Goal: Communication & Community: Share content

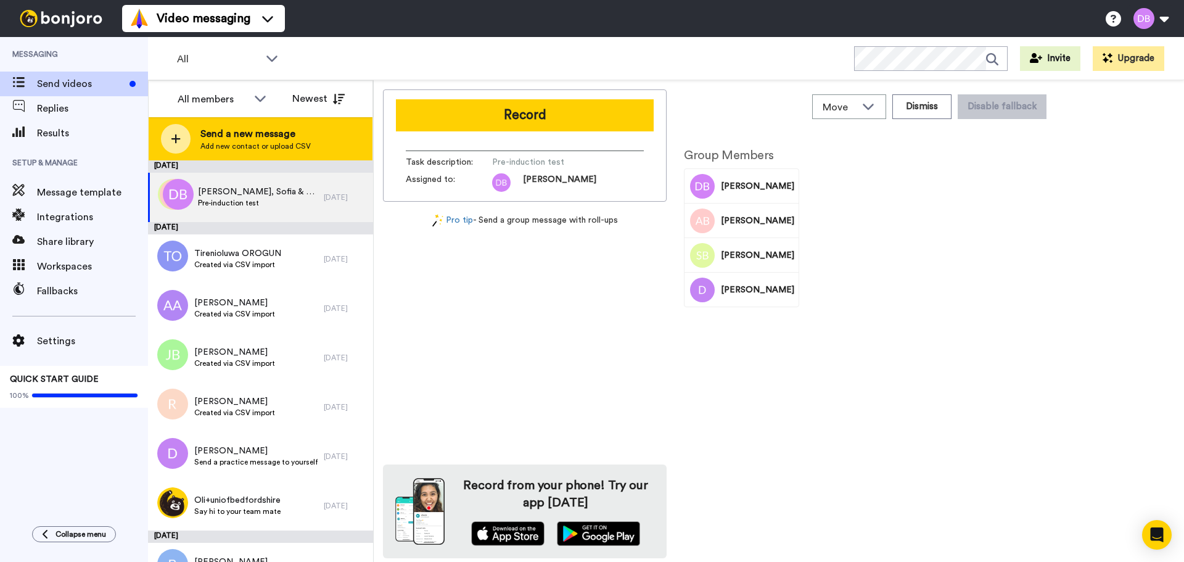
click at [249, 140] on span "Send a new message" at bounding box center [255, 133] width 110 height 15
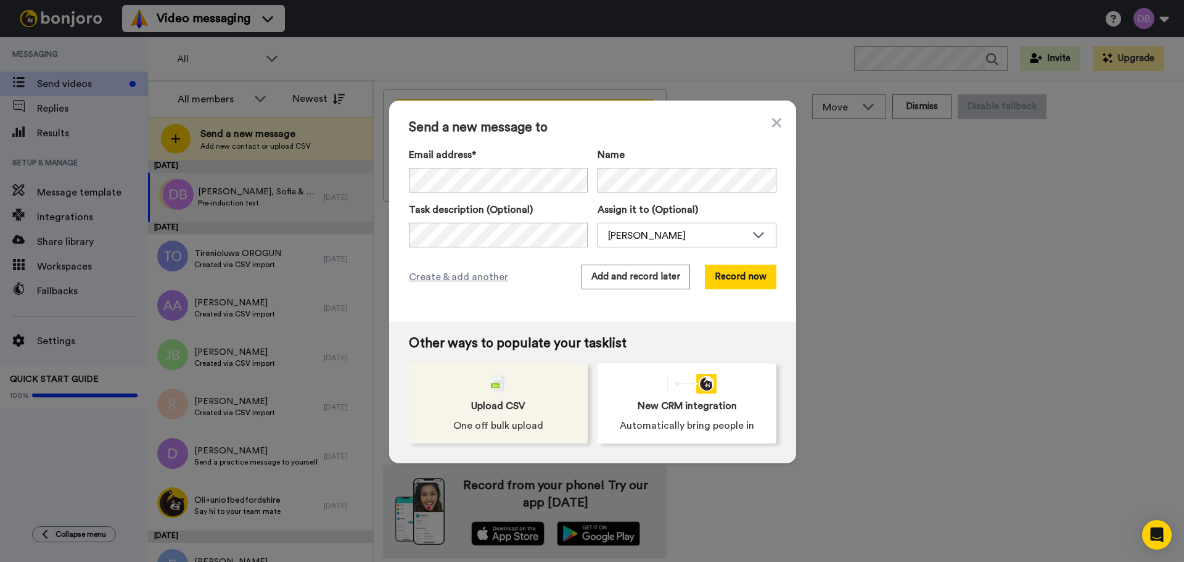
click at [541, 411] on div "Upload CSV One off bulk upload" at bounding box center [498, 403] width 179 height 80
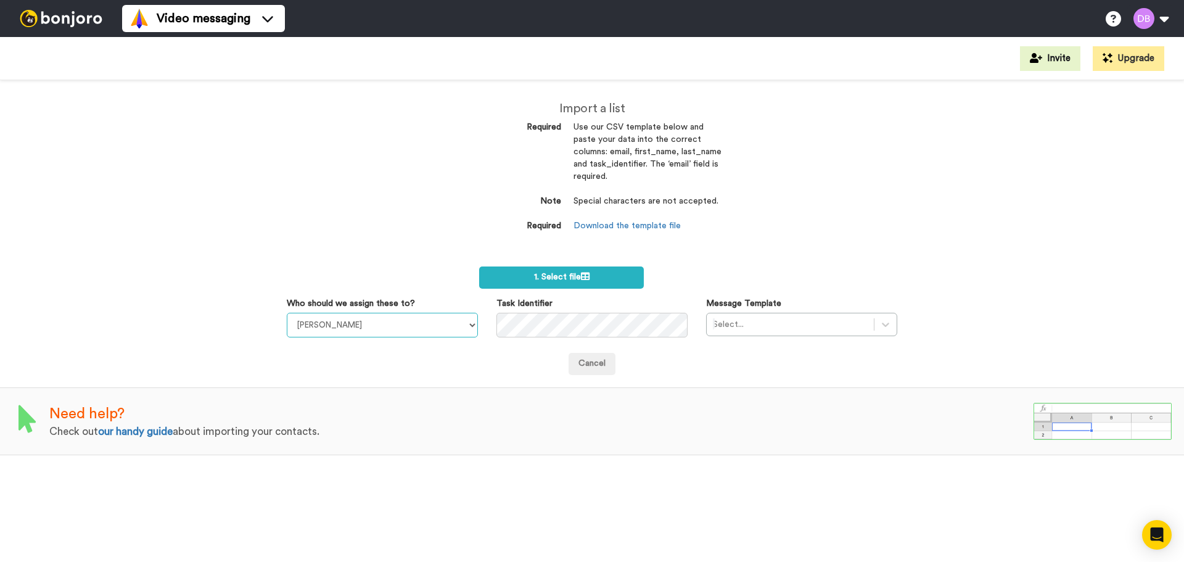
click at [471, 327] on select "Sandra Roper Cara Marie Burgess Joseph Adonu Teresa Bennett Dr Prasad Sreenivas…" at bounding box center [382, 325] width 191 height 25
select select "20912146-c25f-4079-881c-a3e8d187e0c9"
click at [287, 313] on select "Sandra Roper Cara Marie Burgess Joseph Adonu Teresa Bennett Dr Prasad Sreenivas…" at bounding box center [382, 325] width 191 height 25
click at [761, 323] on div at bounding box center [790, 324] width 155 height 15
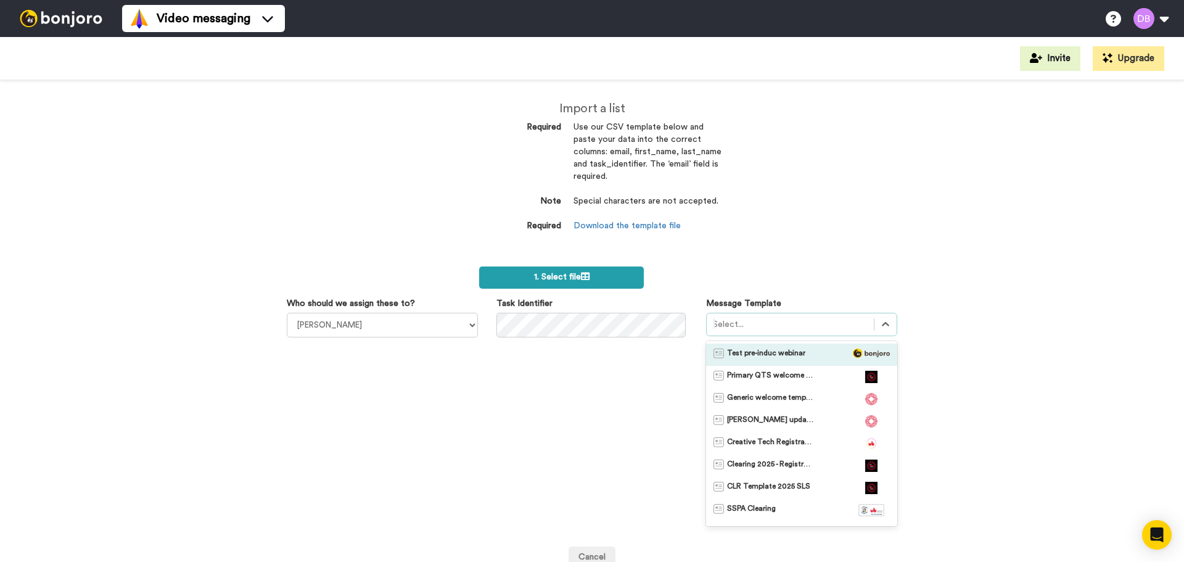
click at [565, 277] on span "1. Select file" at bounding box center [561, 277] width 55 height 9
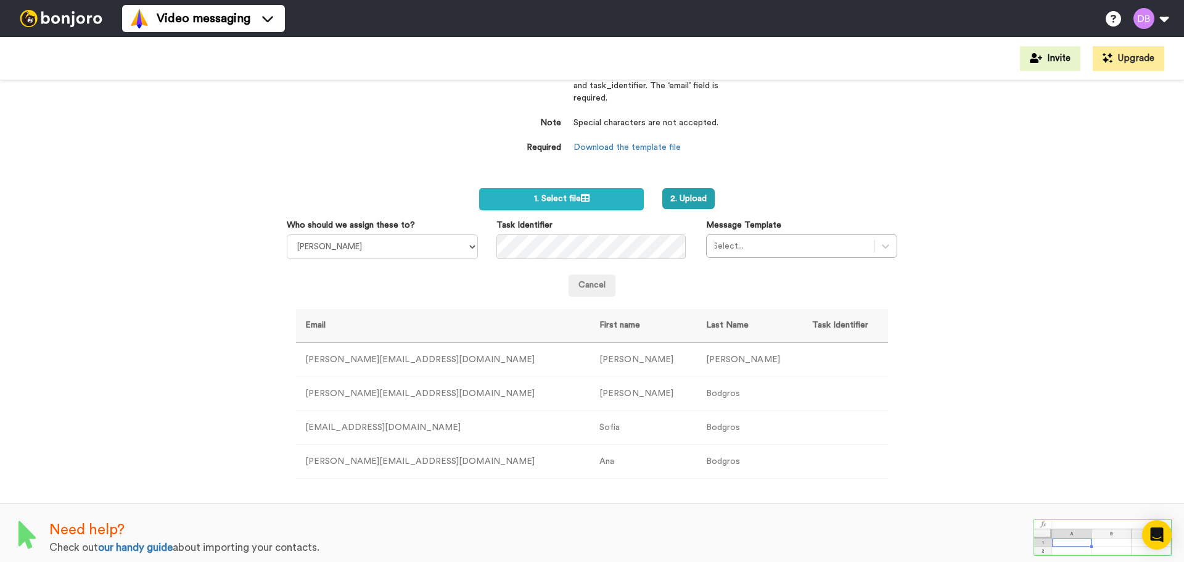
scroll to position [88, 0]
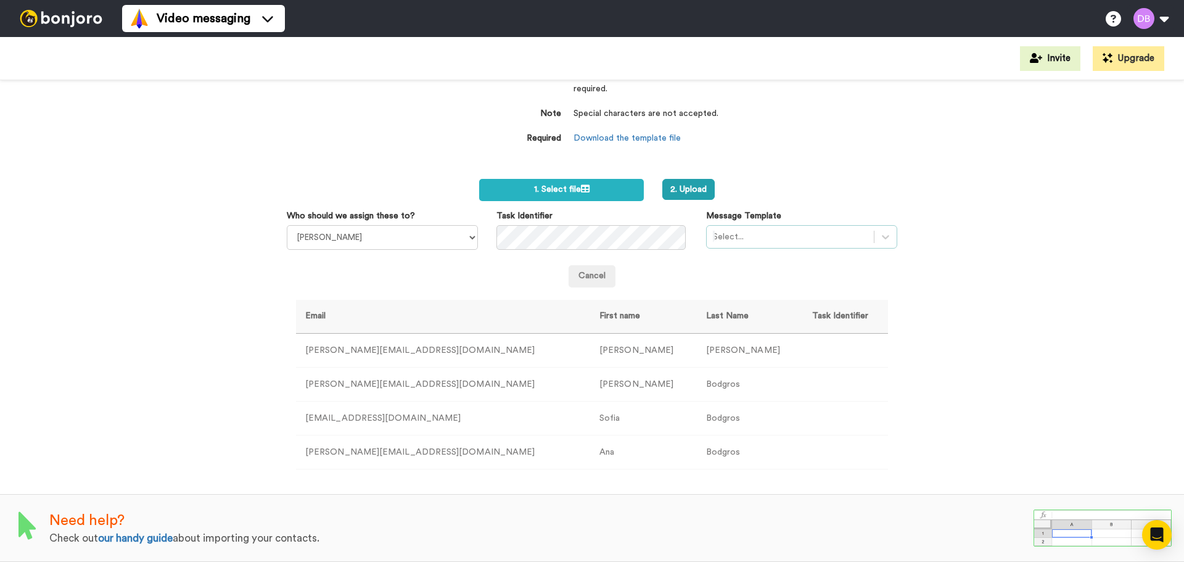
click at [843, 228] on div "Select..." at bounding box center [790, 237] width 167 height 20
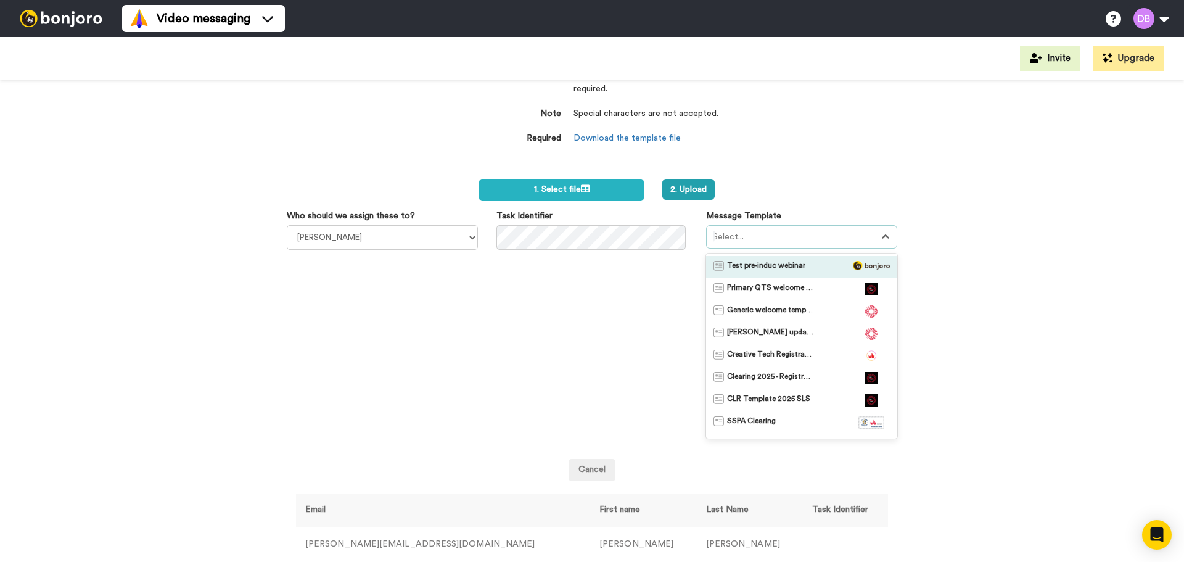
click at [765, 263] on span "Test pre-induc webinar" at bounding box center [766, 267] width 78 height 12
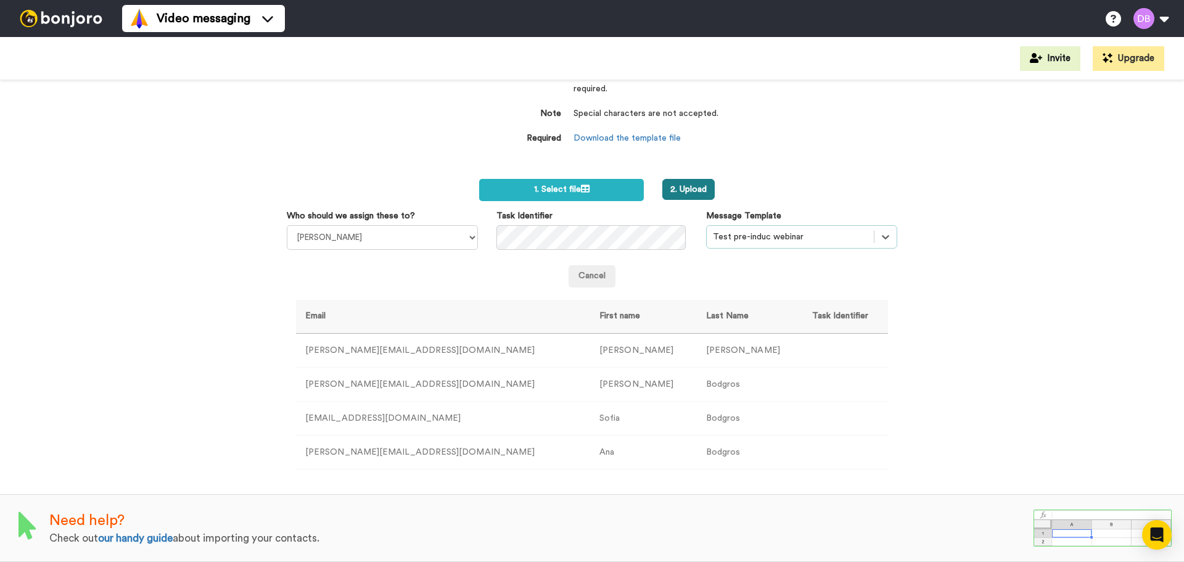
click at [690, 189] on button "2. Upload" at bounding box center [688, 189] width 52 height 21
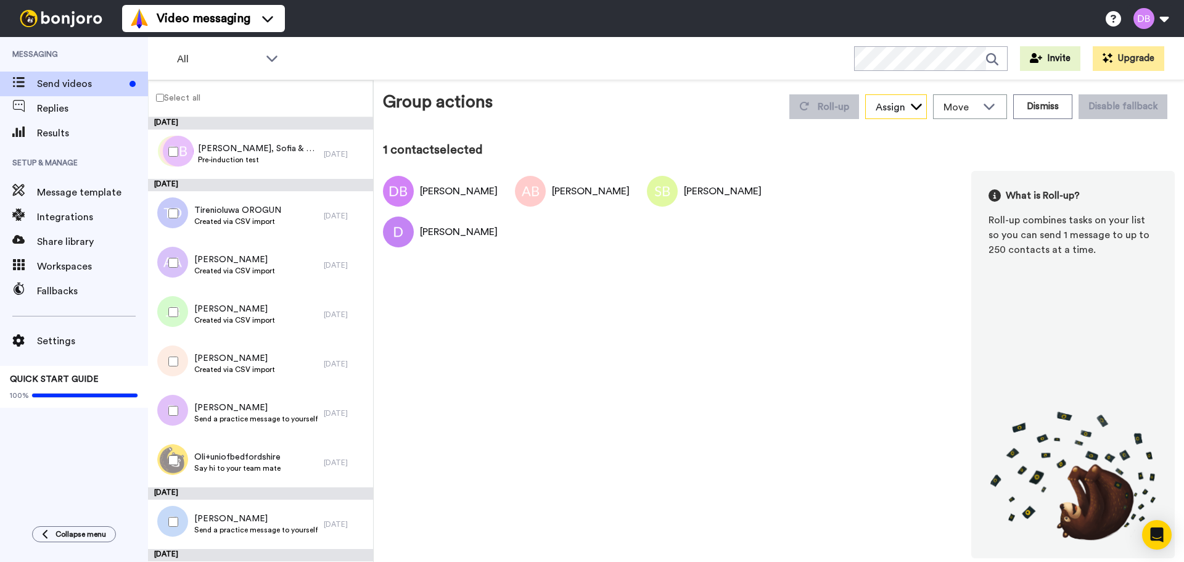
click at [906, 99] on div "Assign" at bounding box center [896, 107] width 60 height 25
click at [977, 102] on span "Move" at bounding box center [959, 107] width 33 height 15
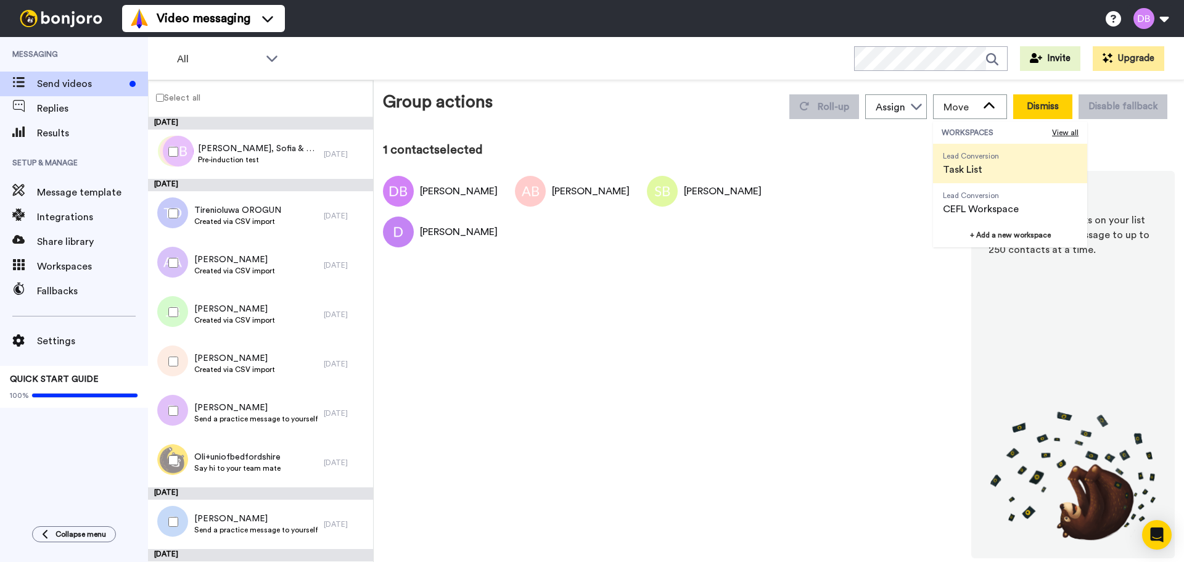
click at [1055, 103] on button "Dismiss" at bounding box center [1042, 106] width 59 height 25
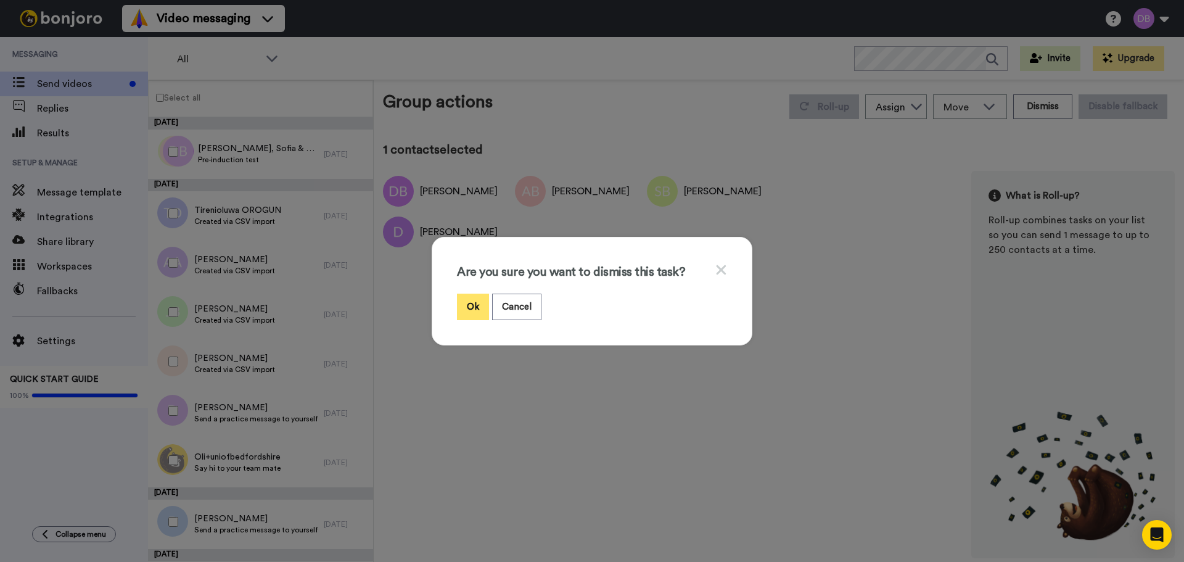
click at [468, 303] on button "Ok" at bounding box center [473, 307] width 32 height 27
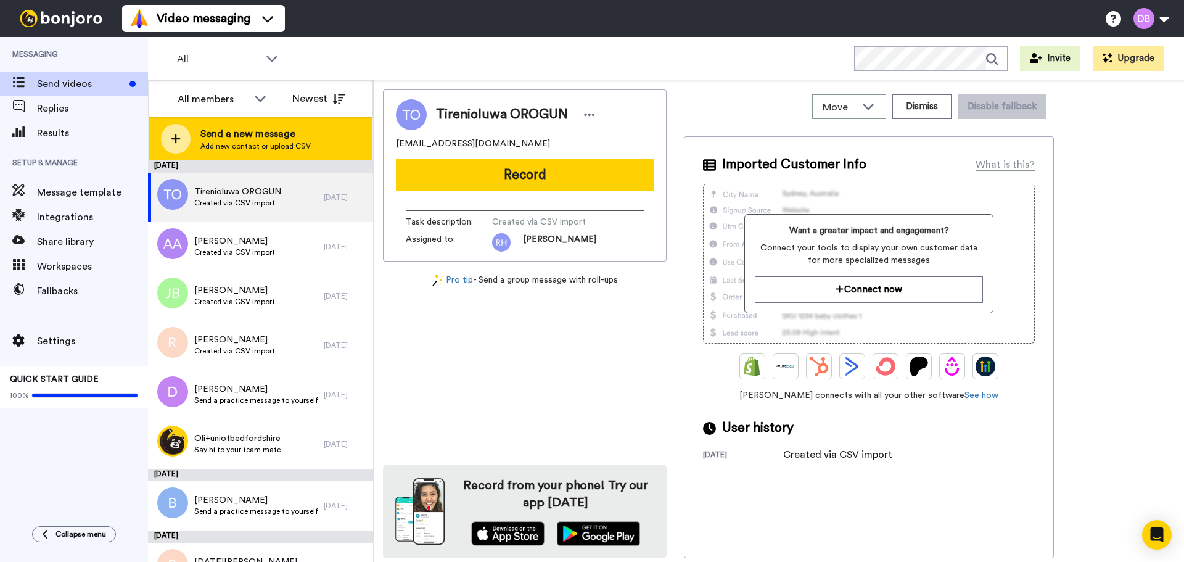
click at [282, 139] on span "Send a new message" at bounding box center [255, 133] width 110 height 15
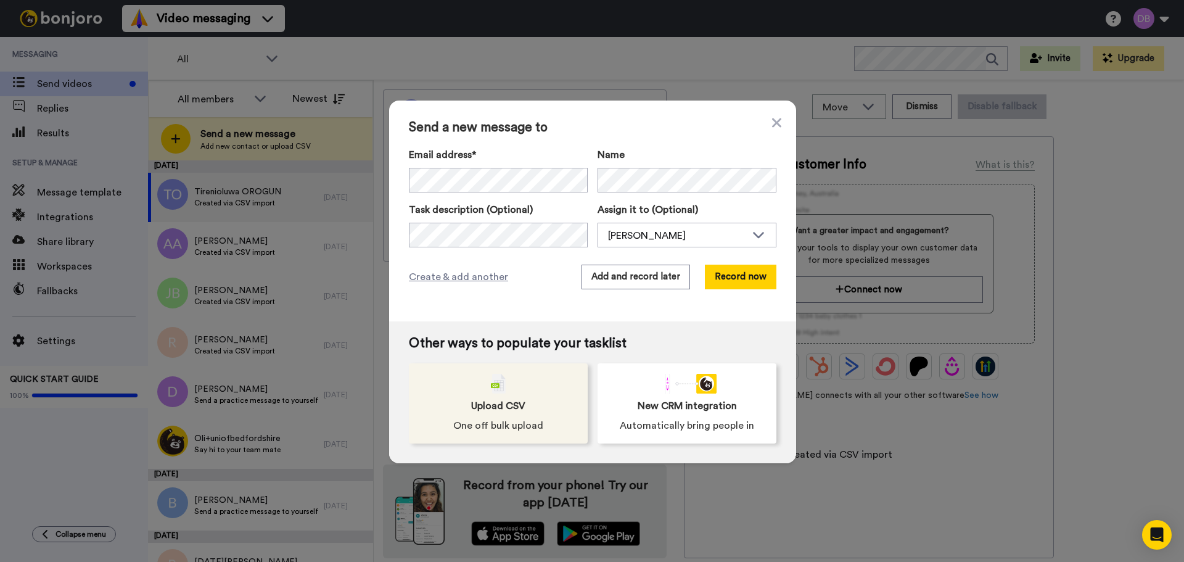
click at [491, 407] on span "Upload CSV" at bounding box center [498, 405] width 54 height 15
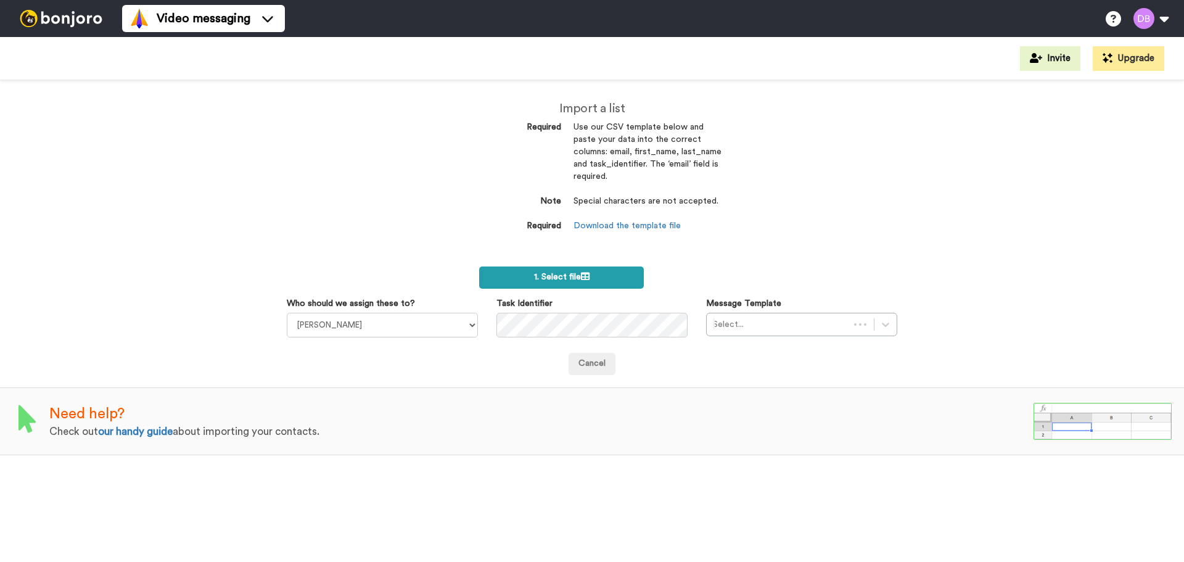
click at [557, 276] on span "1. Select file" at bounding box center [561, 277] width 55 height 9
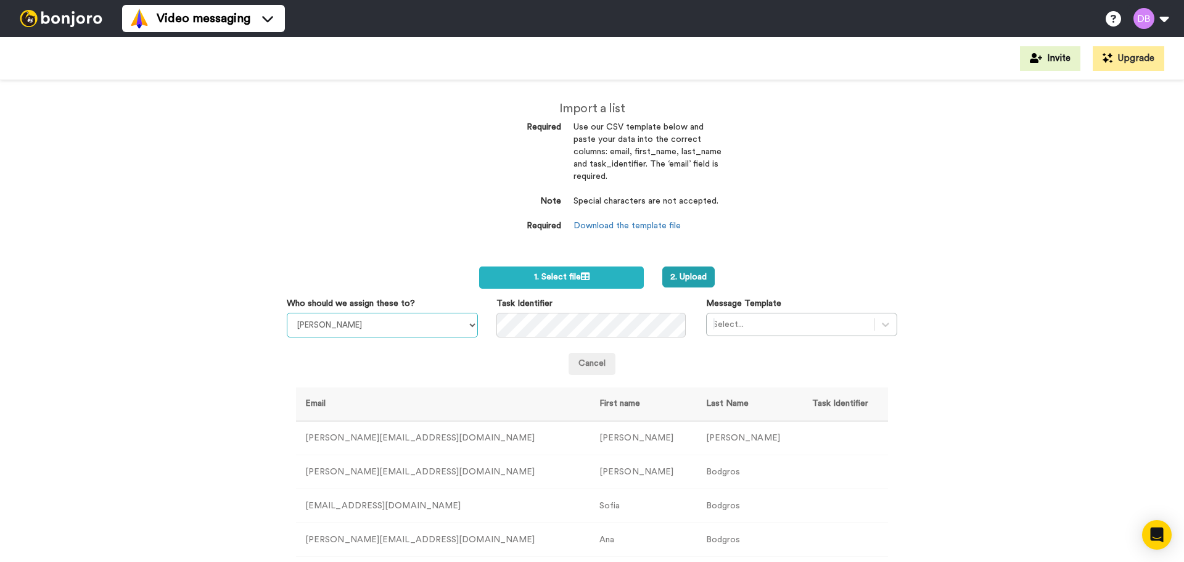
click at [455, 324] on select "Sandra Roper Cara Marie Burgess Joseph Adonu Teresa Bennett Dr Prasad Sreenivas…" at bounding box center [382, 325] width 191 height 25
select select "20912146-c25f-4079-881c-a3e8d187e0c9"
click at [287, 313] on select "Sandra Roper Cara Marie Burgess Joseph Adonu Teresa Bennett Dr Prasad Sreenivas…" at bounding box center [382, 325] width 191 height 25
click at [771, 332] on div "Select..." at bounding box center [790, 324] width 167 height 20
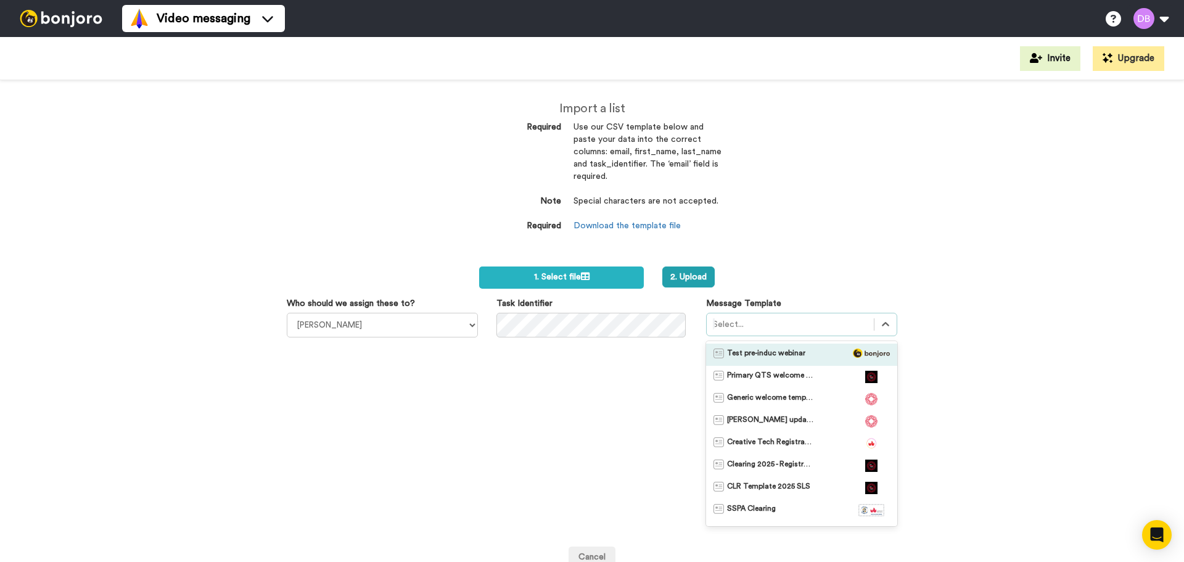
click at [763, 353] on span "Test pre-induc webinar" at bounding box center [766, 354] width 78 height 12
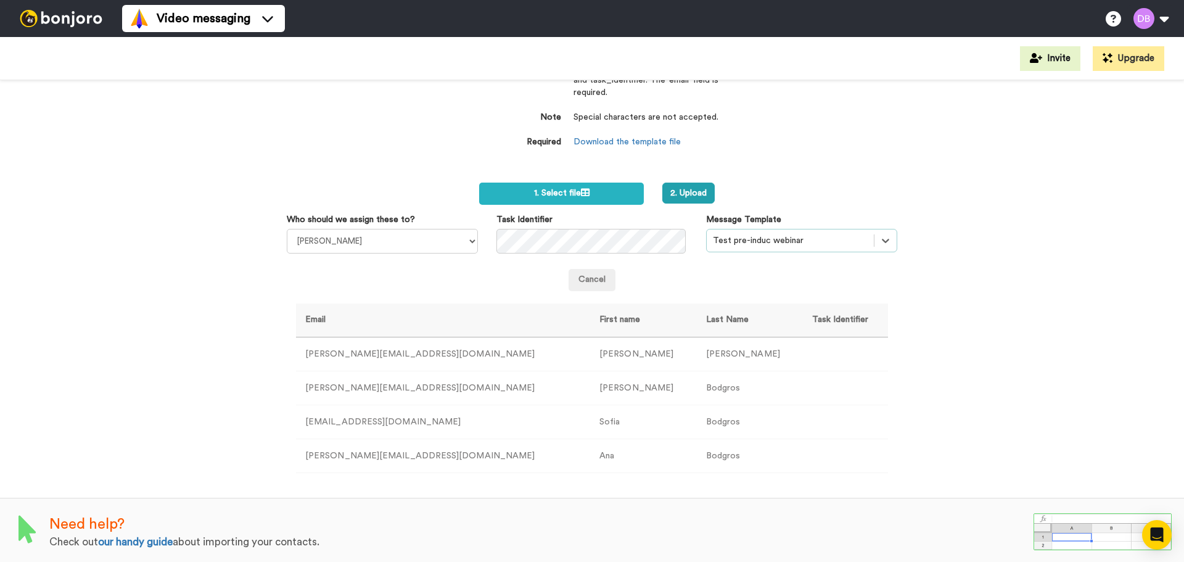
scroll to position [88, 0]
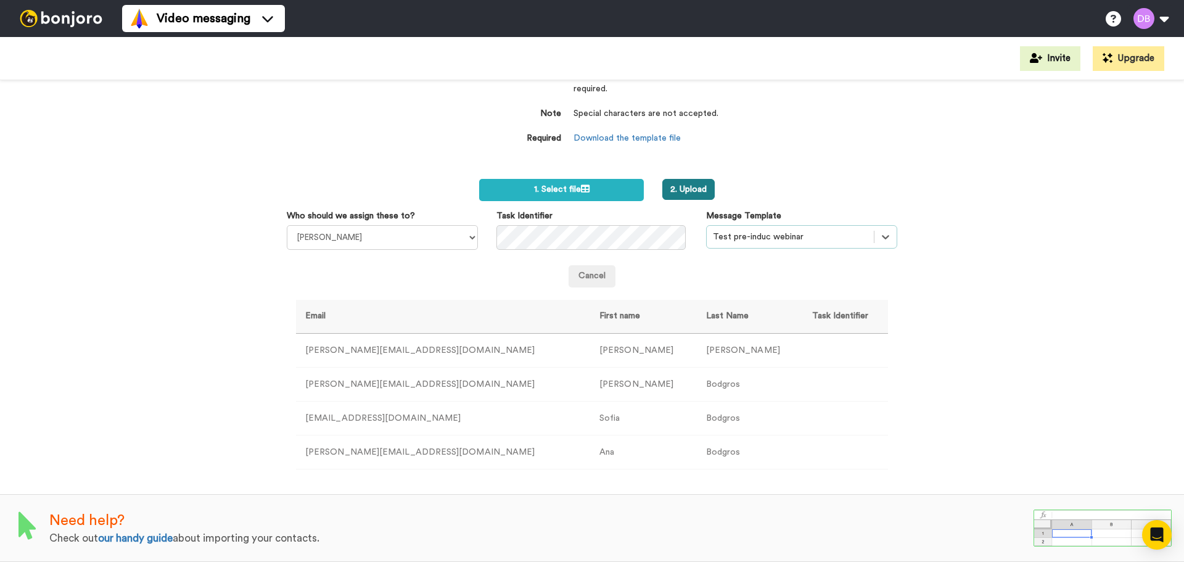
click at [673, 181] on button "2. Upload" at bounding box center [688, 189] width 52 height 21
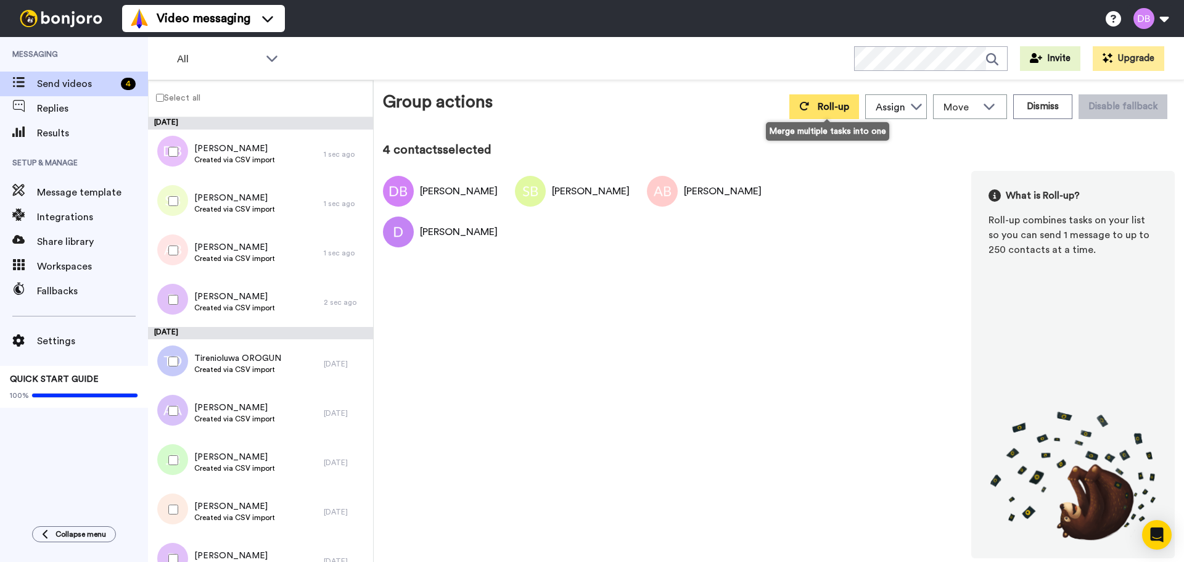
click at [842, 104] on span "Roll-up" at bounding box center [833, 107] width 31 height 10
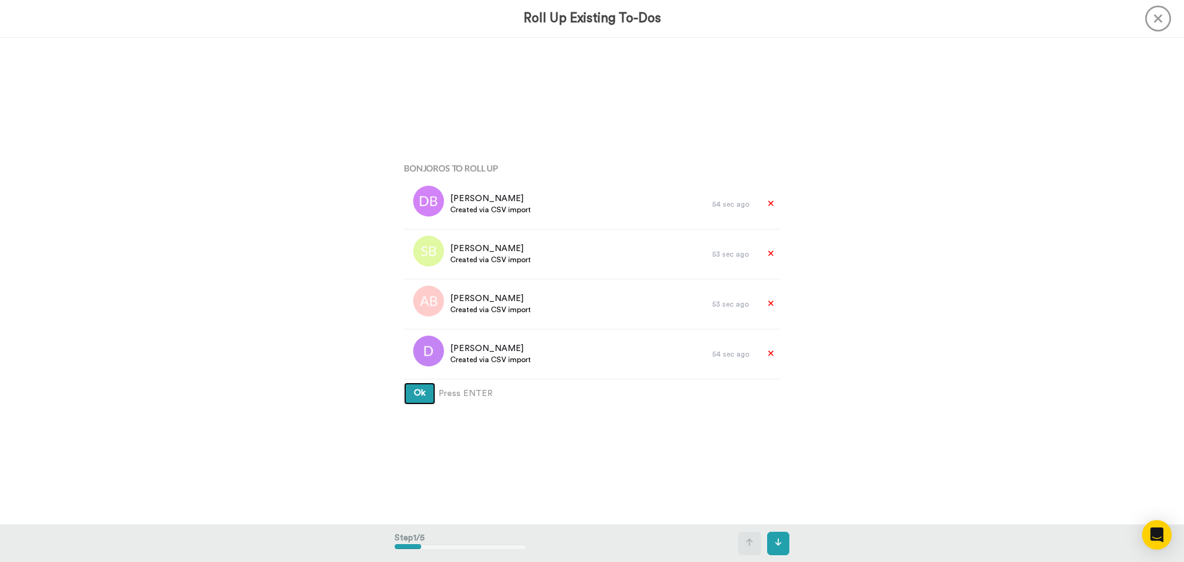
scroll to position [185, 0]
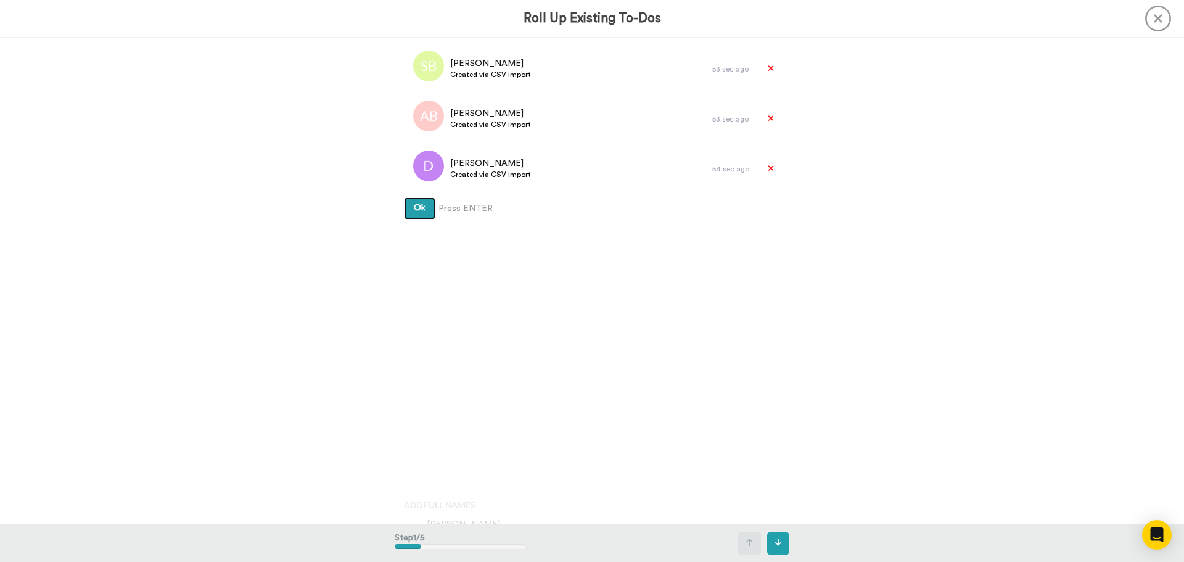
click at [419, 208] on span "Ok" at bounding box center [420, 207] width 12 height 9
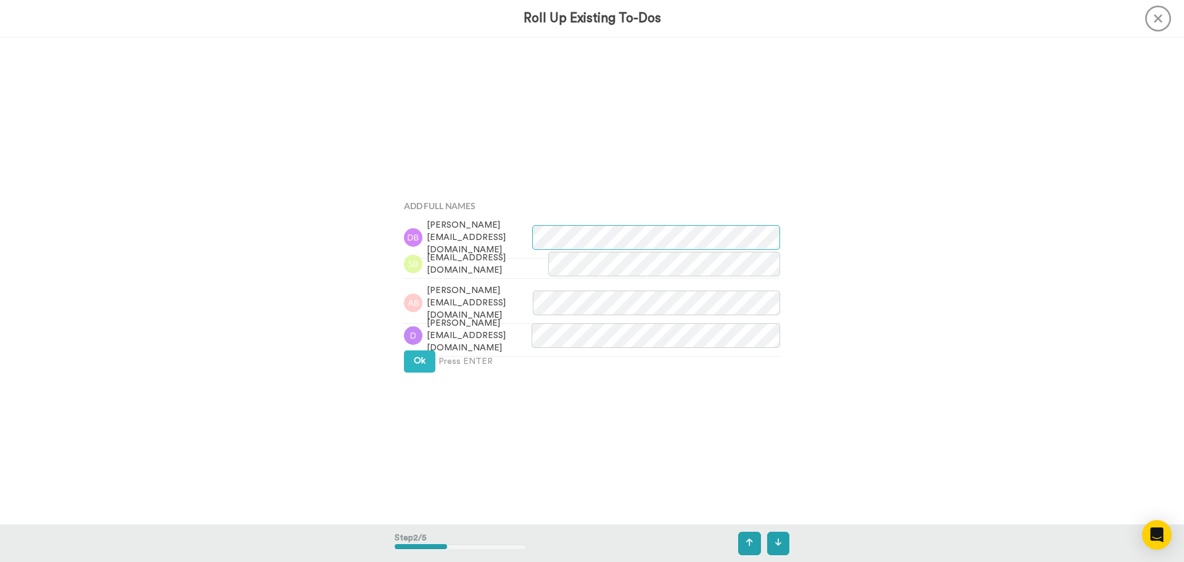
scroll to position [487, 0]
click at [419, 361] on span "Ok" at bounding box center [420, 357] width 12 height 9
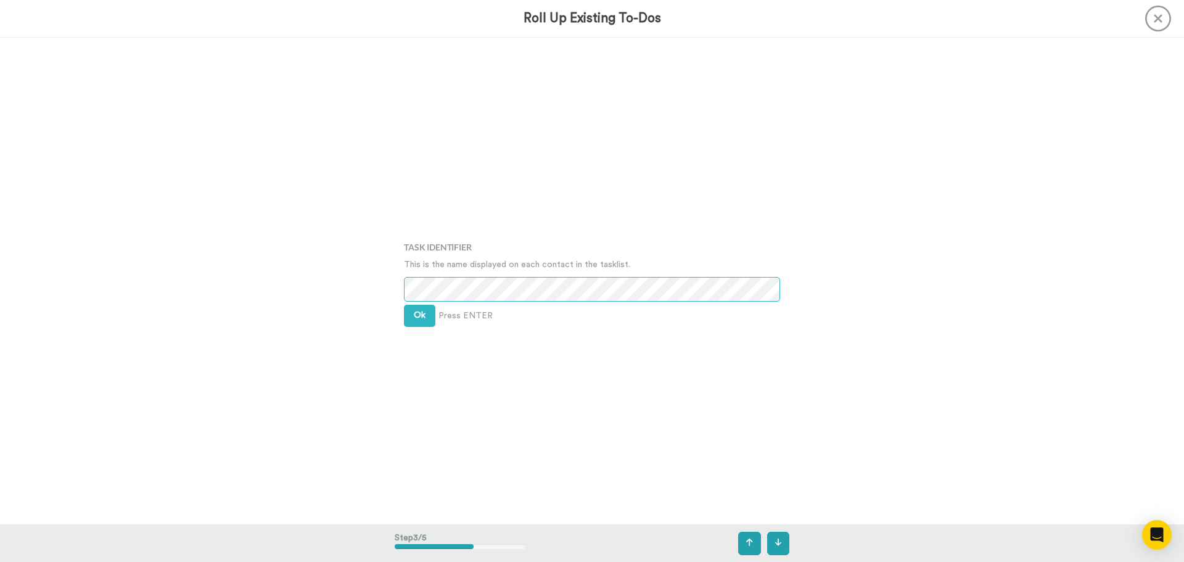
scroll to position [974, 0]
click at [415, 309] on button "Ok" at bounding box center [419, 314] width 31 height 22
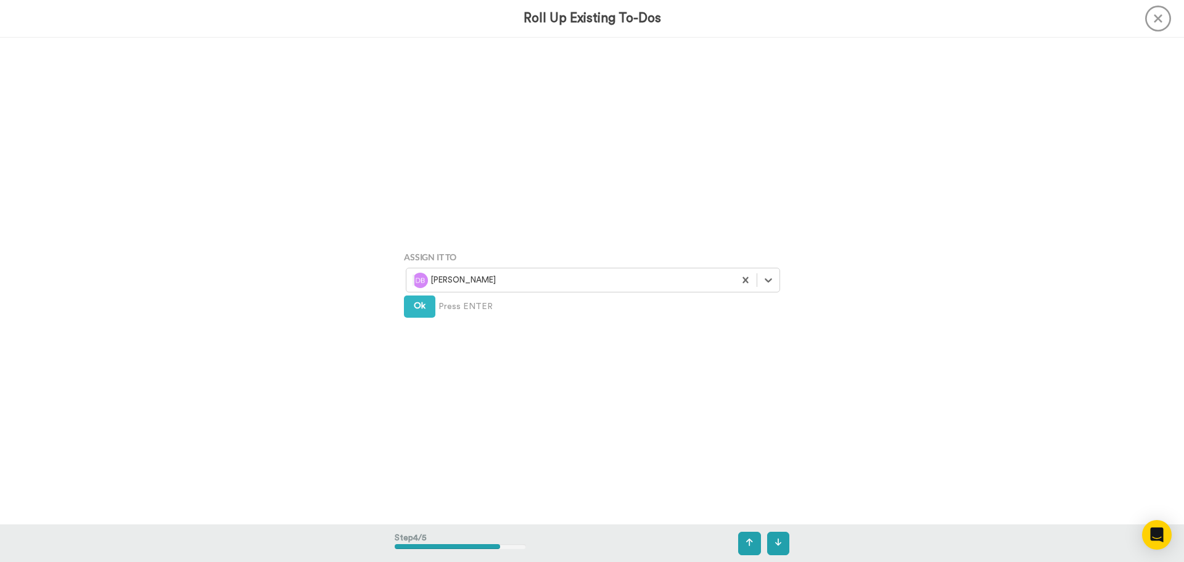
scroll to position [1461, 0]
click at [414, 307] on span "Ok" at bounding box center [420, 304] width 12 height 9
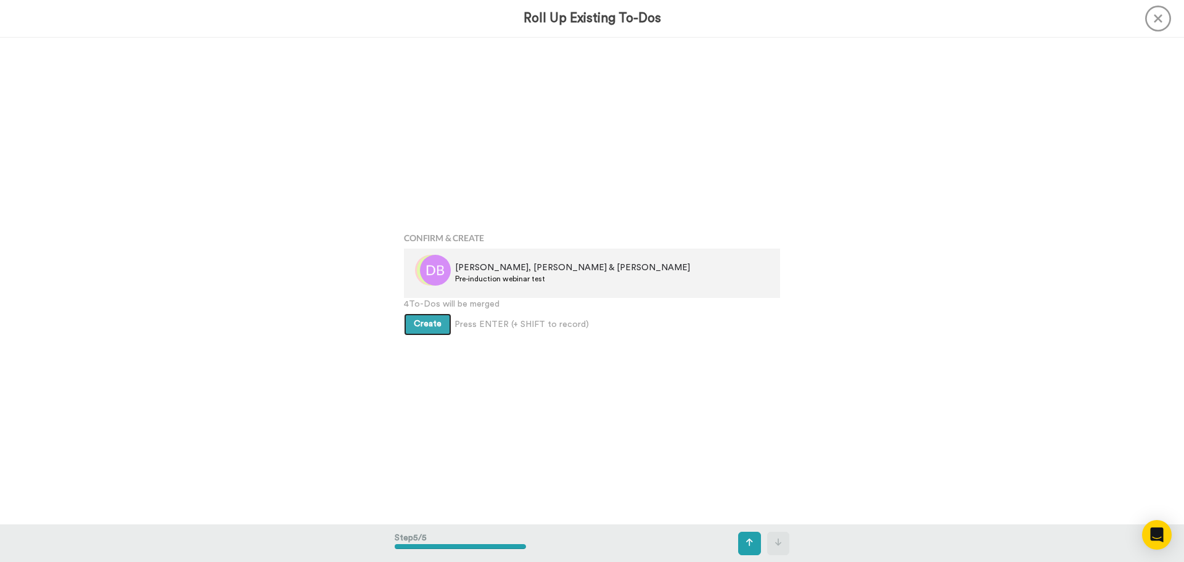
scroll to position [1947, 0]
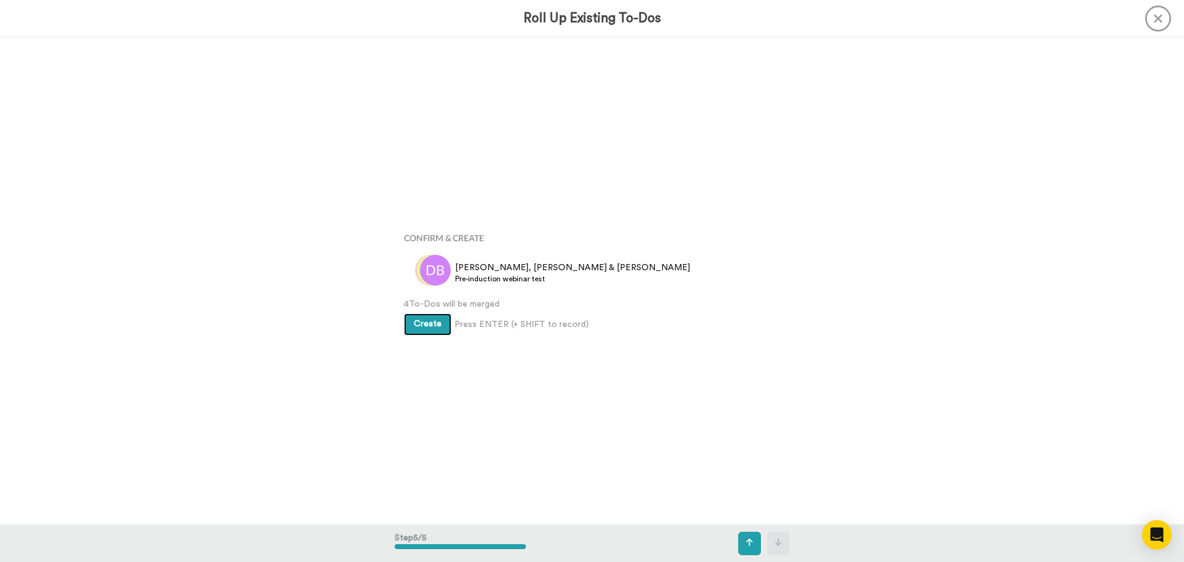
click at [416, 323] on span "Create" at bounding box center [428, 323] width 28 height 9
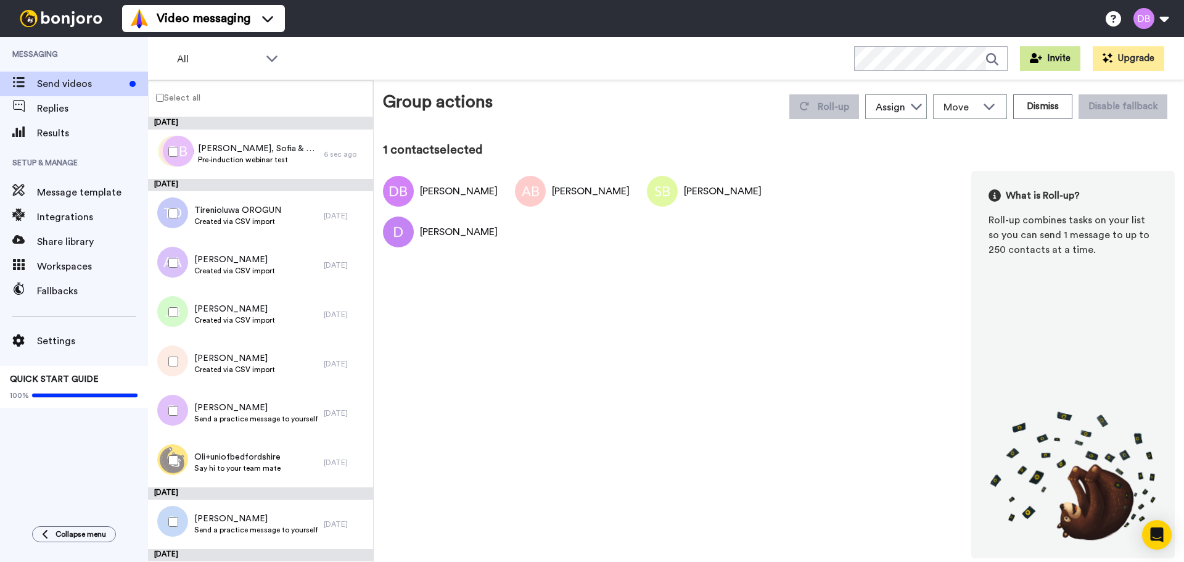
click at [1050, 55] on button "Invite" at bounding box center [1050, 58] width 60 height 25
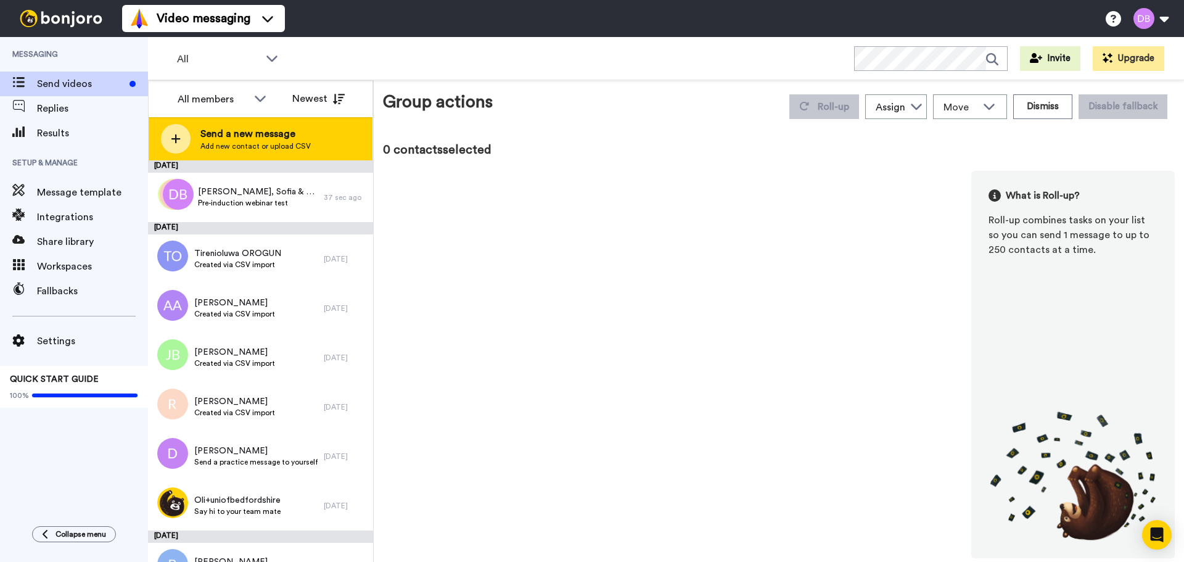
click at [274, 130] on span "Send a new message" at bounding box center [255, 133] width 110 height 15
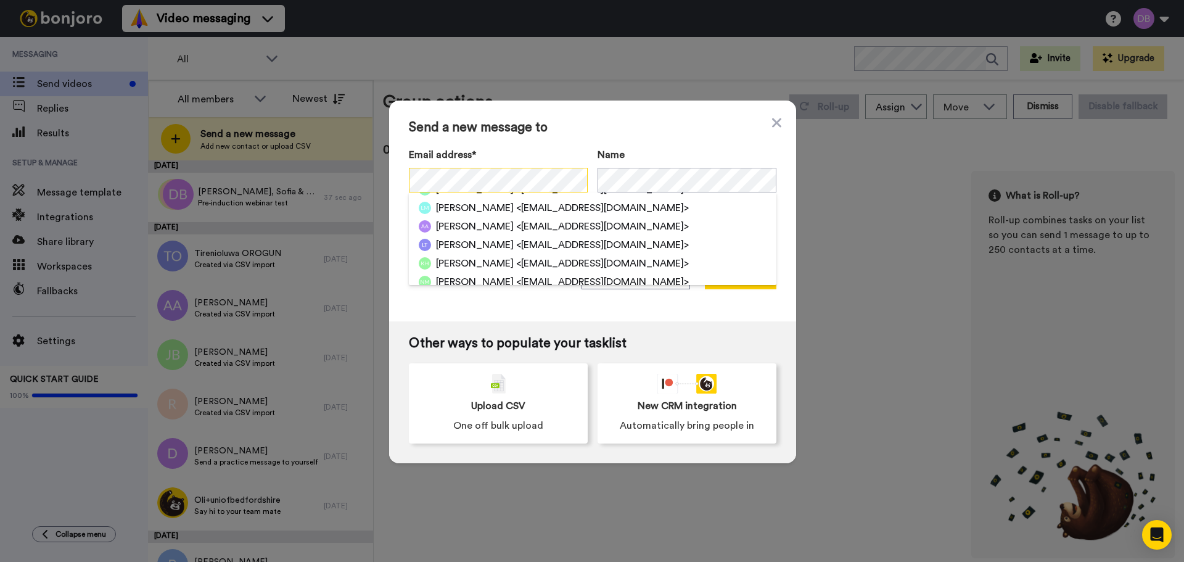
scroll to position [185, 0]
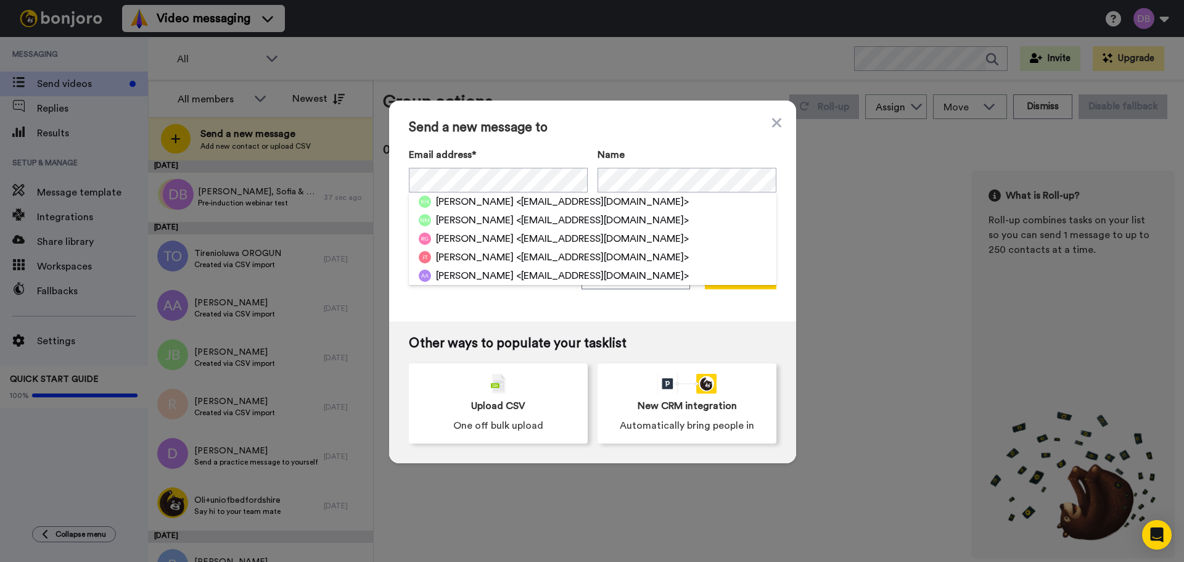
click at [660, 149] on label "Name" at bounding box center [687, 154] width 179 height 15
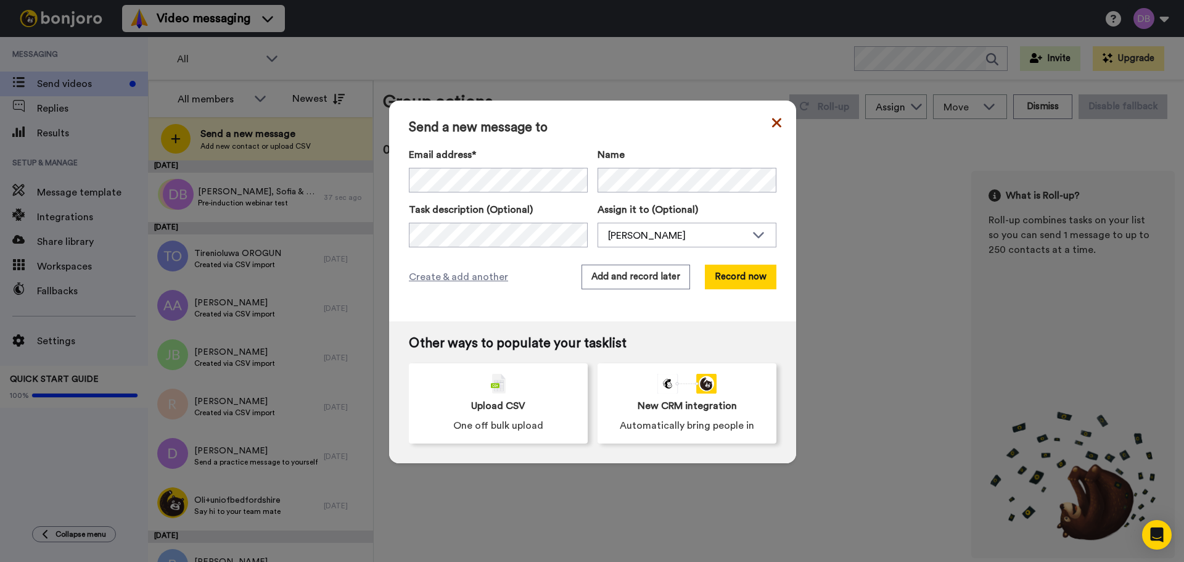
click at [775, 123] on icon at bounding box center [776, 122] width 9 height 15
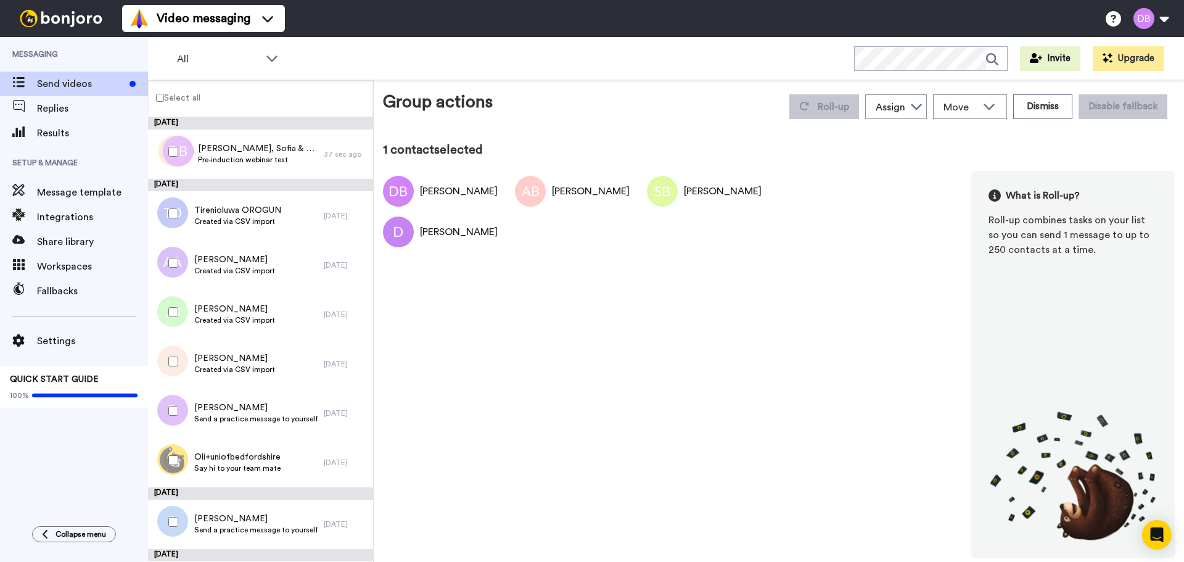
drag, startPoint x: 247, startPoint y: 158, endPoint x: 673, endPoint y: 390, distance: 484.6
click at [673, 390] on div "Elena Bodgros Ana Bodgros Sofia Bodgros Elena Soares What is Roll-up? Roll-up c…" at bounding box center [779, 364] width 792 height 387
click at [900, 105] on div "Assign" at bounding box center [891, 107] width 30 height 15
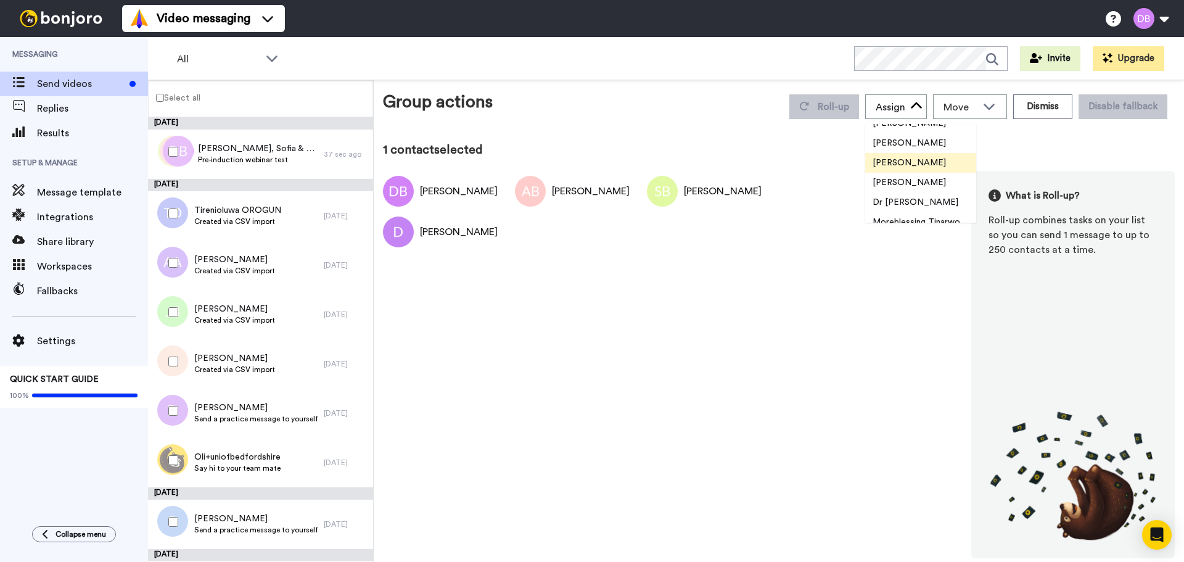
scroll to position [567, 0]
click at [917, 158] on span "[PERSON_NAME]" at bounding box center [909, 158] width 88 height 12
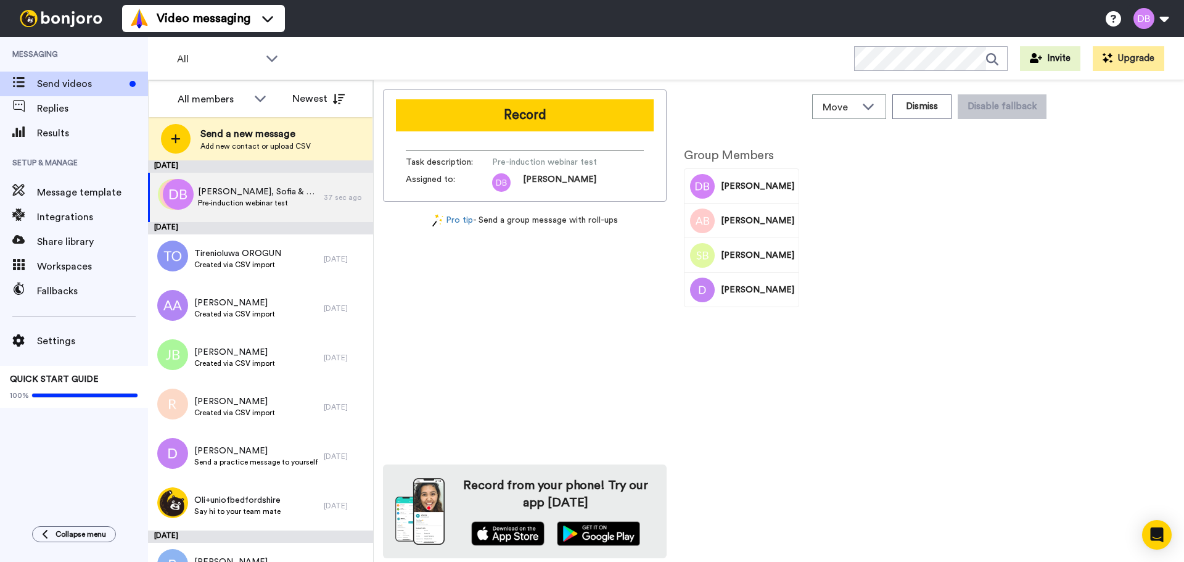
click at [583, 165] on span "Pre-induction webinar test" at bounding box center [550, 162] width 117 height 12
click at [503, 180] on img at bounding box center [501, 182] width 18 height 18
click at [863, 114] on div "Move" at bounding box center [849, 106] width 73 height 23
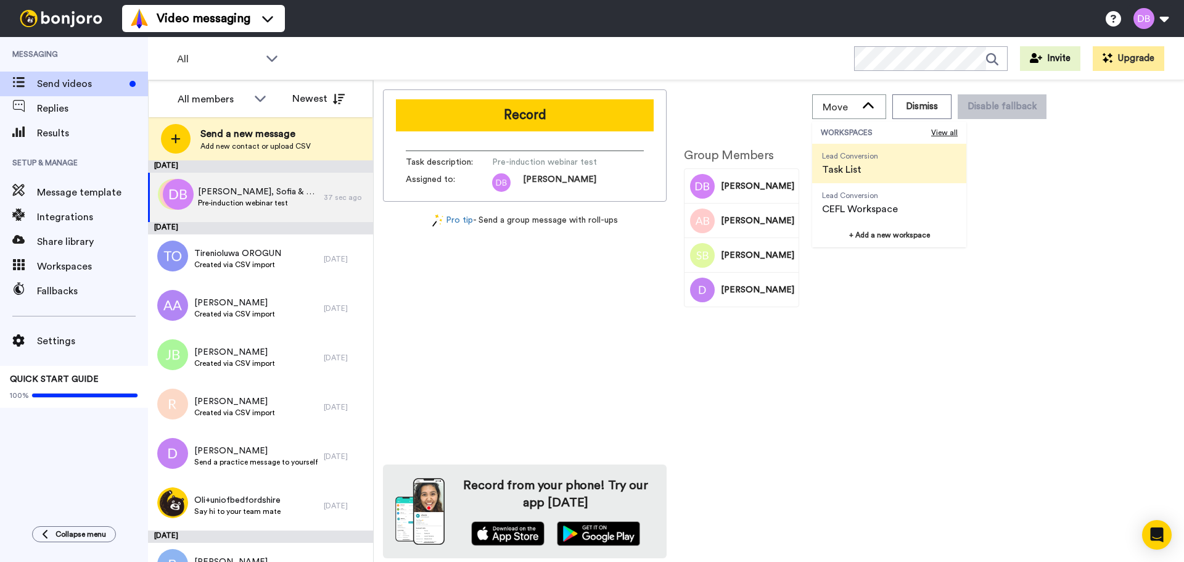
click at [1129, 182] on div "Record Task description : Pre-induction webinar test Assigned to: Diana Pro tip…" at bounding box center [779, 323] width 792 height 469
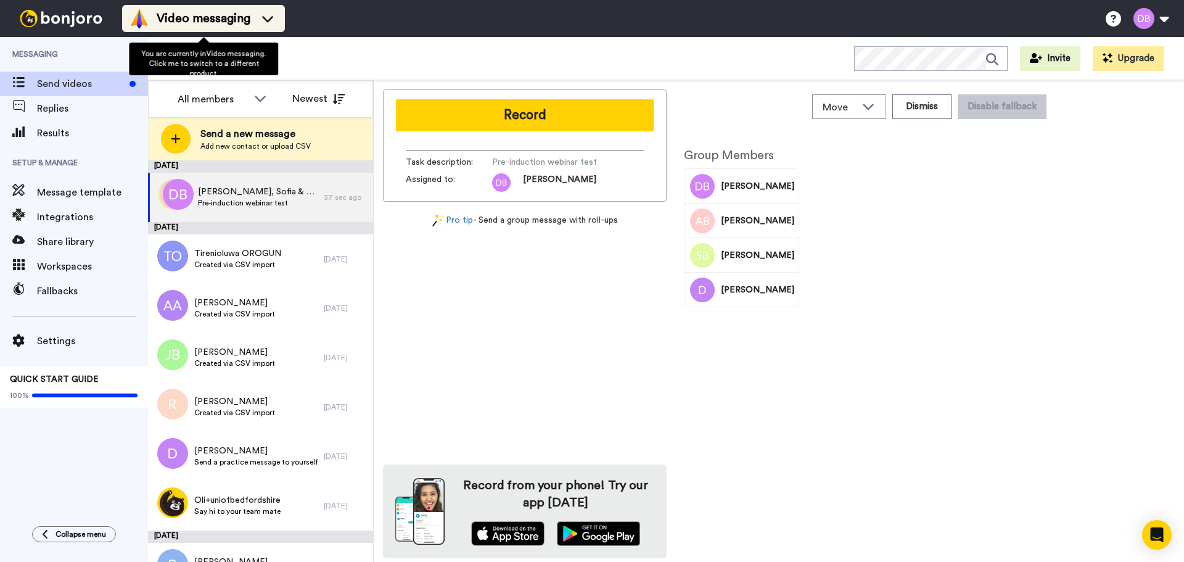
click at [241, 12] on span "Video messaging" at bounding box center [204, 18] width 94 height 17
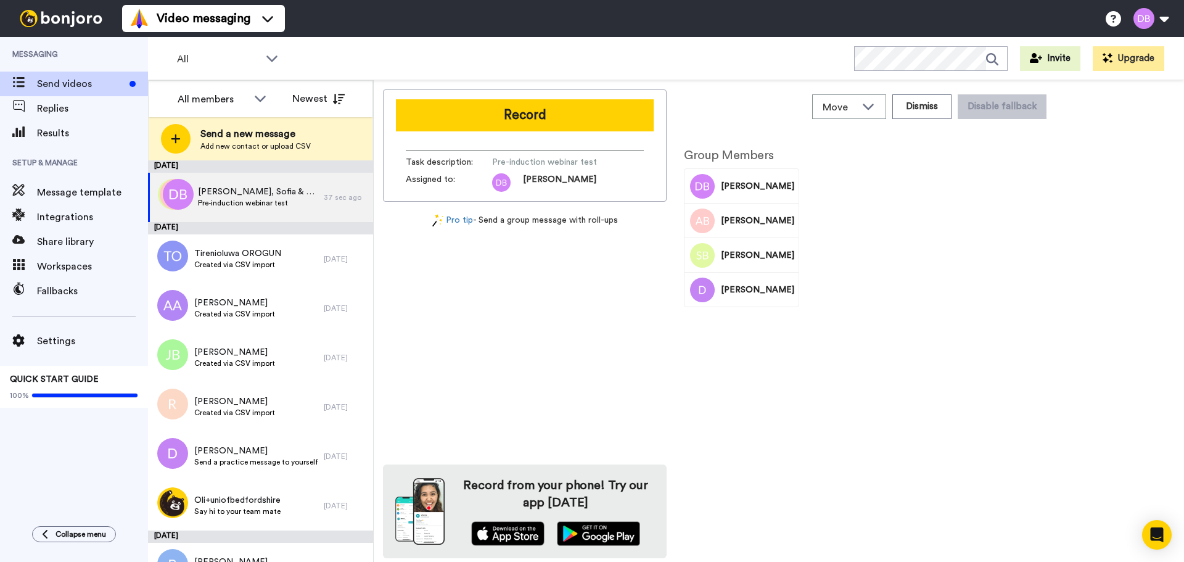
drag, startPoint x: 459, startPoint y: 52, endPoint x: 450, endPoint y: 57, distance: 9.9
click at [459, 52] on div "All Invite Upgrade" at bounding box center [666, 58] width 1036 height 43
click at [68, 80] on span "Send videos" at bounding box center [81, 83] width 88 height 15
click at [64, 202] on div "Message template" at bounding box center [74, 192] width 148 height 25
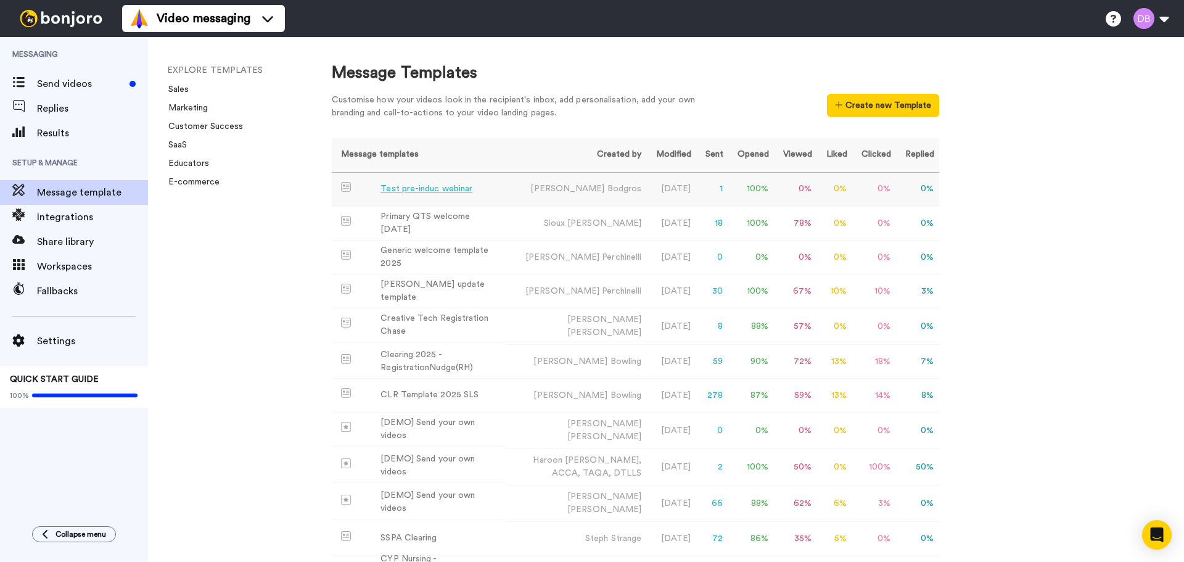
click at [423, 186] on div "Test pre-induc webinar" at bounding box center [426, 189] width 92 height 13
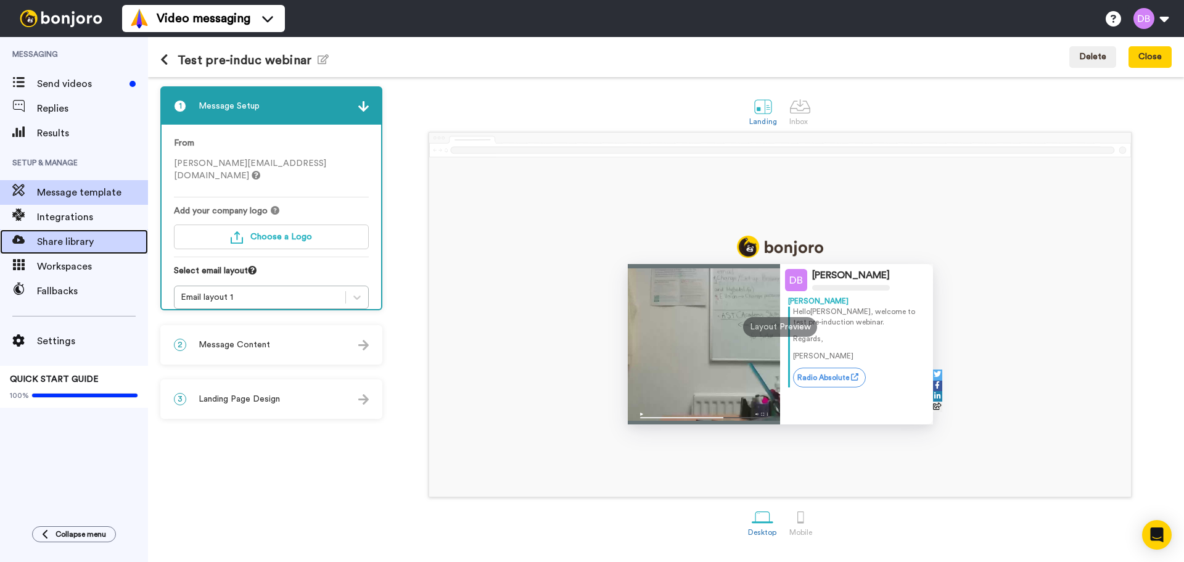
click at [72, 237] on span "Share library" at bounding box center [92, 241] width 111 height 15
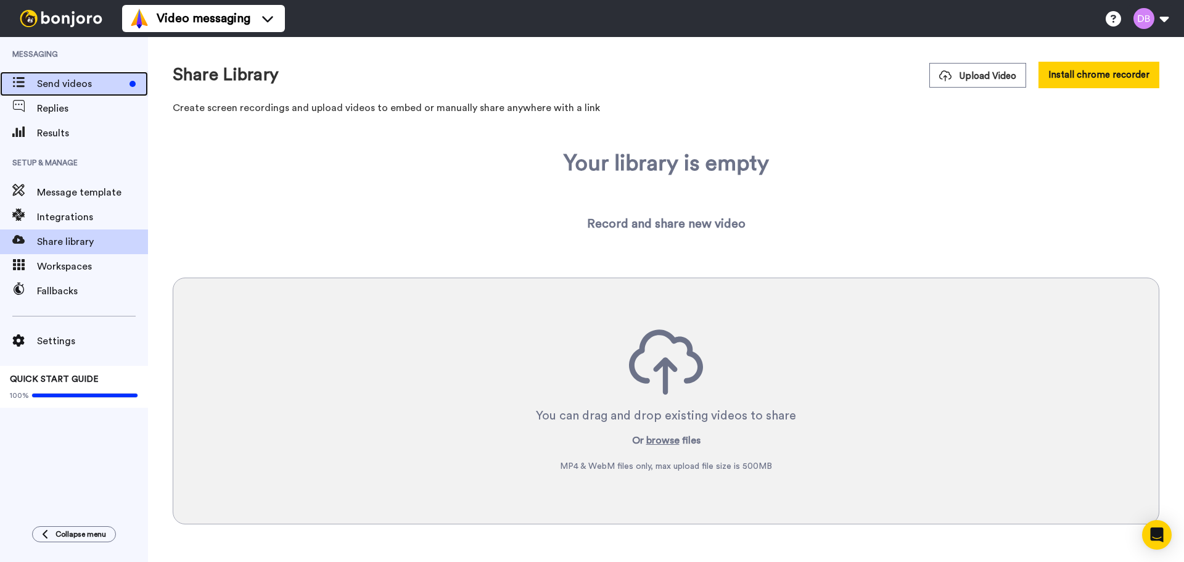
click at [97, 87] on span "Send videos" at bounding box center [81, 83] width 88 height 15
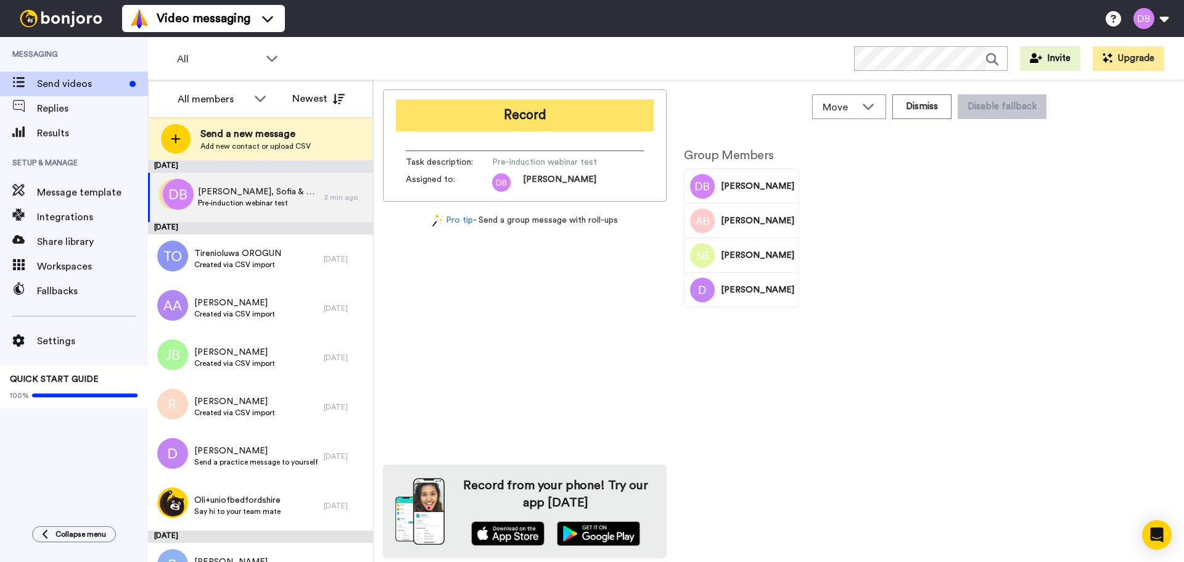
click at [591, 124] on button "Record" at bounding box center [525, 115] width 258 height 32
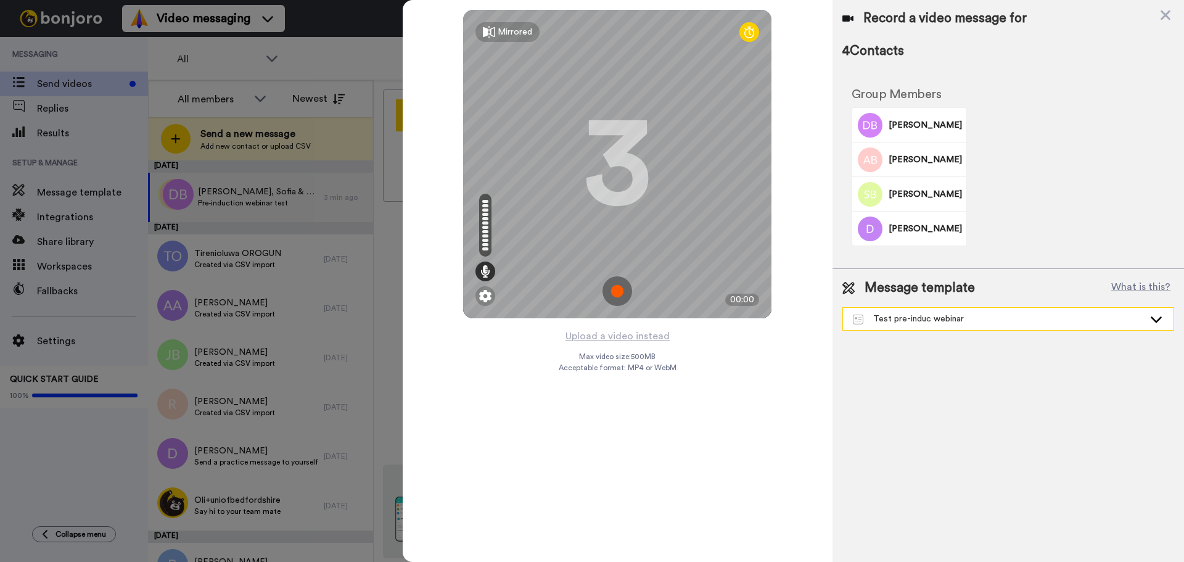
click at [1041, 319] on div "Test pre-induc webinar" at bounding box center [998, 319] width 291 height 12
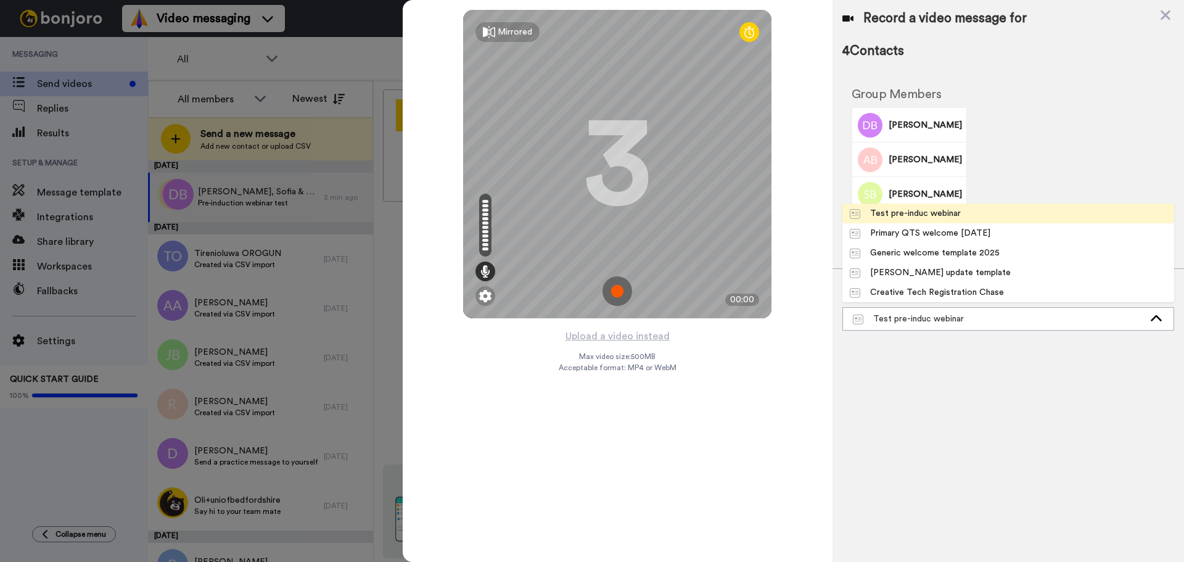
click at [972, 215] on li "Test pre-induc webinar" at bounding box center [1008, 213] width 332 height 20
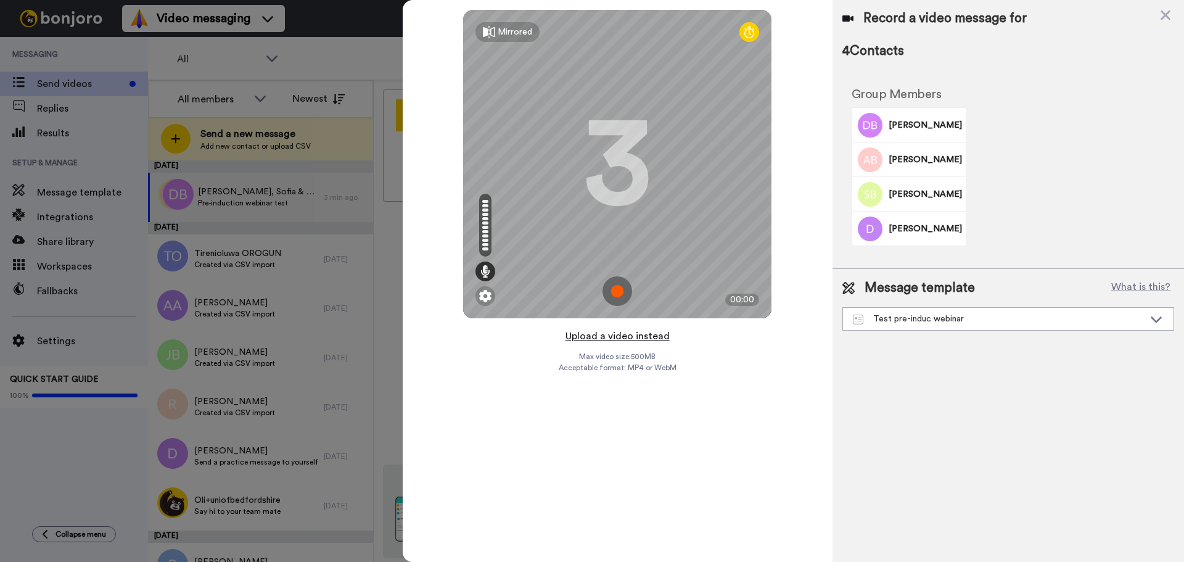
click at [635, 337] on button "Upload a video instead" at bounding box center [618, 336] width 112 height 16
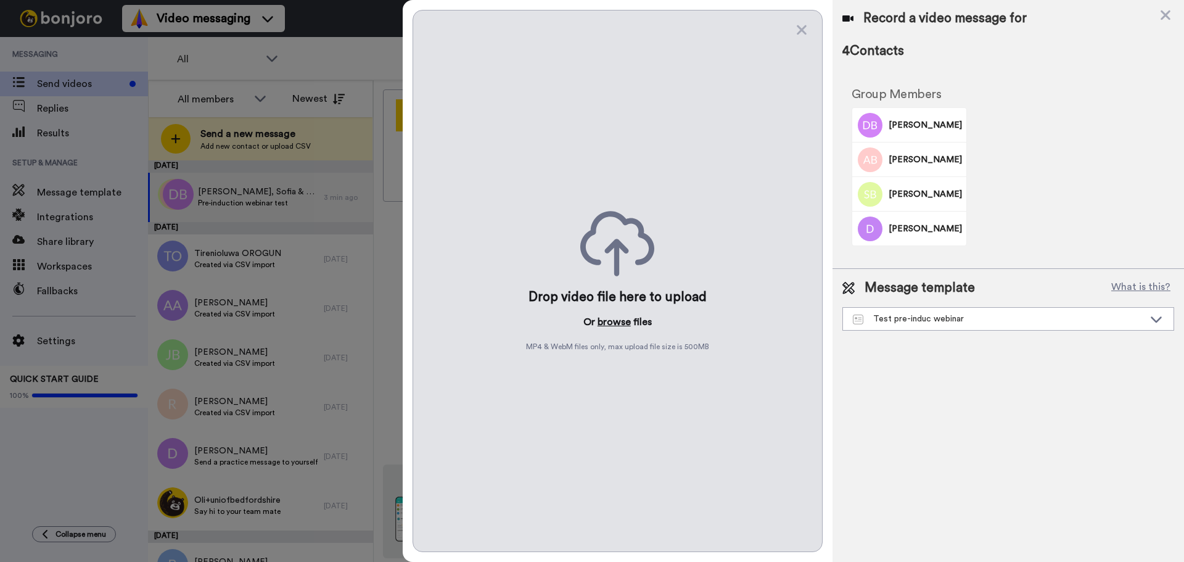
click at [619, 322] on button "browse" at bounding box center [614, 321] width 33 height 15
click at [614, 318] on button "browse" at bounding box center [614, 321] width 33 height 15
click at [607, 297] on div "Drop video file here to upload" at bounding box center [617, 297] width 178 height 17
click at [647, 286] on div "Drop video file here to upload Or browse files MP4 & WebM files only, max uploa…" at bounding box center [618, 281] width 410 height 542
click at [806, 31] on icon at bounding box center [801, 29] width 12 height 15
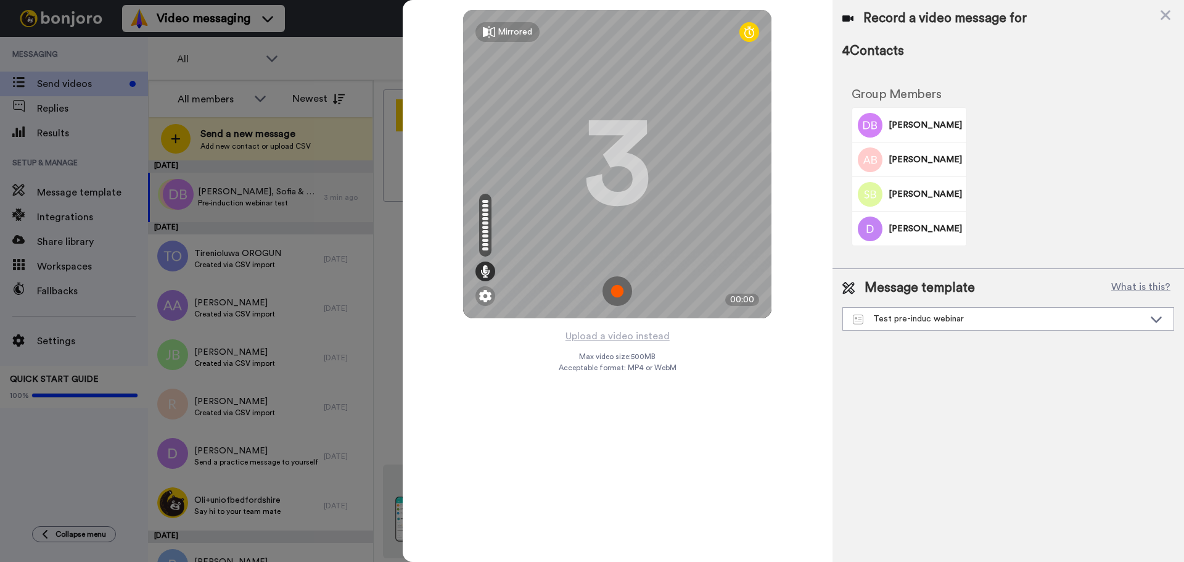
click at [616, 293] on img at bounding box center [617, 291] width 30 height 30
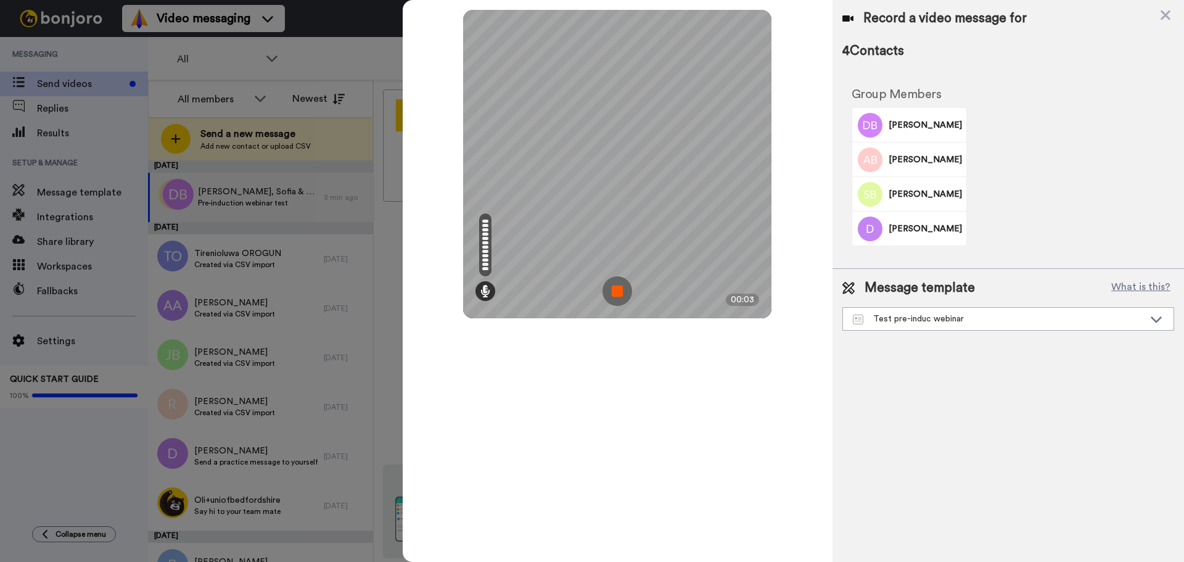
click at [617, 286] on img at bounding box center [617, 291] width 30 height 30
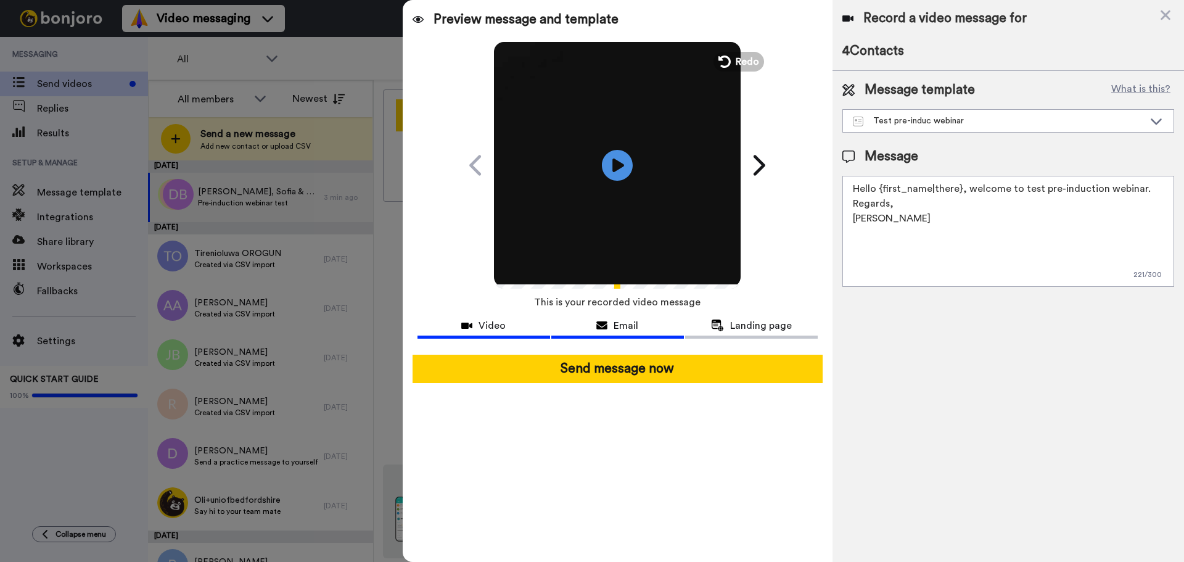
click at [626, 328] on span "Email" at bounding box center [626, 325] width 25 height 15
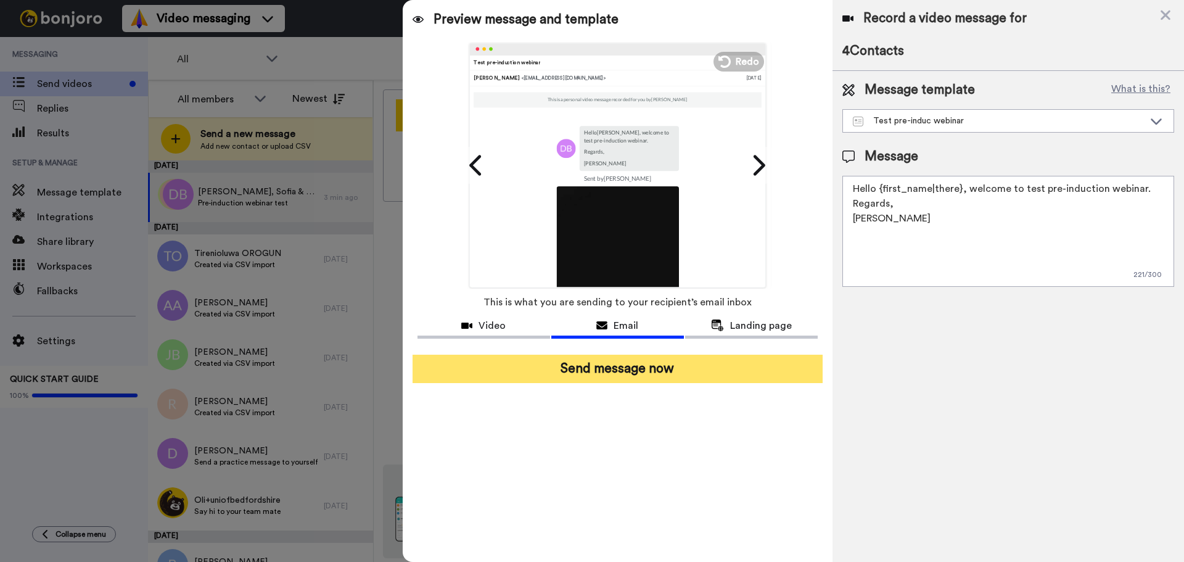
click at [665, 369] on button "Send message now" at bounding box center [618, 369] width 410 height 28
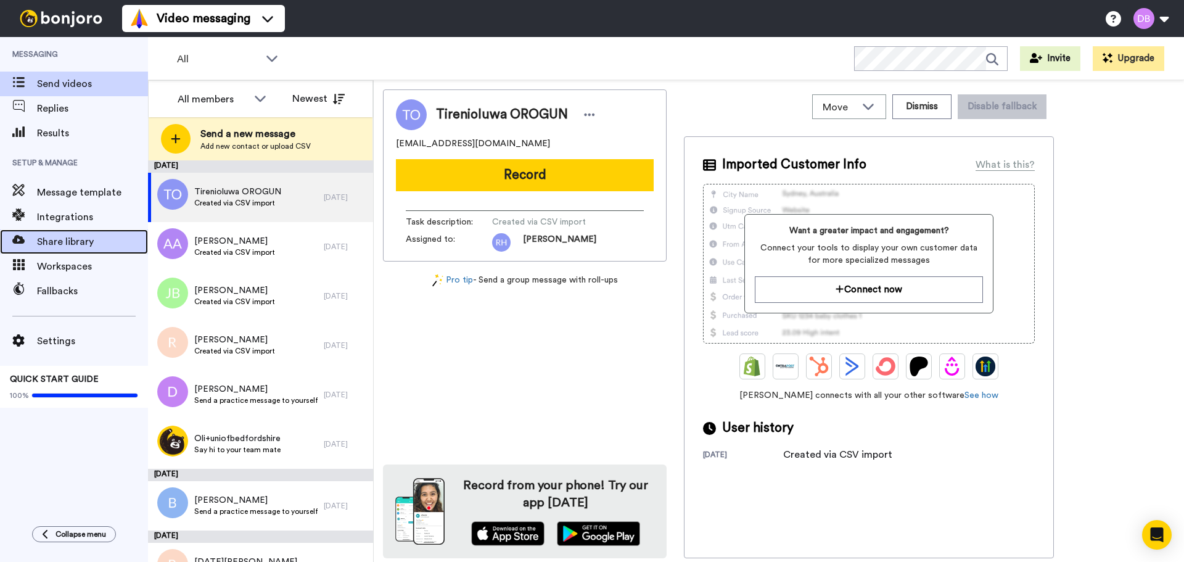
click at [98, 241] on span "Share library" at bounding box center [92, 241] width 111 height 15
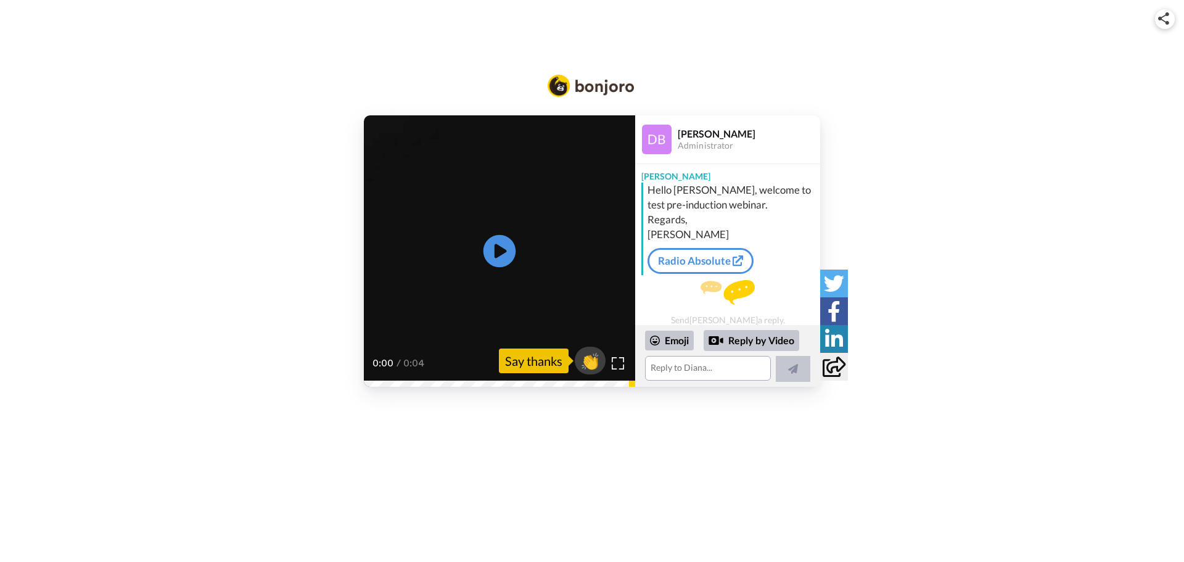
click at [501, 248] on icon "Play/Pause" at bounding box center [499, 251] width 33 height 59
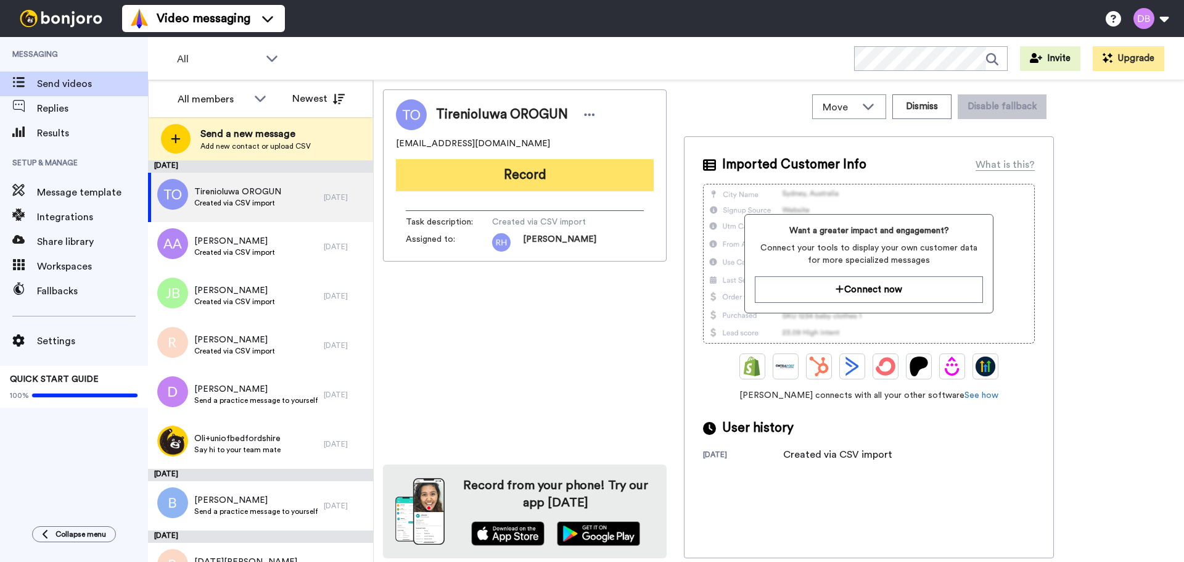
click at [490, 165] on button "Record" at bounding box center [525, 175] width 258 height 32
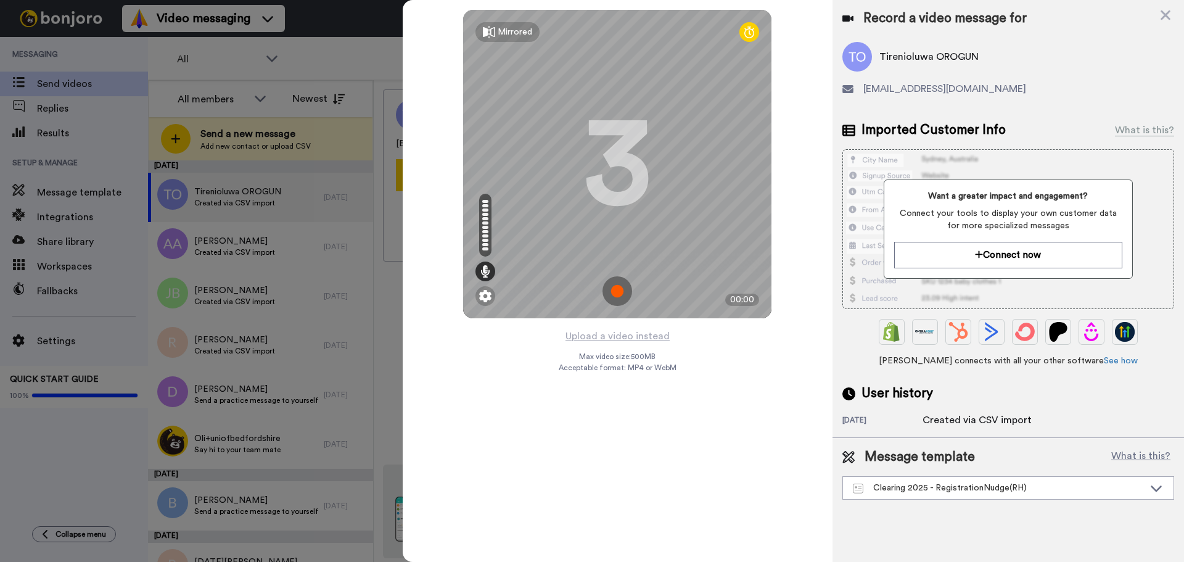
click at [1165, 4] on div "Record a video message for Tirenioluwa OROGUN oroguntireni@gmail.com Imported C…" at bounding box center [1007, 218] width 351 height 437
click at [1165, 13] on icon at bounding box center [1165, 14] width 12 height 15
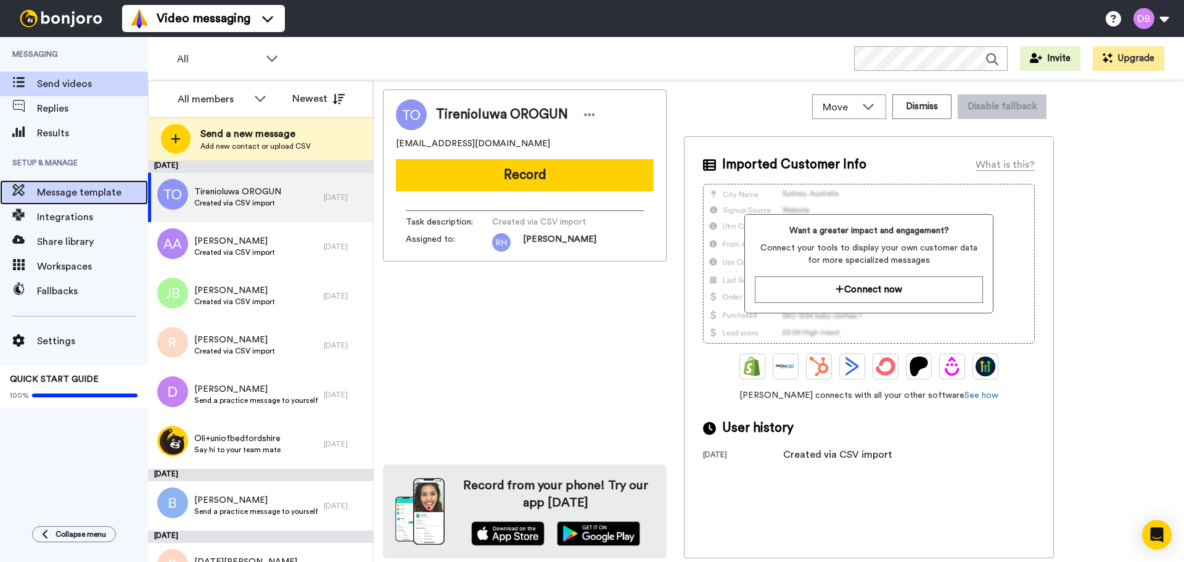
click at [86, 192] on span "Message template" at bounding box center [92, 192] width 111 height 15
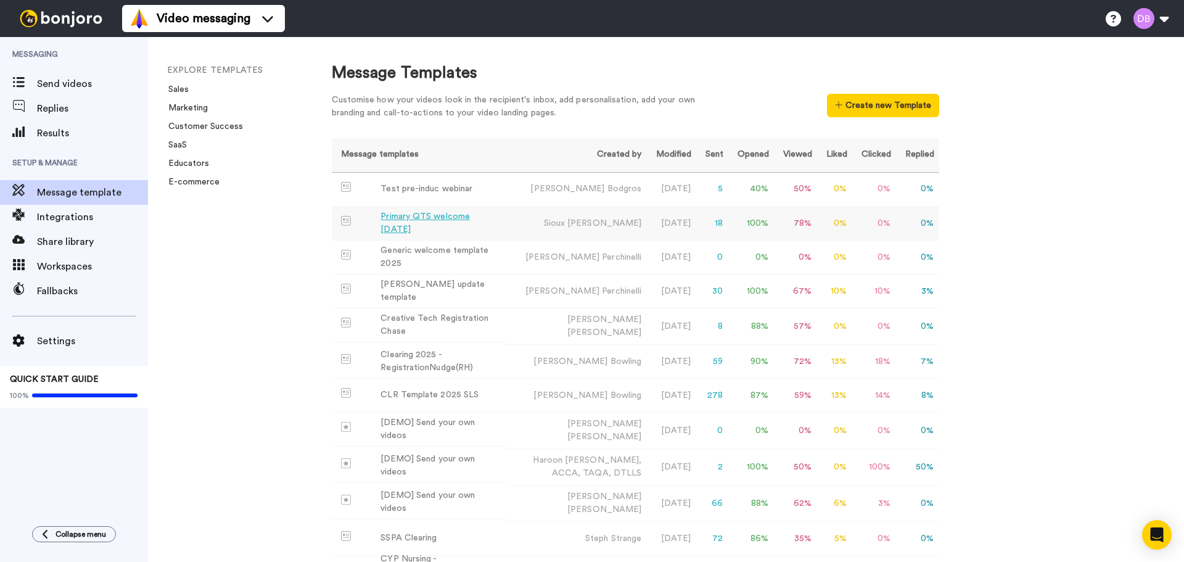
click at [411, 220] on div "Primary QTS welcome August 2025" at bounding box center [440, 223] width 120 height 26
click at [463, 259] on div "Generic welcome template 2025" at bounding box center [440, 257] width 120 height 26
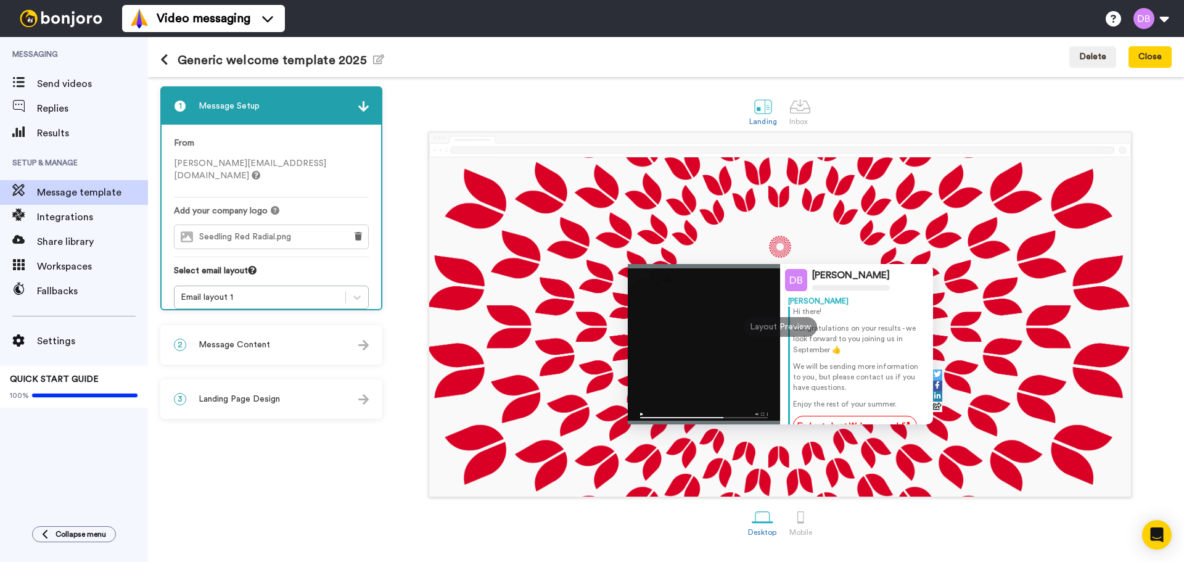
click at [573, 262] on div "Diana Bodgros Diana Hi there! Congratulations on your results - we look forward…" at bounding box center [780, 326] width 702 height 339
click at [242, 353] on div "2 Message Content" at bounding box center [272, 344] width 220 height 37
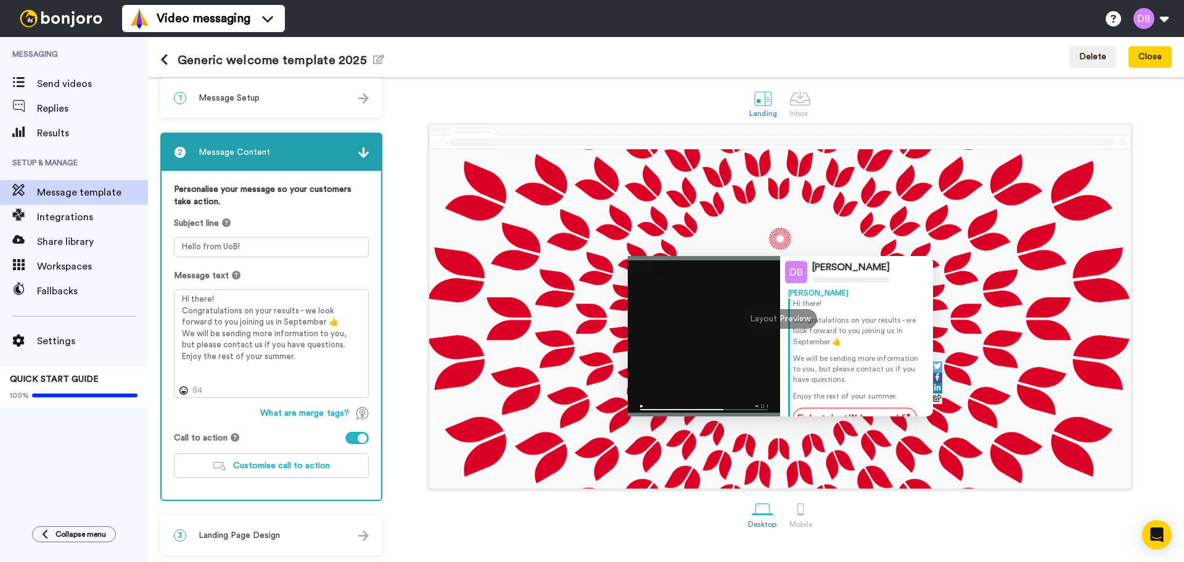
scroll to position [10, 0]
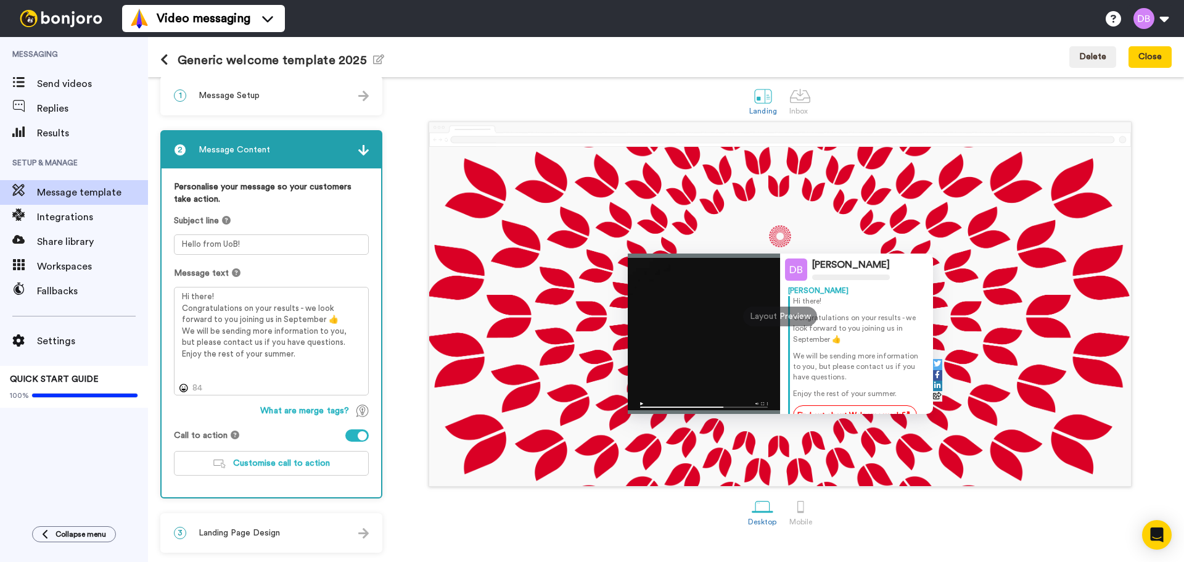
click at [257, 540] on div "3 Landing Page Design" at bounding box center [272, 532] width 220 height 37
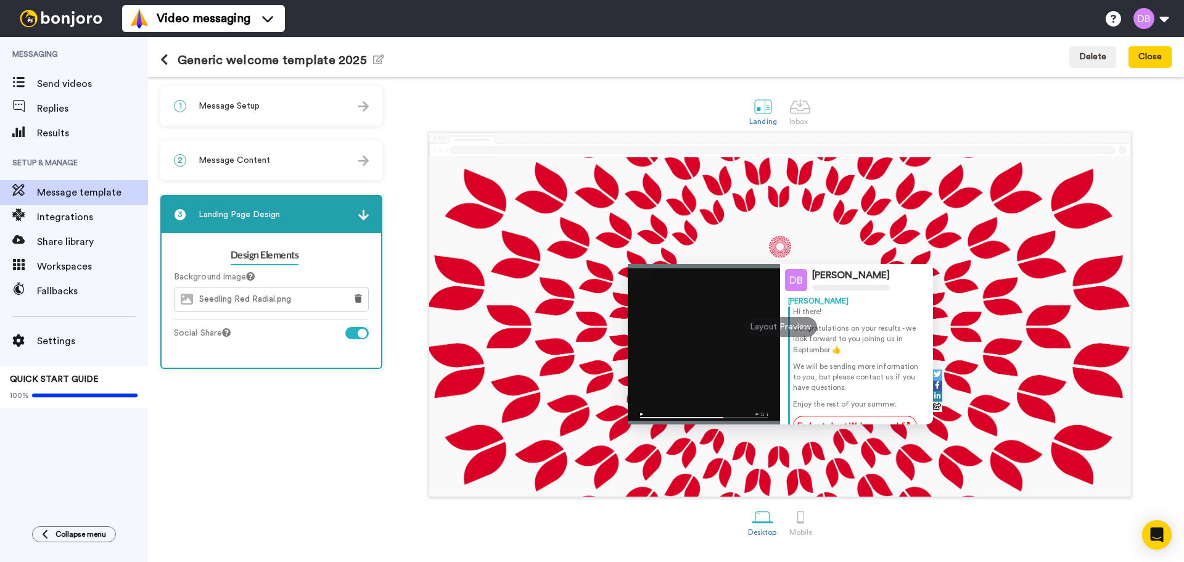
scroll to position [0, 0]
click at [252, 305] on div "Seedling Red Radial.png" at bounding box center [257, 298] width 165 height 23
click at [243, 299] on span "Seedling Red Radial.png" at bounding box center [248, 299] width 98 height 10
click at [226, 298] on span "Seedling Red Radial.png" at bounding box center [248, 299] width 98 height 10
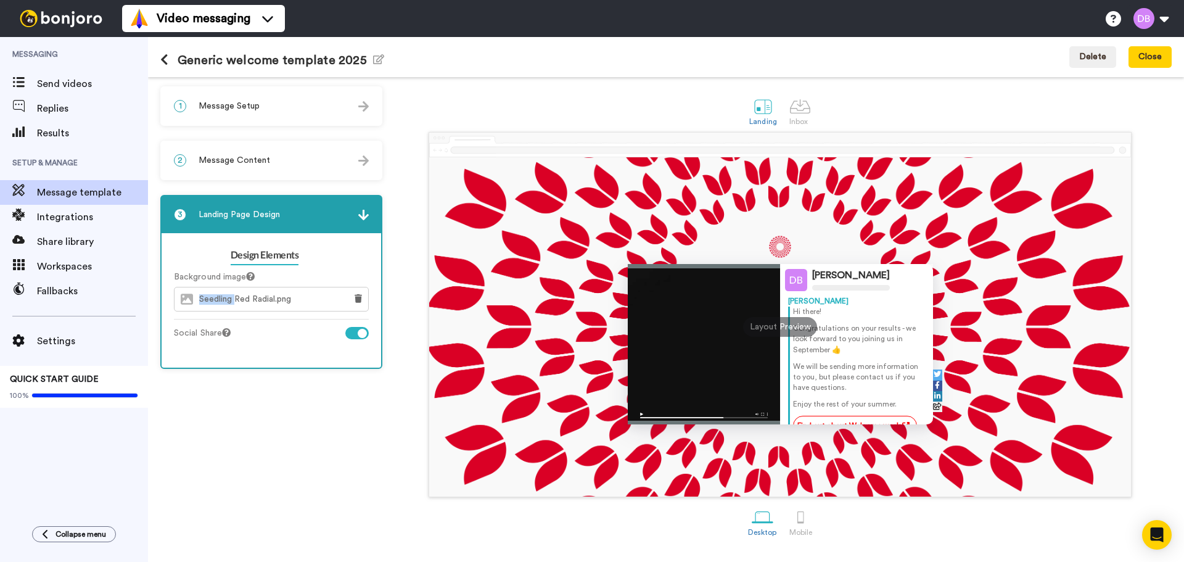
click at [226, 298] on span "Seedling Red Radial.png" at bounding box center [248, 299] width 98 height 10
copy div "Seedling Red Radial.png"
click at [262, 302] on span "Seedling Red Radial.png" at bounding box center [248, 299] width 98 height 10
click at [787, 247] on img at bounding box center [780, 247] width 22 height 22
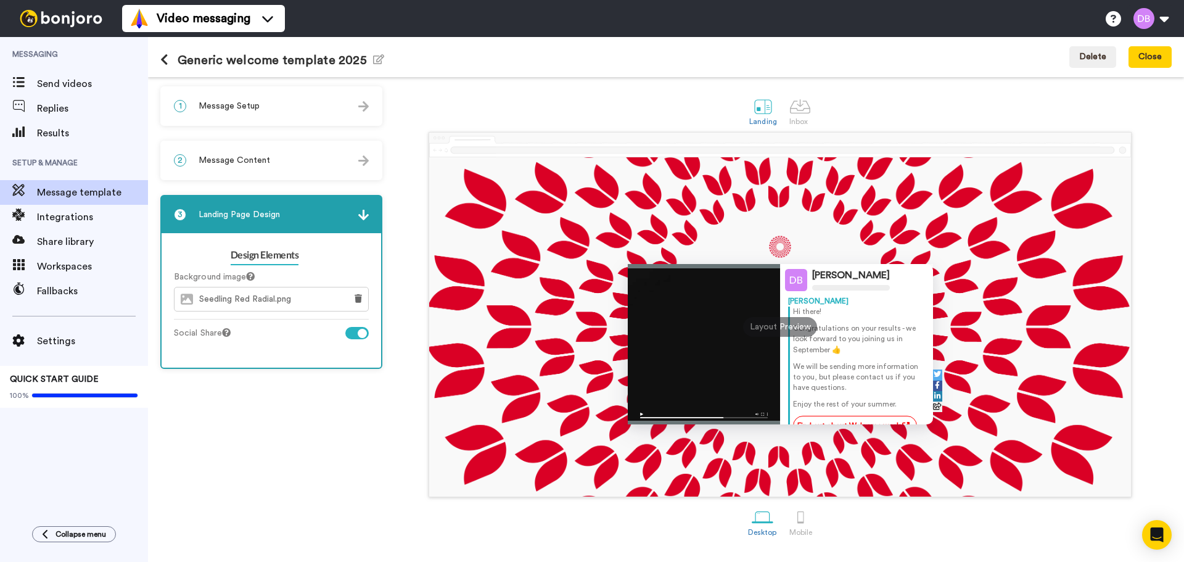
click at [787, 247] on img at bounding box center [780, 247] width 22 height 22
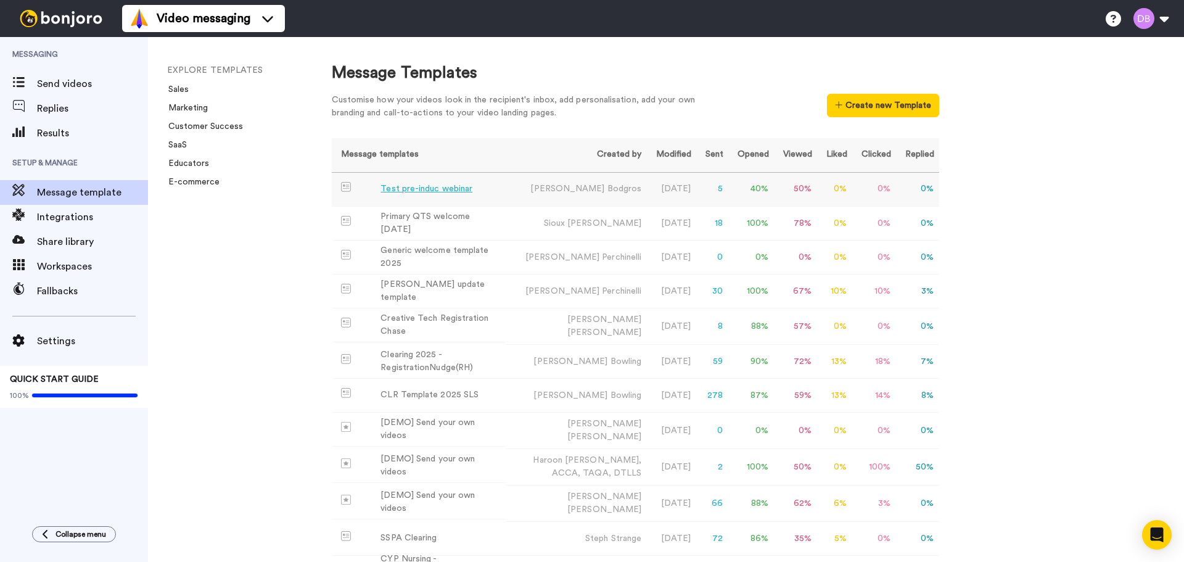
click at [445, 183] on div "Test pre-induc webinar" at bounding box center [426, 189] width 92 height 13
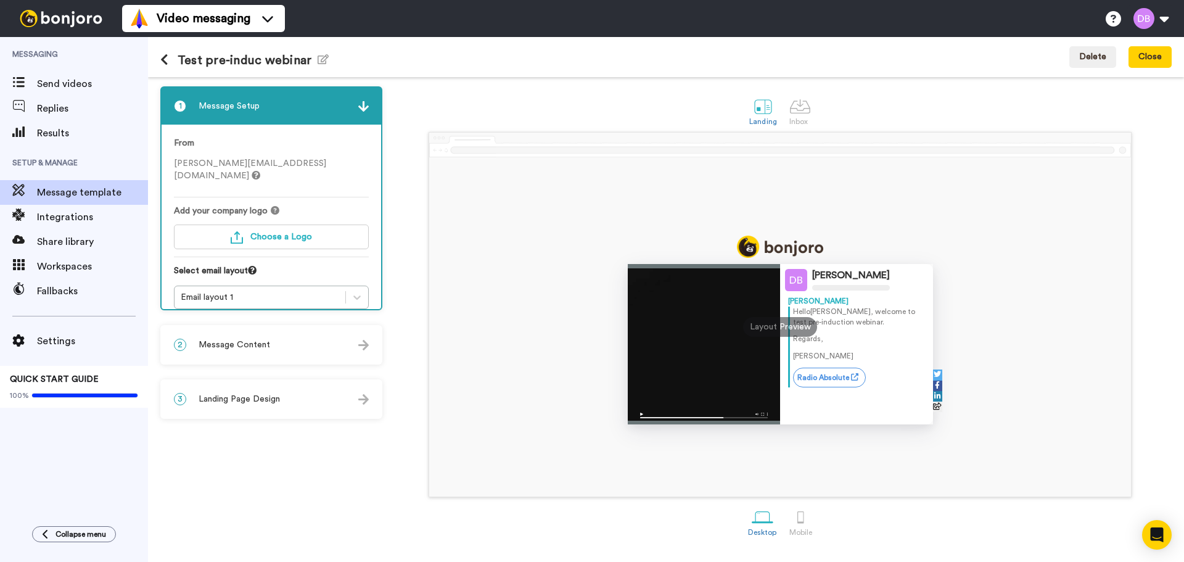
click at [241, 384] on div "3 Landing Page Design" at bounding box center [272, 398] width 220 height 37
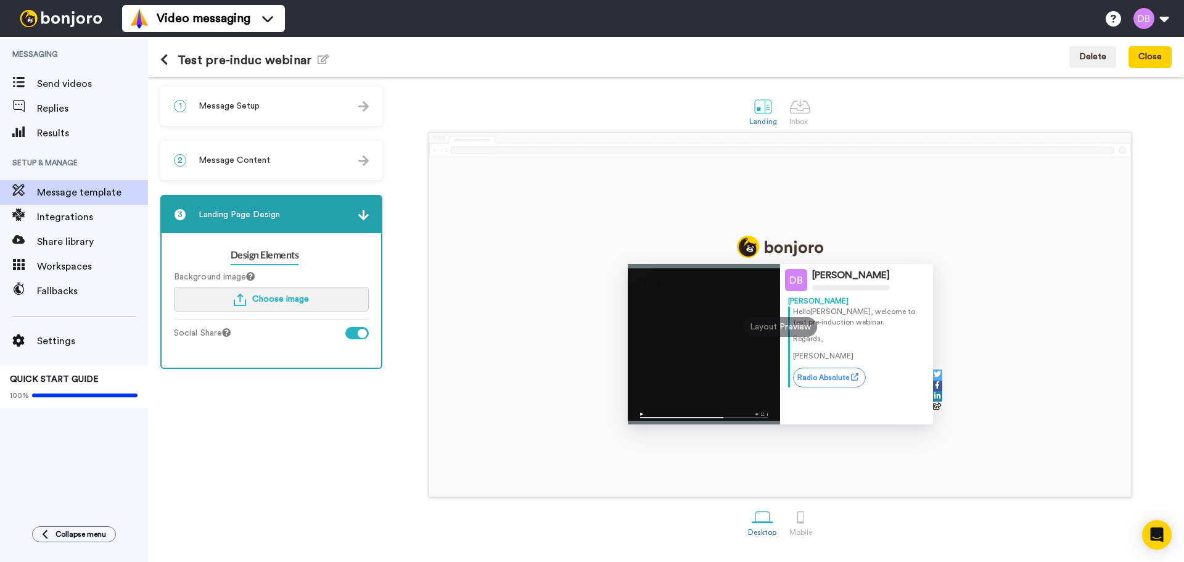
click at [237, 300] on img "button" at bounding box center [240, 300] width 12 height 12
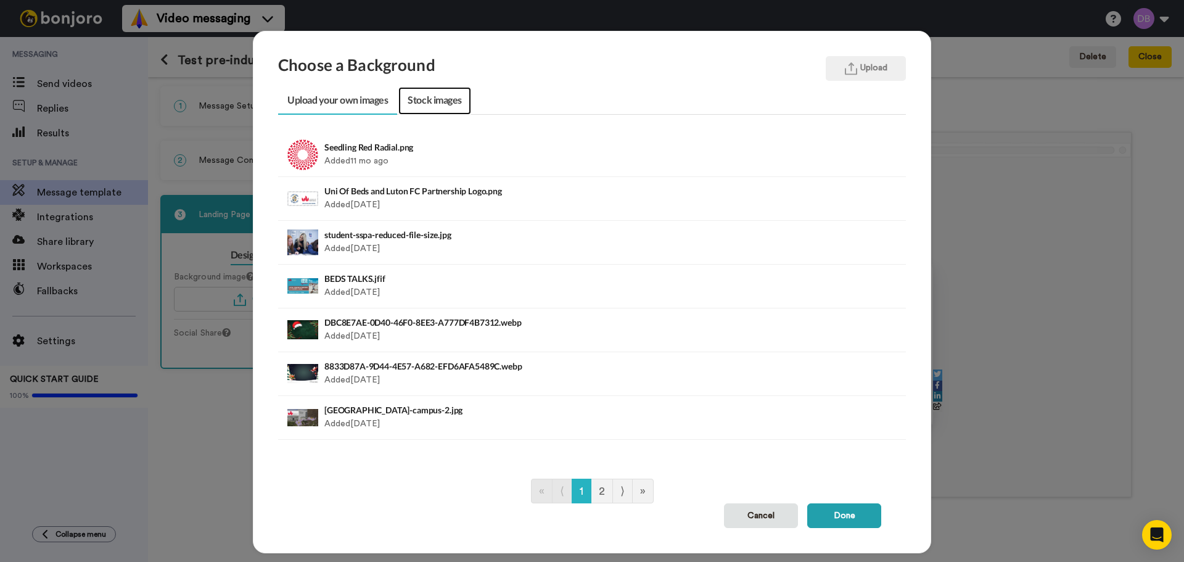
click at [437, 105] on link "Stock images" at bounding box center [434, 101] width 72 height 28
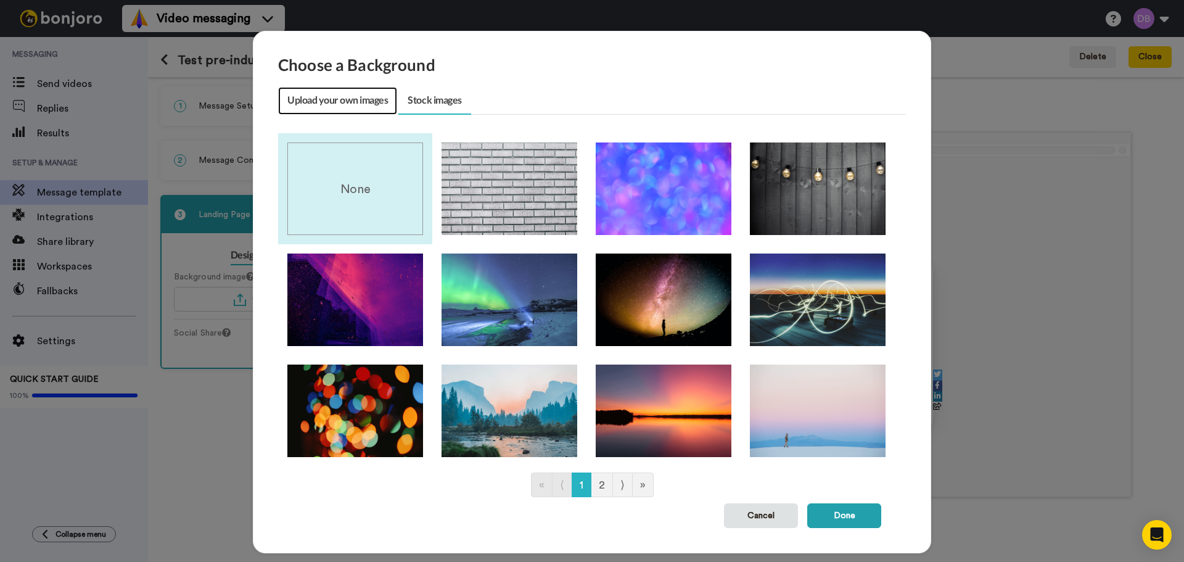
click at [353, 99] on link "Upload your own images" at bounding box center [337, 101] width 119 height 28
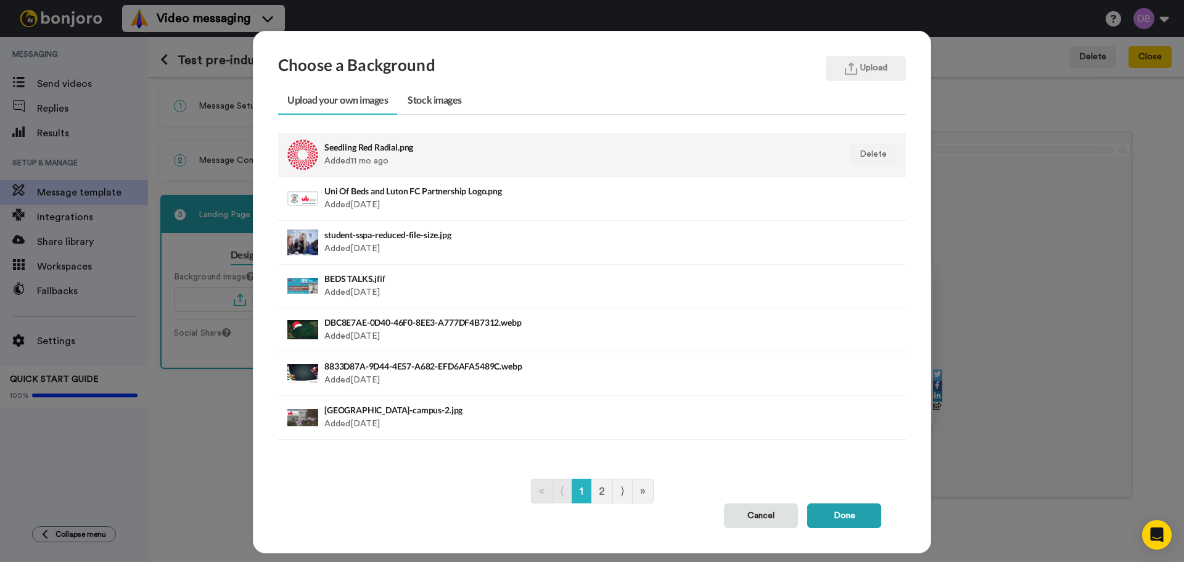
click at [380, 155] on div "Seedling Red Radial.png Added 11 mo ago" at bounding box center [531, 154] width 414 height 31
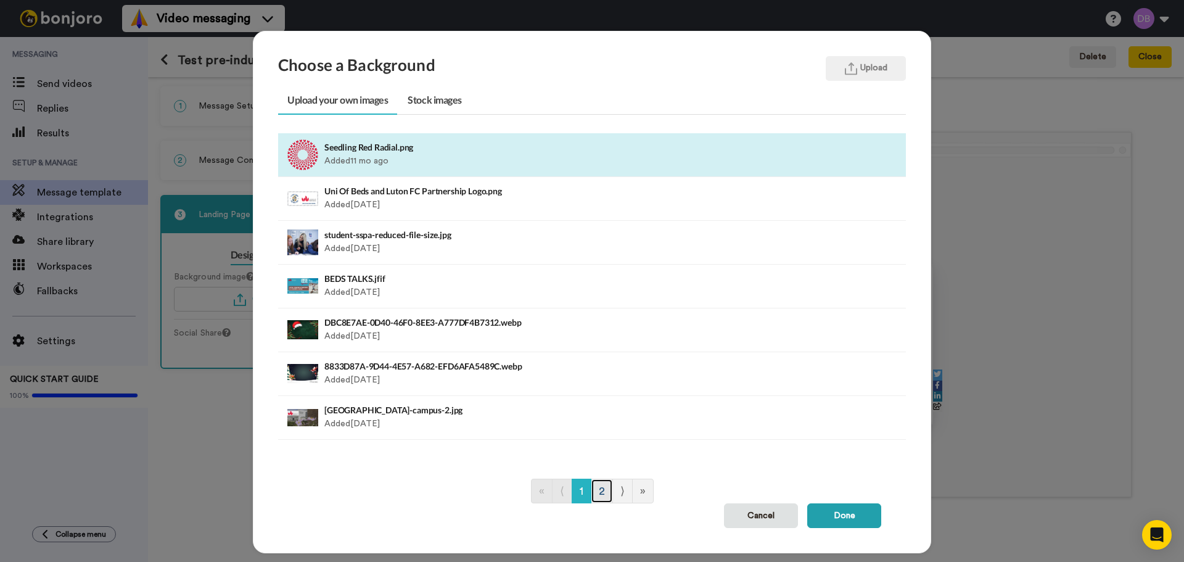
click at [595, 488] on link "2" at bounding box center [602, 491] width 22 height 25
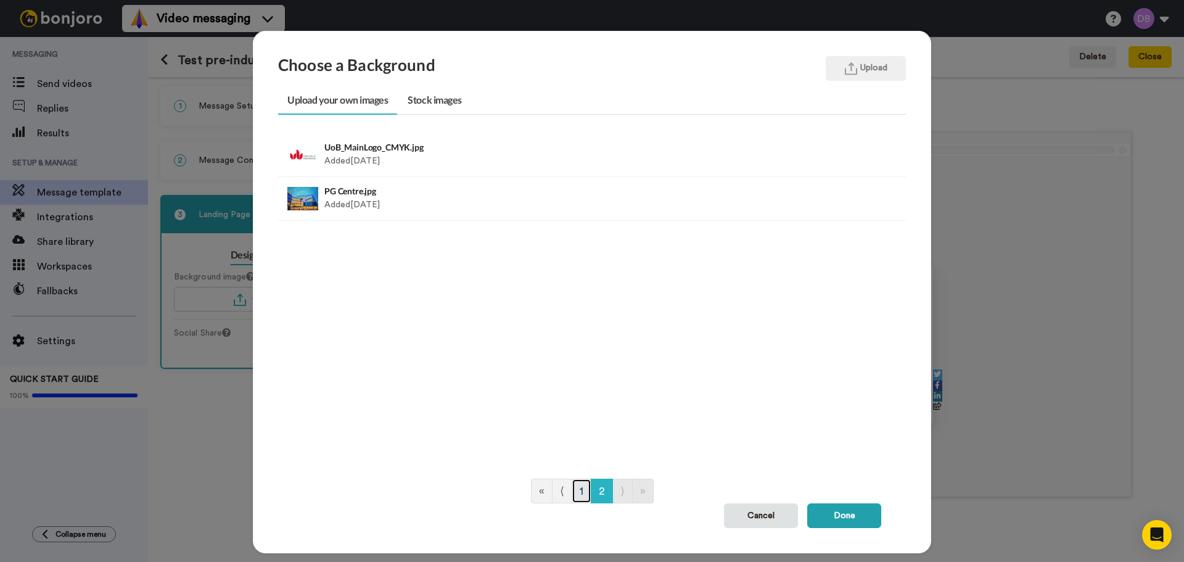
click at [572, 490] on link "1" at bounding box center [582, 491] width 20 height 25
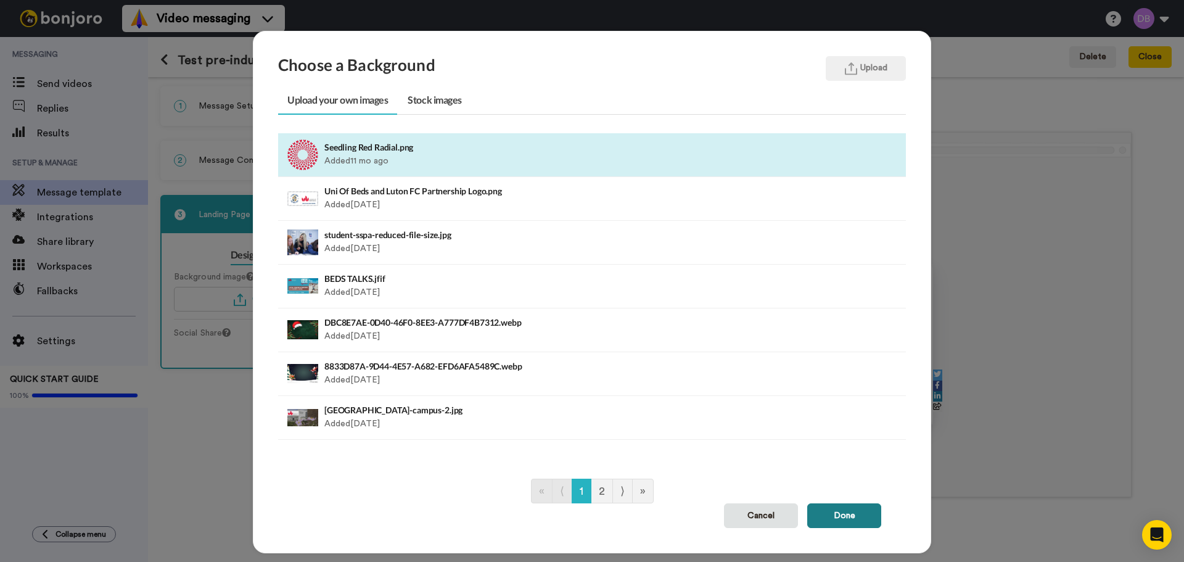
click at [837, 511] on button "Done" at bounding box center [844, 515] width 74 height 25
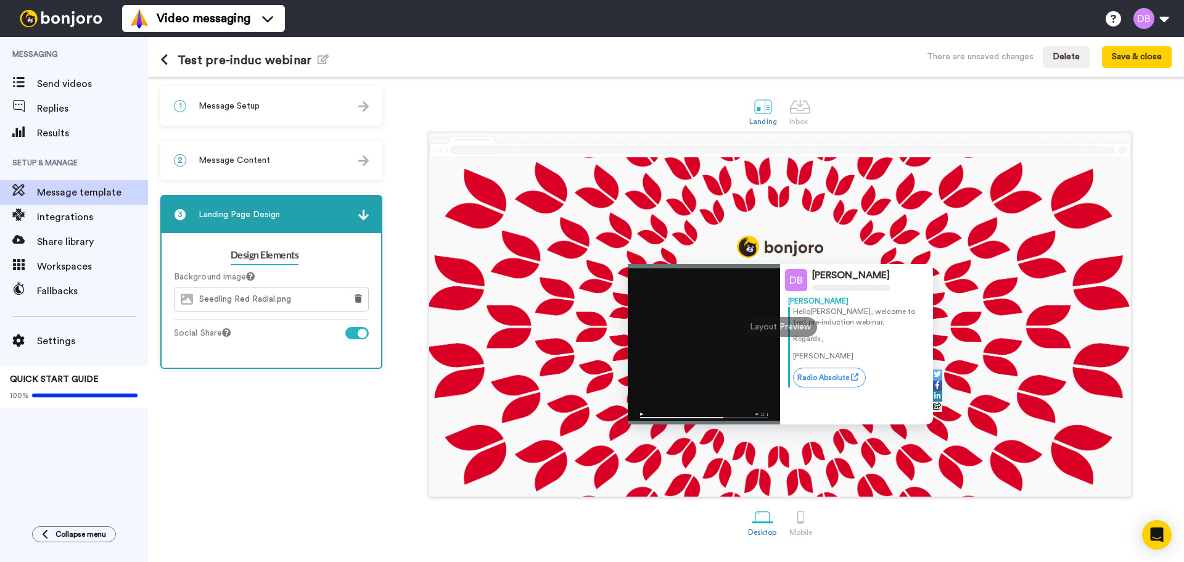
click at [772, 248] on img at bounding box center [780, 247] width 86 height 22
click at [750, 249] on img at bounding box center [780, 247] width 86 height 22
click at [265, 251] on link "Design Elements" at bounding box center [265, 255] width 68 height 20
click at [352, 299] on button at bounding box center [358, 298] width 20 height 23
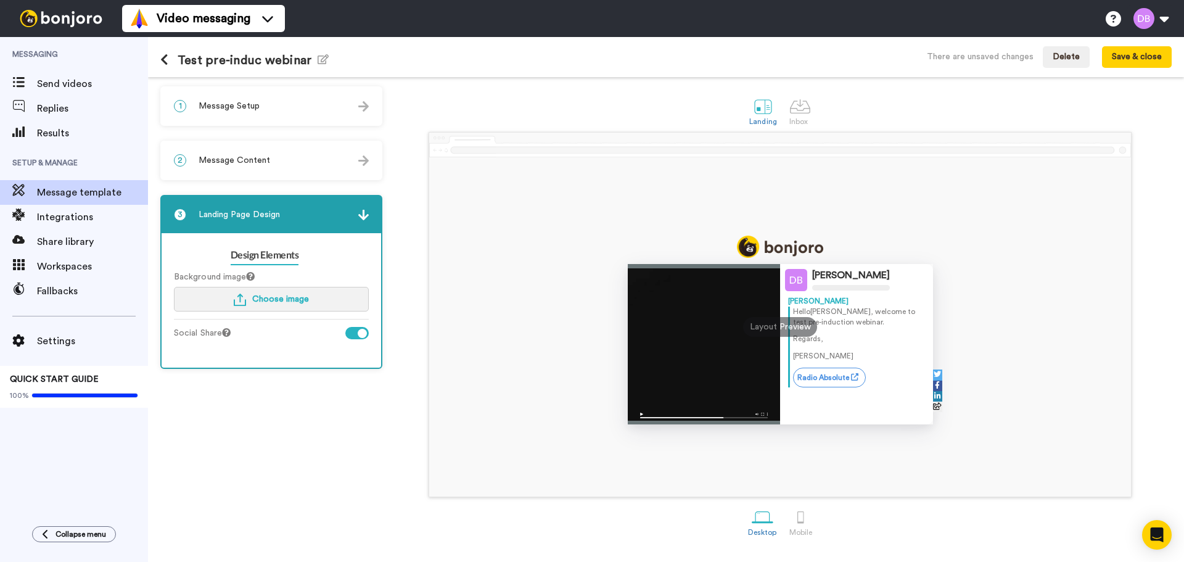
click at [271, 300] on span "Choose image" at bounding box center [280, 299] width 57 height 9
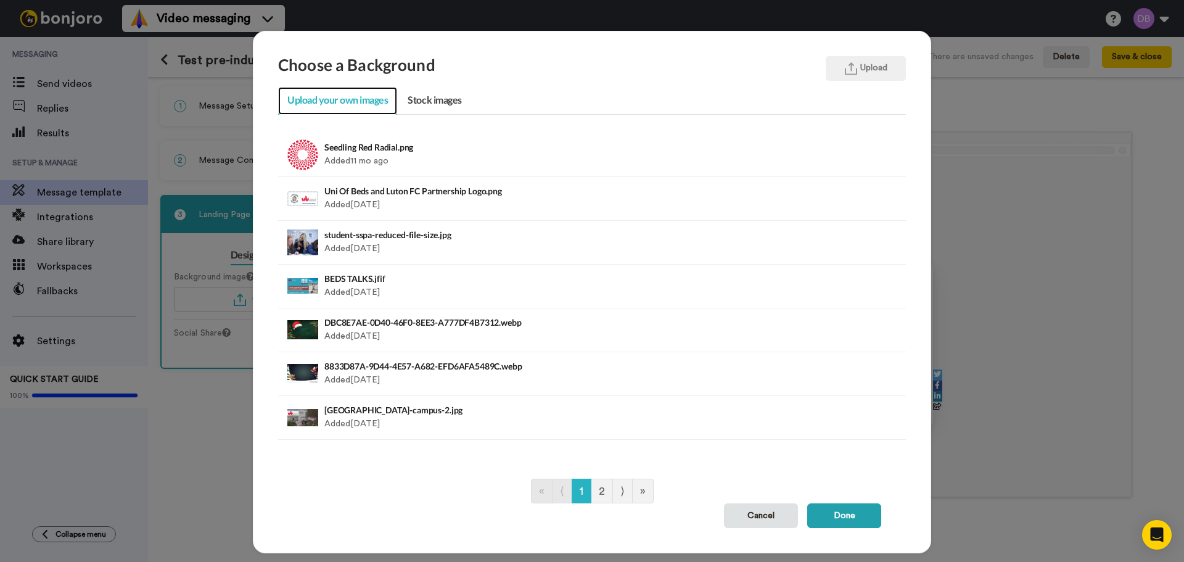
click at [353, 96] on link "Upload your own images" at bounding box center [337, 101] width 119 height 28
click at [853, 70] on button "Upload" at bounding box center [866, 68] width 80 height 25
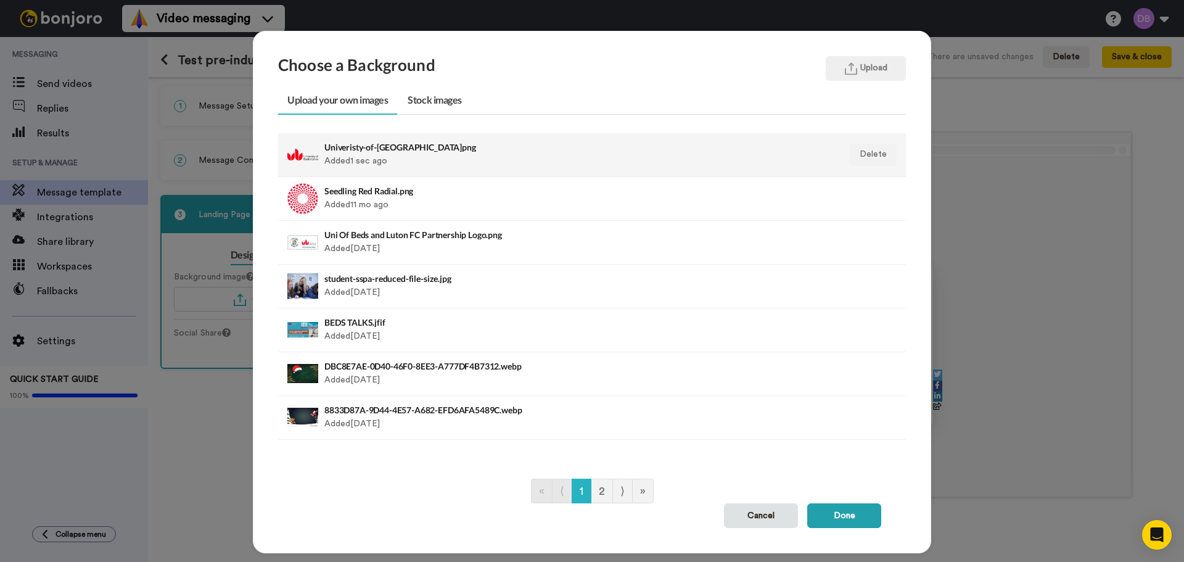
click at [407, 149] on h4 "Univeristy-of-Bedfordshire.png" at bounding box center [531, 146] width 414 height 9
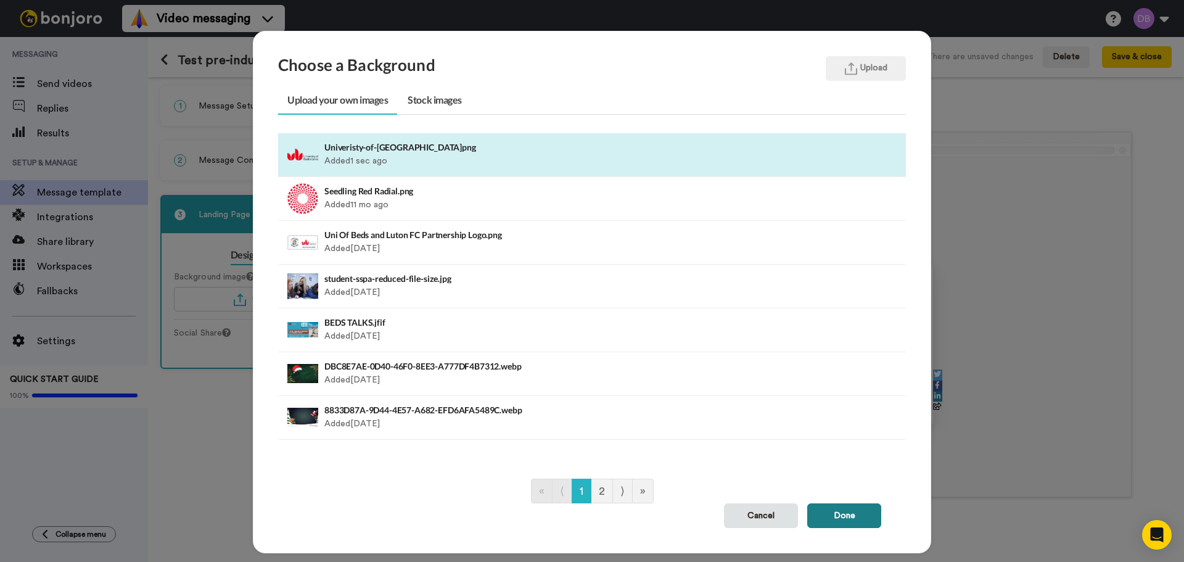
click at [839, 518] on button "Done" at bounding box center [844, 515] width 74 height 25
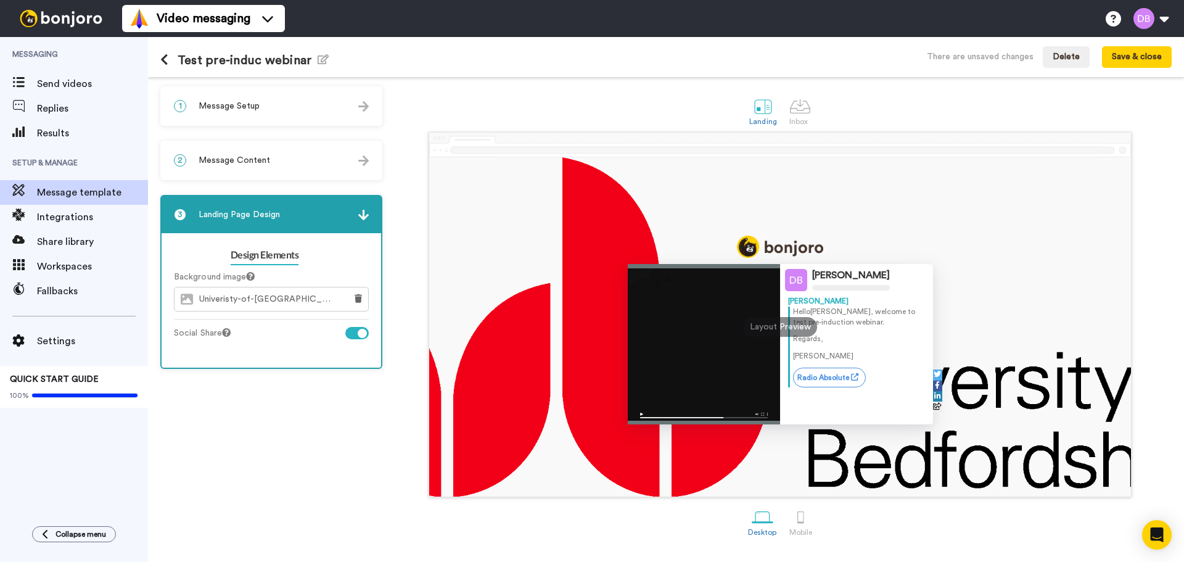
click at [1043, 393] on div "Diana Bodgros Diana Hello Tom , welcome to test pre-induction webinar. Regards,…" at bounding box center [780, 326] width 702 height 339
click at [274, 296] on span "Univeristy-of-Bedfordshire.png" at bounding box center [269, 299] width 140 height 10
click at [353, 299] on button at bounding box center [358, 298] width 20 height 23
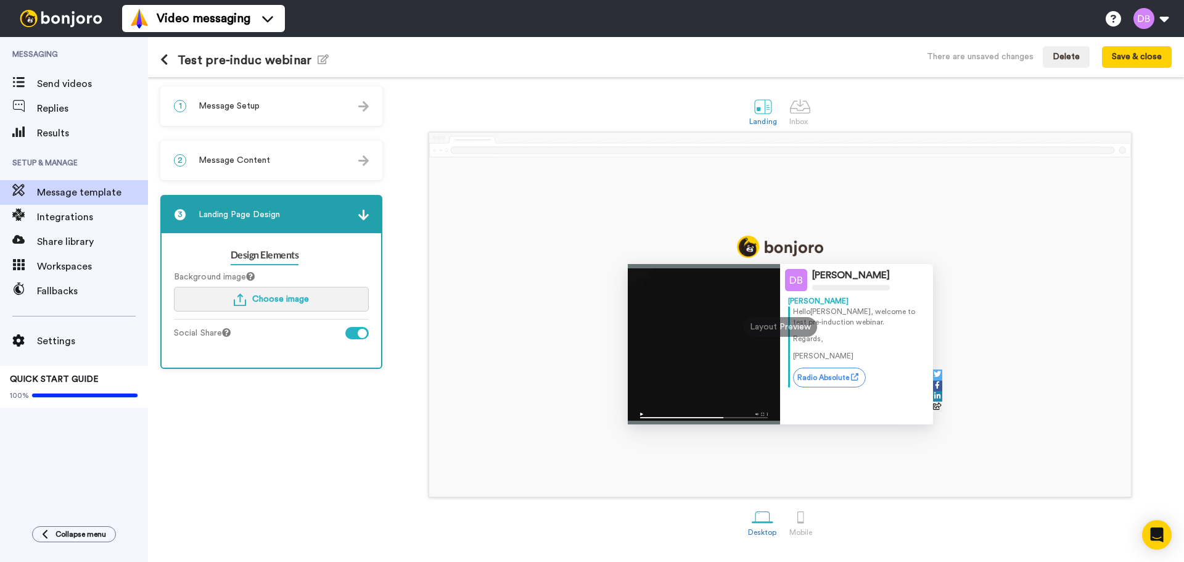
click at [293, 293] on button "Choose image" at bounding box center [271, 299] width 195 height 25
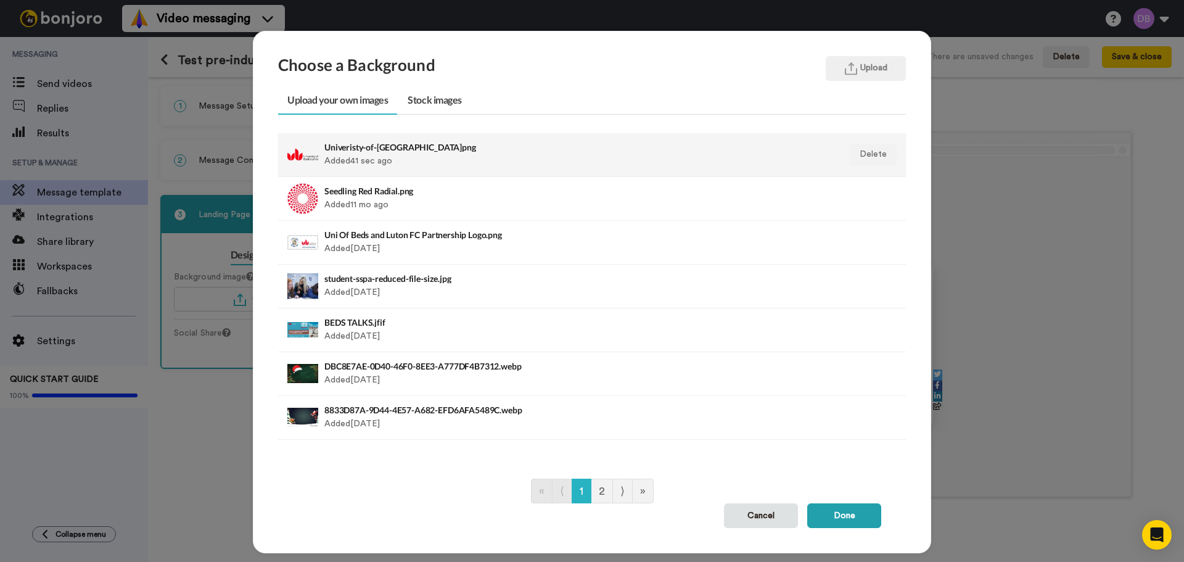
click at [406, 148] on h4 "Univeristy-of-Bedfordshire.png" at bounding box center [531, 146] width 414 height 9
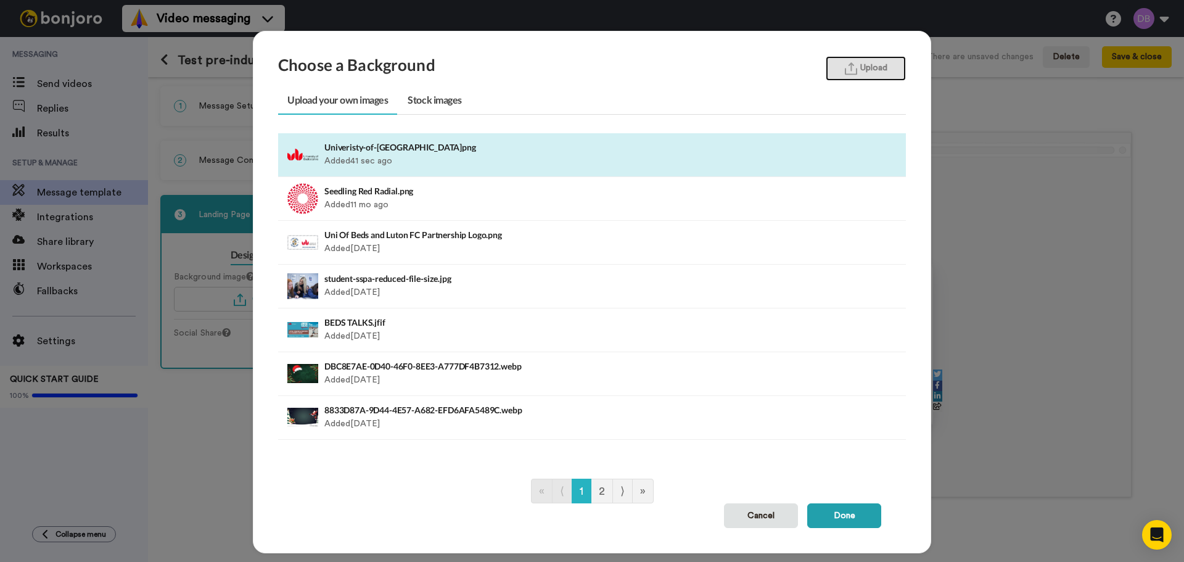
click at [874, 70] on button "Upload" at bounding box center [866, 68] width 80 height 25
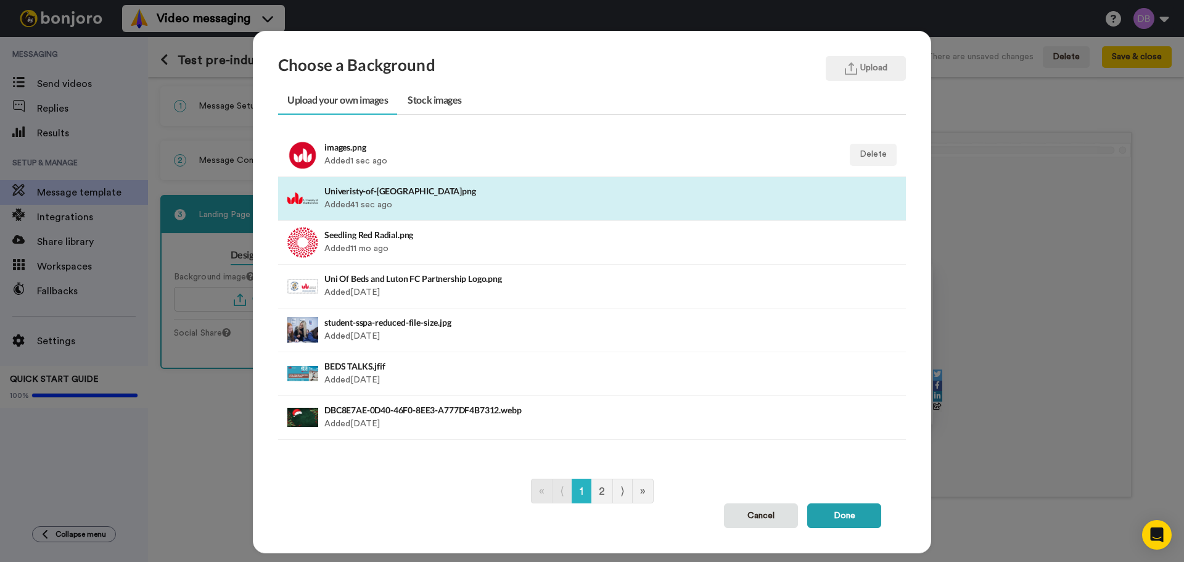
click at [403, 153] on div "images.png Added 1 sec ago" at bounding box center [531, 154] width 414 height 31
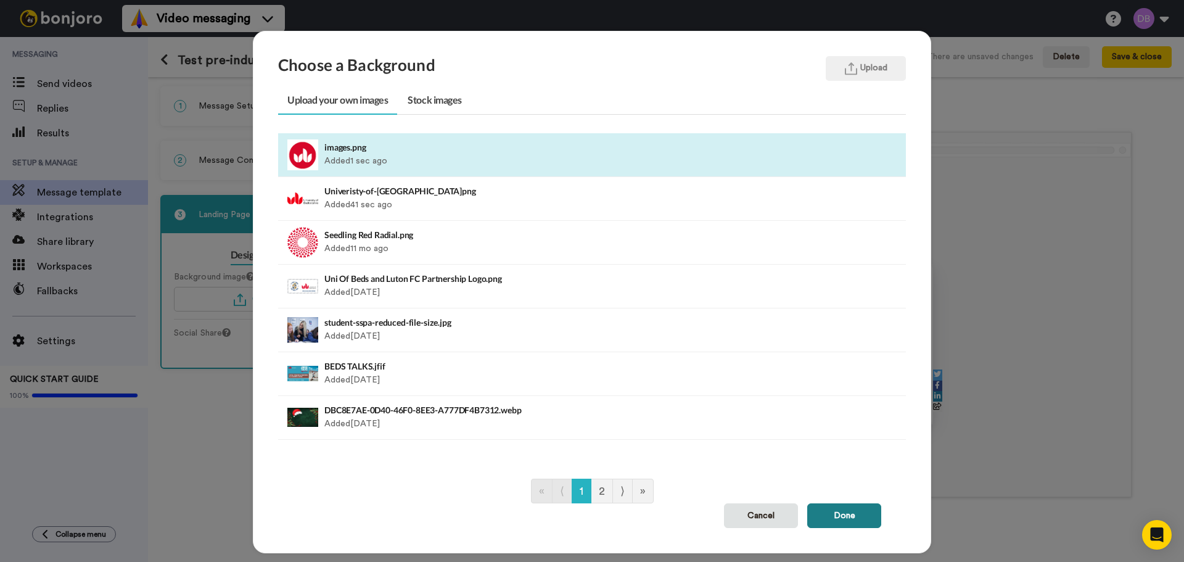
click at [846, 516] on button "Done" at bounding box center [844, 515] width 74 height 25
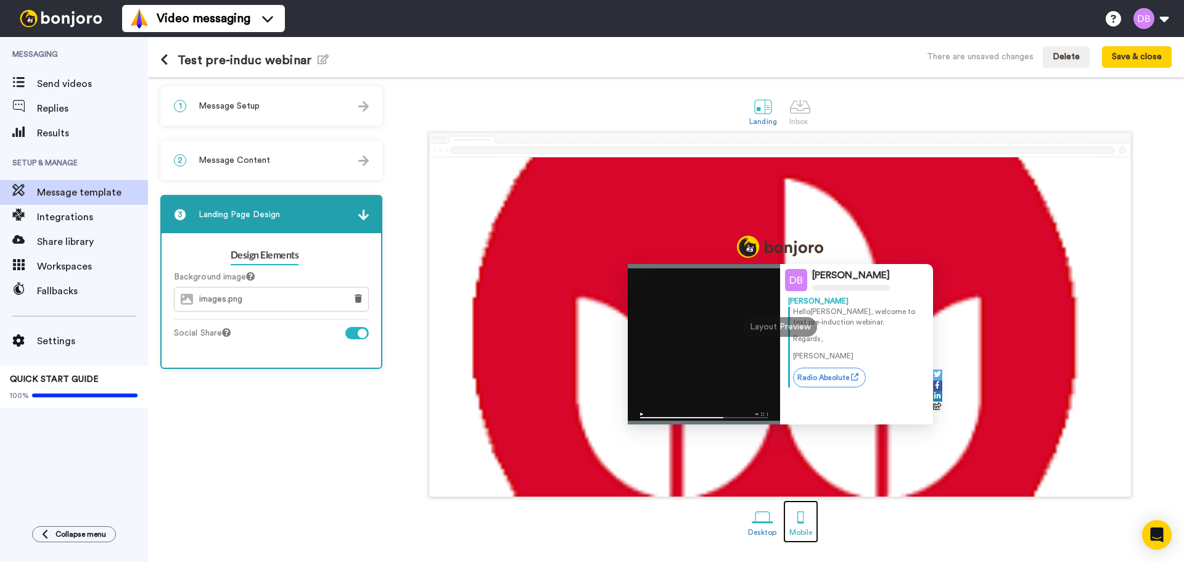
click at [805, 518] on div at bounding box center [801, 517] width 22 height 22
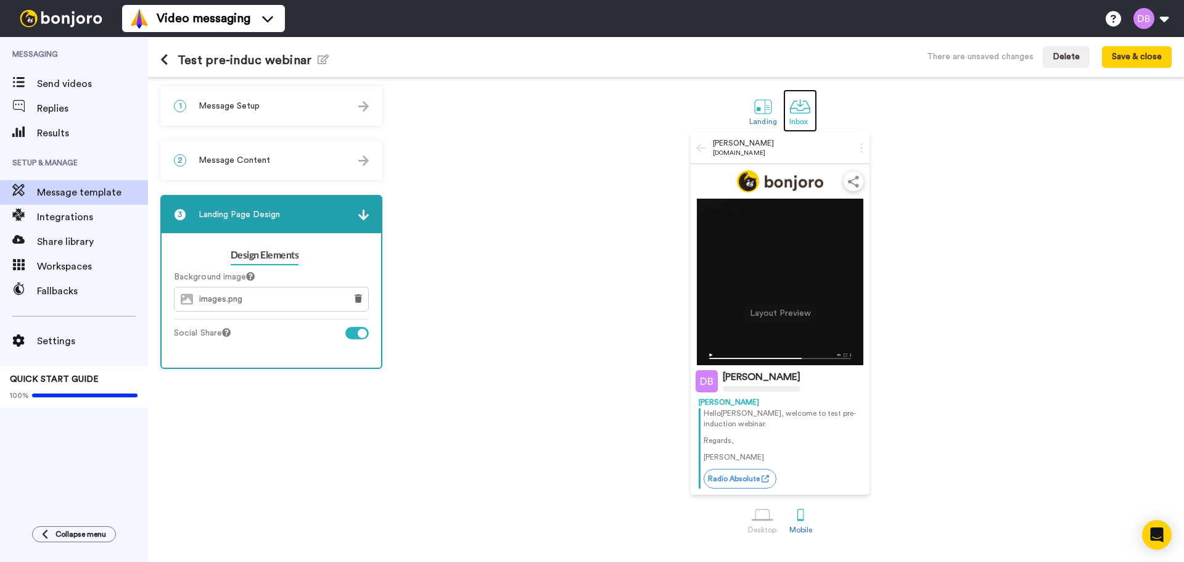
click at [805, 99] on div at bounding box center [800, 107] width 22 height 22
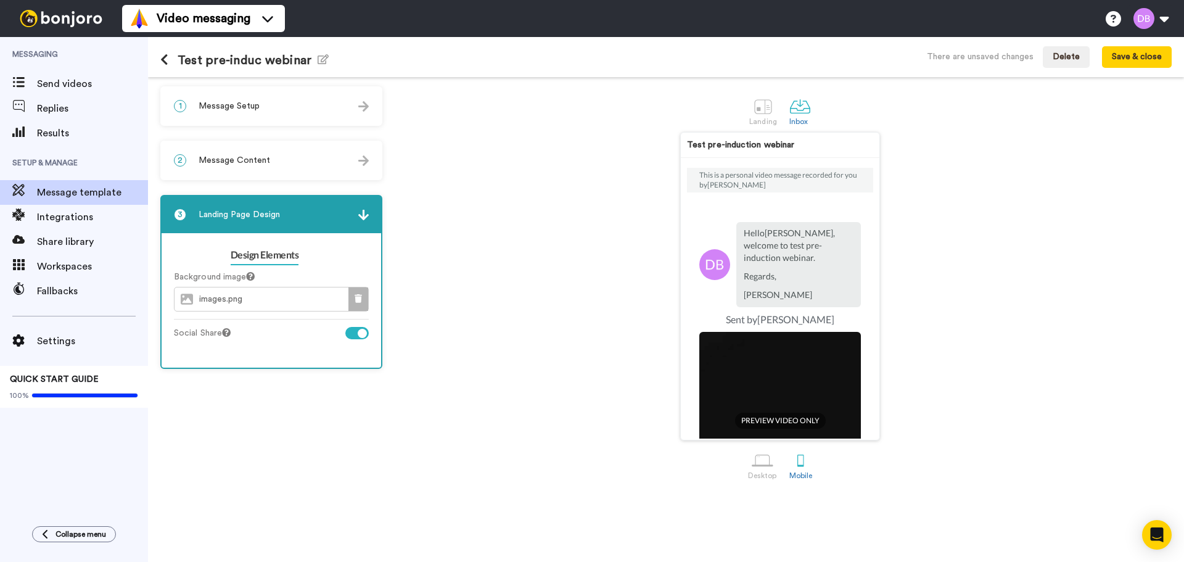
click at [356, 298] on icon at bounding box center [358, 298] width 7 height 9
click at [301, 303] on button "Choose image" at bounding box center [271, 299] width 195 height 25
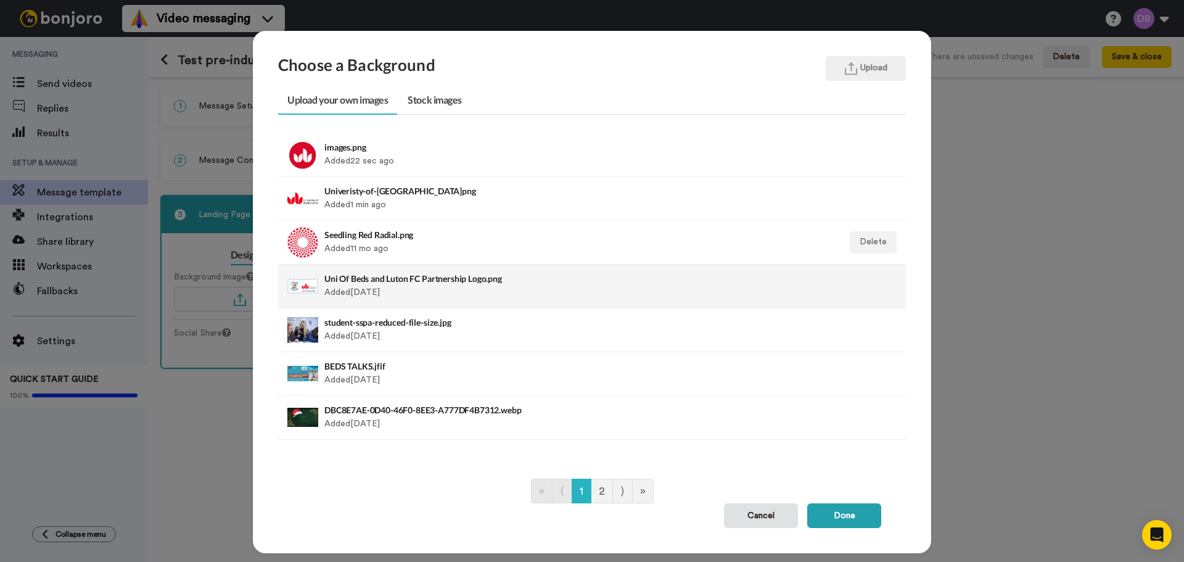
drag, startPoint x: 353, startPoint y: 246, endPoint x: 458, endPoint y: 295, distance: 115.6
click at [354, 246] on div "Seedling Red Radial.png Added 11 mo ago" at bounding box center [531, 242] width 414 height 31
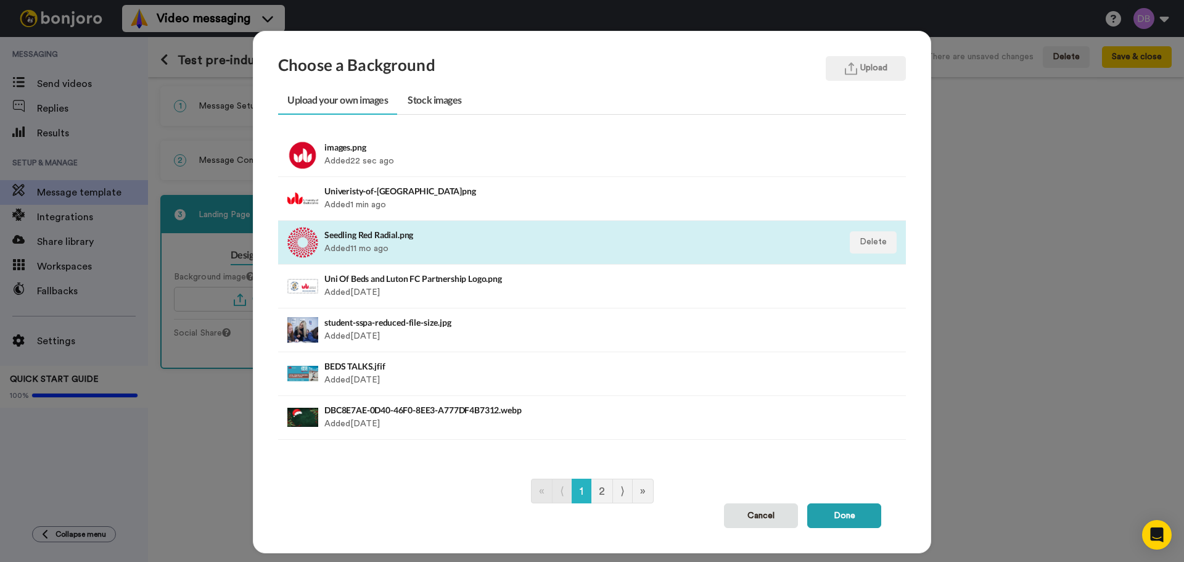
click at [343, 225] on li "Seedling Red Radial.png Added 11 mo ago Delete" at bounding box center [592, 243] width 628 height 44
click at [857, 518] on button "Done" at bounding box center [844, 515] width 74 height 25
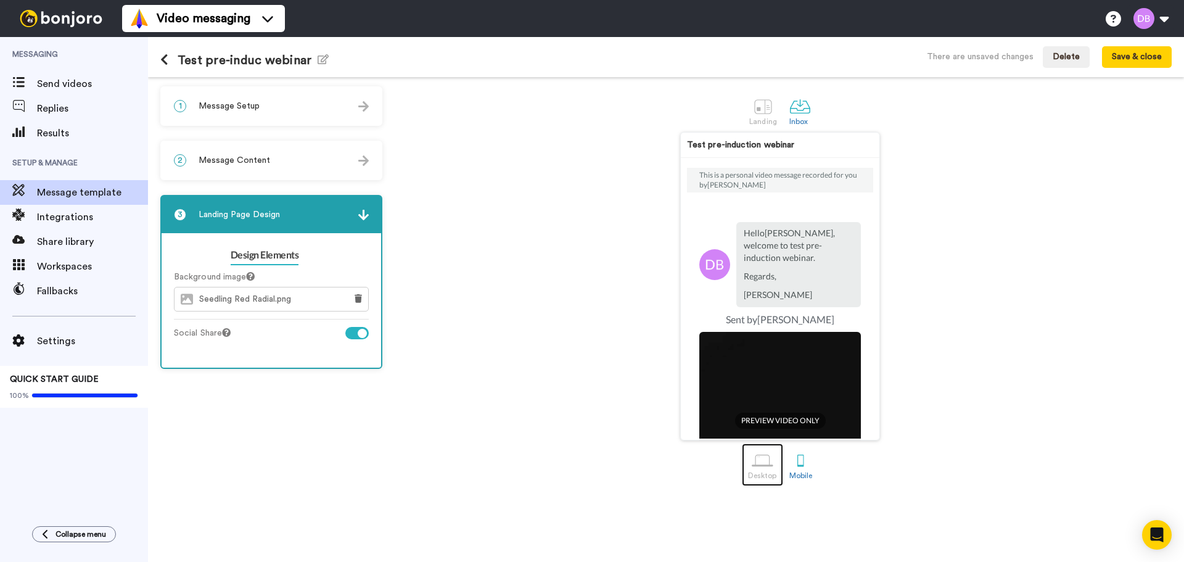
click at [757, 457] on div at bounding box center [763, 461] width 22 height 22
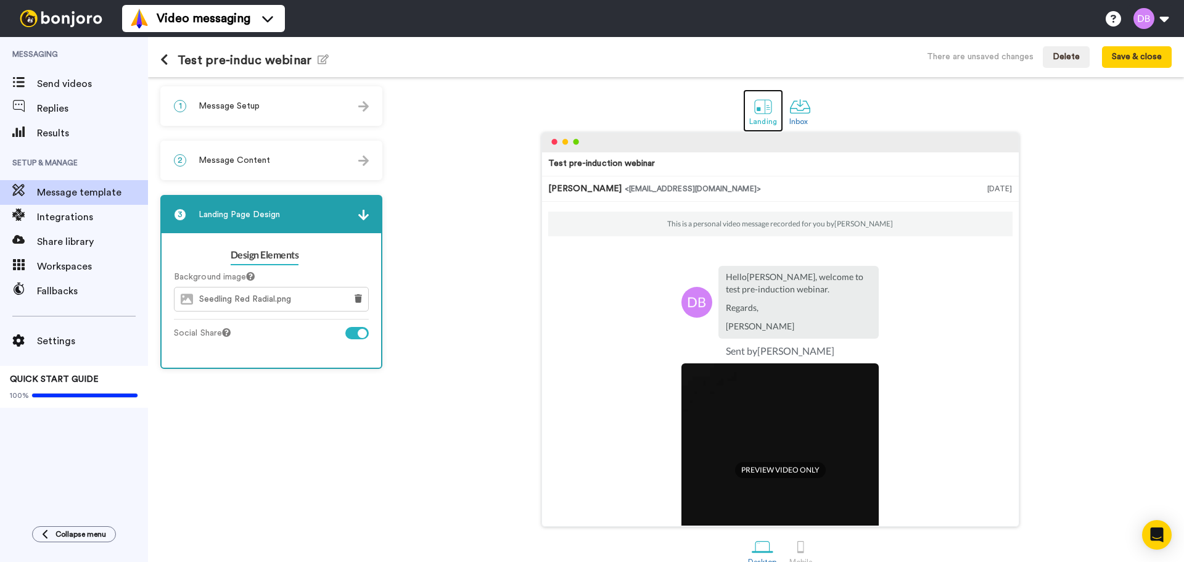
click at [764, 108] on div at bounding box center [763, 107] width 22 height 22
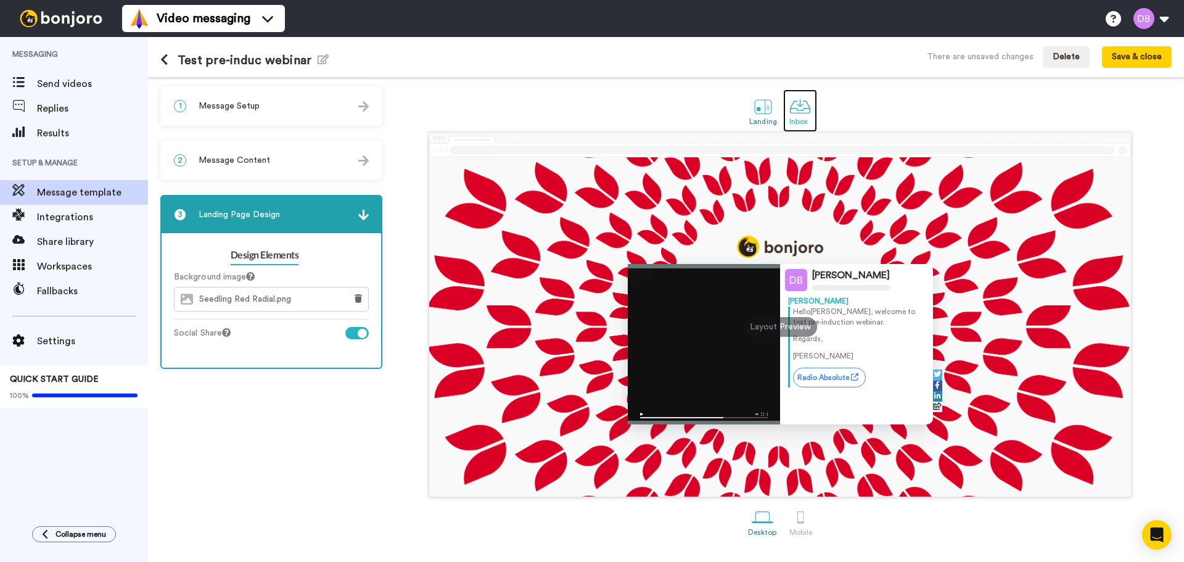
click at [805, 113] on div at bounding box center [800, 107] width 22 height 22
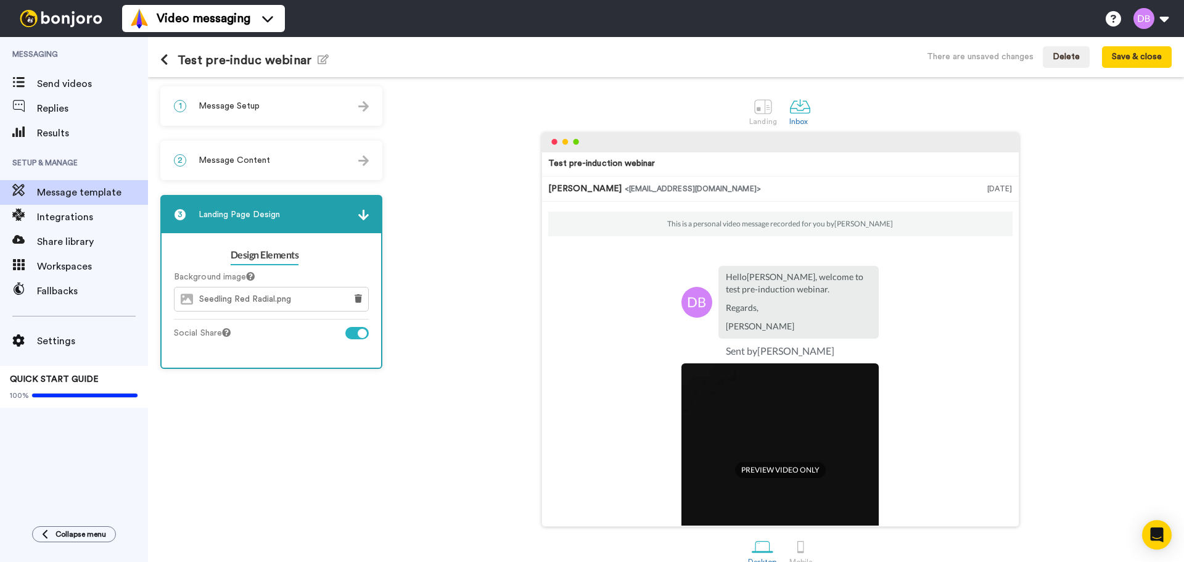
click at [251, 152] on div "2 Message Content" at bounding box center [272, 160] width 220 height 37
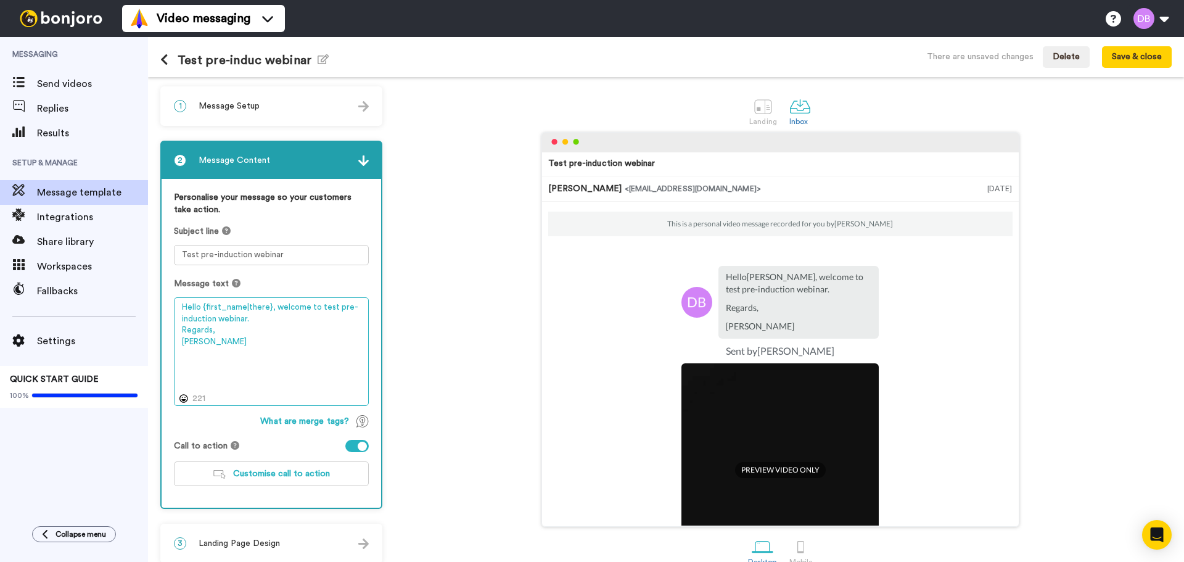
click at [273, 312] on textarea "Hello {first_name|there}, welcome to test pre-induction webinar. Regards, Diana" at bounding box center [271, 351] width 195 height 109
click at [267, 316] on textarea "Hello {first_name|there}, welcome to test pre-induction webinar. Regards, Diana" at bounding box center [271, 351] width 195 height 109
type textarea "Hello {first_name|there}, welcome to test pre-induction webinar. Regards, Diana"
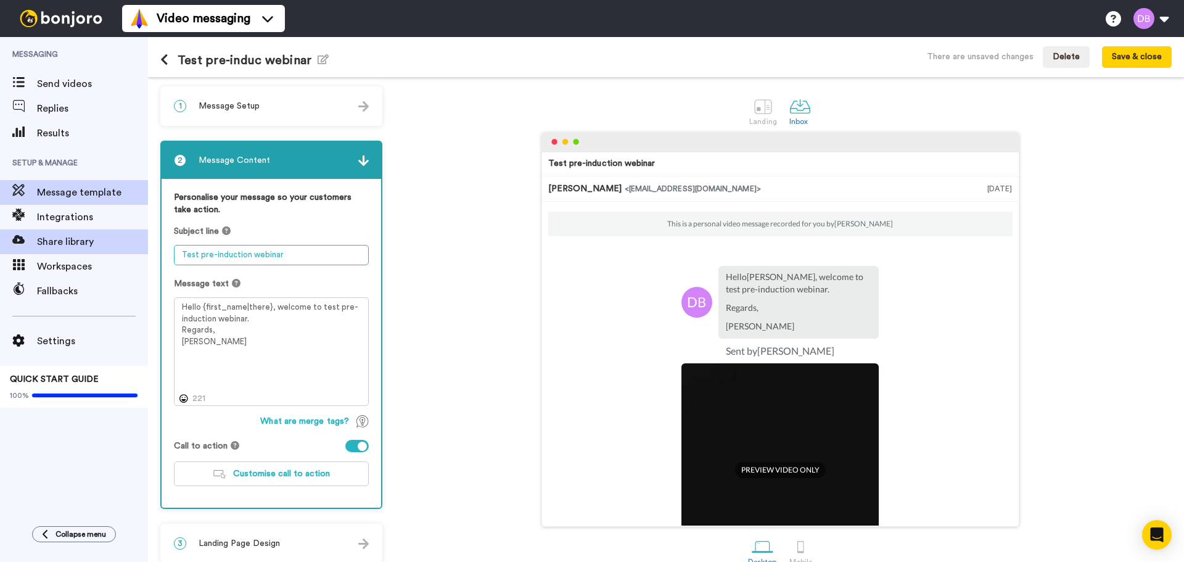
drag, startPoint x: 197, startPoint y: 255, endPoint x: 120, endPoint y: 237, distance: 79.7
click at [120, 237] on div "Messaging Send videos Replies Results Setup & Manage Message template Integrati…" at bounding box center [592, 299] width 1184 height 525
click at [241, 255] on textarea "EU Foundation pre-induction webinar" at bounding box center [271, 255] width 195 height 20
click at [295, 252] on textarea "EU Foundation Pre-induction webinar" at bounding box center [271, 255] width 195 height 20
type textarea "EU Foundation Pre-induction Webinar"
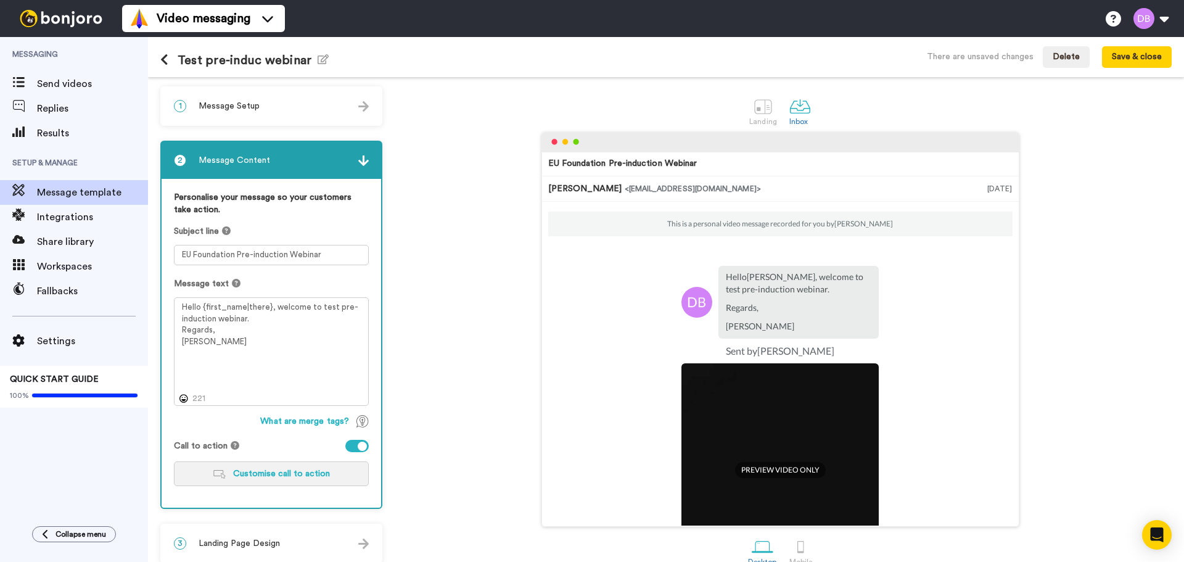
click at [263, 485] on button "Customise call to action" at bounding box center [271, 473] width 195 height 25
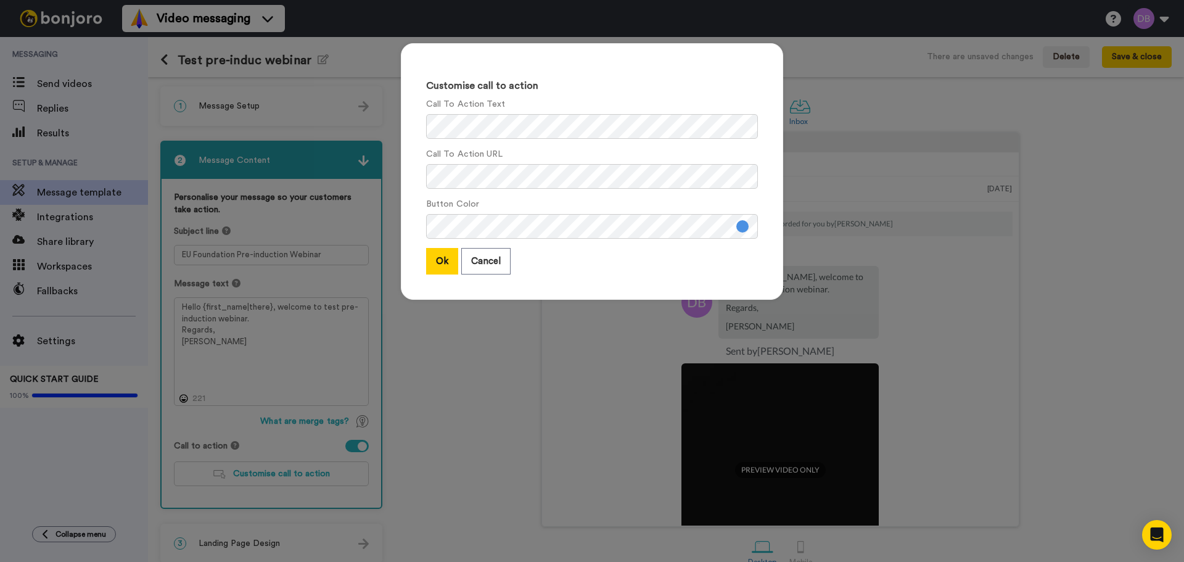
click at [263, 476] on div "Customise call to action Call To Action Text Call To Action URL Button Color Ok…" at bounding box center [592, 281] width 1184 height 562
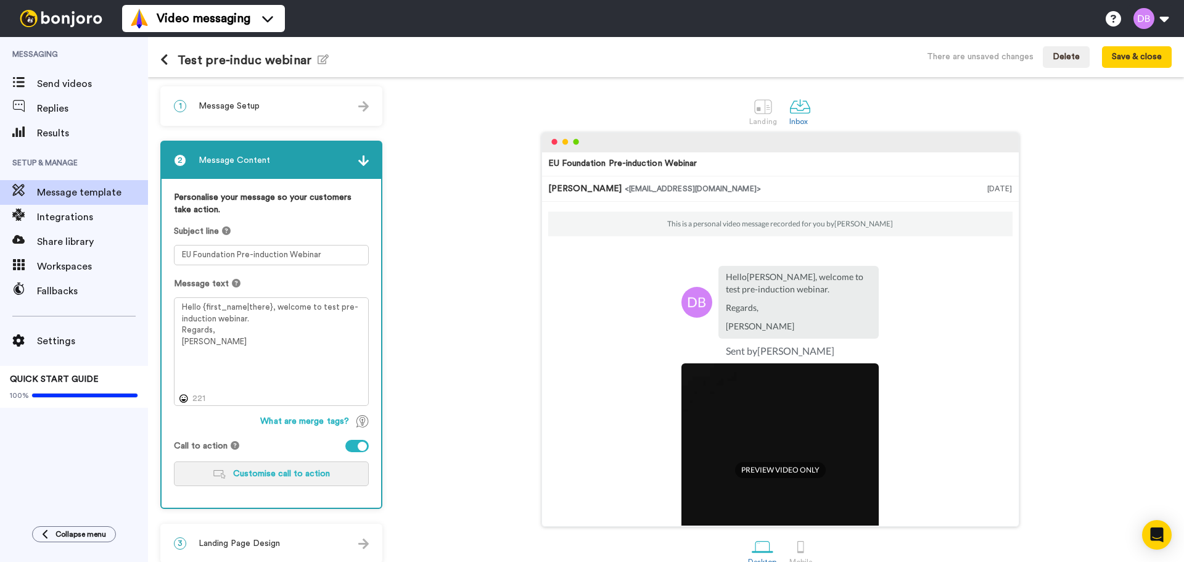
click at [269, 475] on span "Customise call to action" at bounding box center [281, 473] width 97 height 9
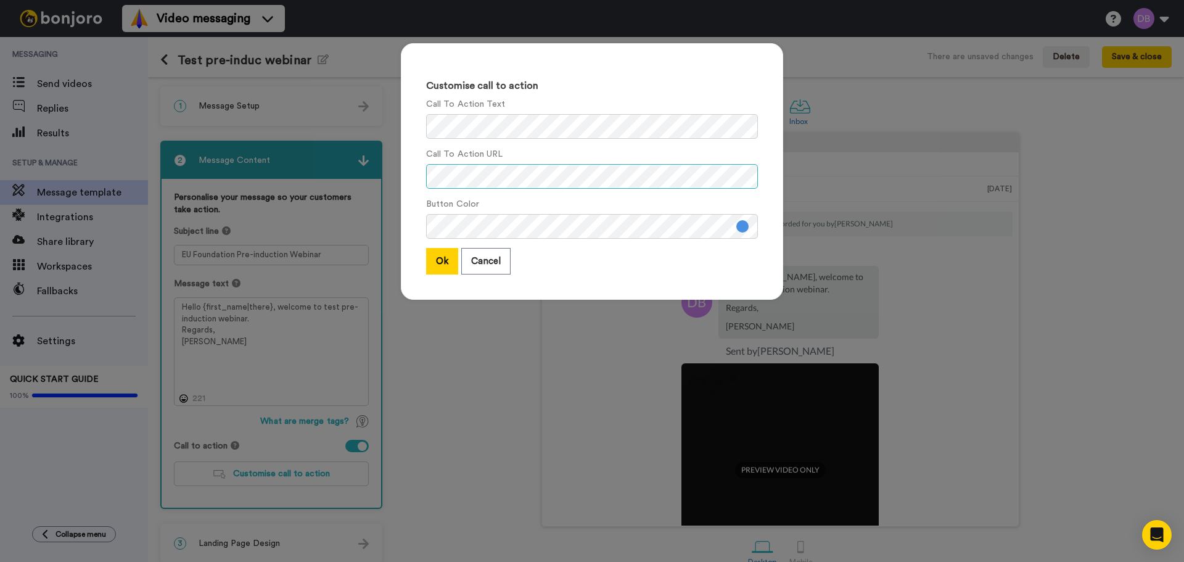
click at [308, 162] on div "Customise call to action Call To Action Text Call To Action URL Button Color Ok…" at bounding box center [592, 281] width 1184 height 562
click at [258, 99] on div "Customise call to action Call To Action Text Call To Action URL Button Color Ok…" at bounding box center [592, 281] width 1184 height 562
click at [444, 261] on button "Ok" at bounding box center [442, 261] width 32 height 27
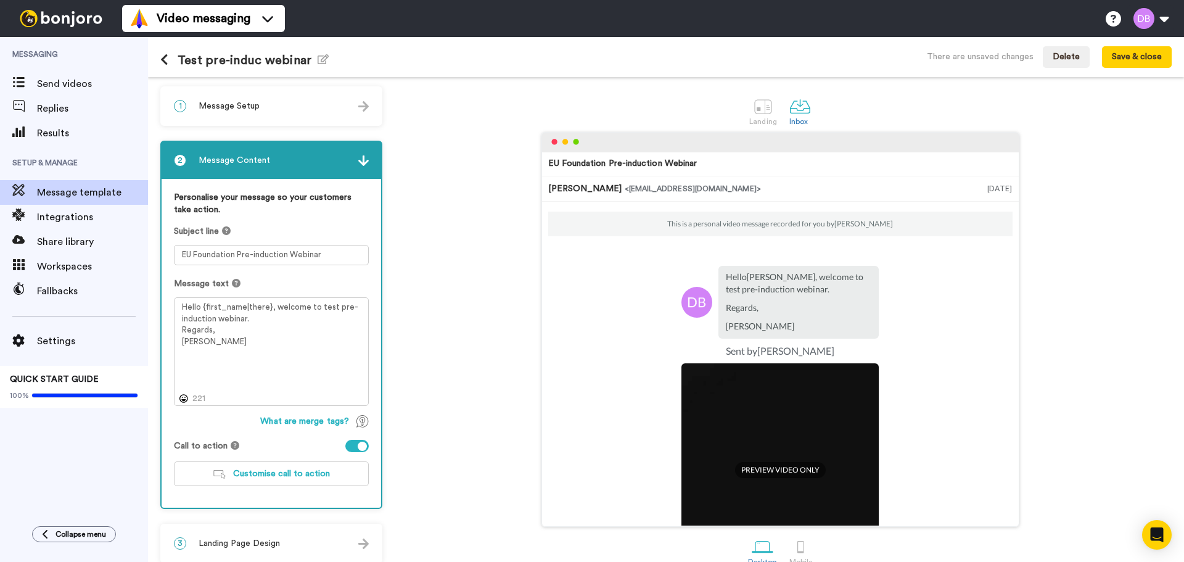
click at [270, 101] on div "1 Message Setup" at bounding box center [272, 106] width 220 height 37
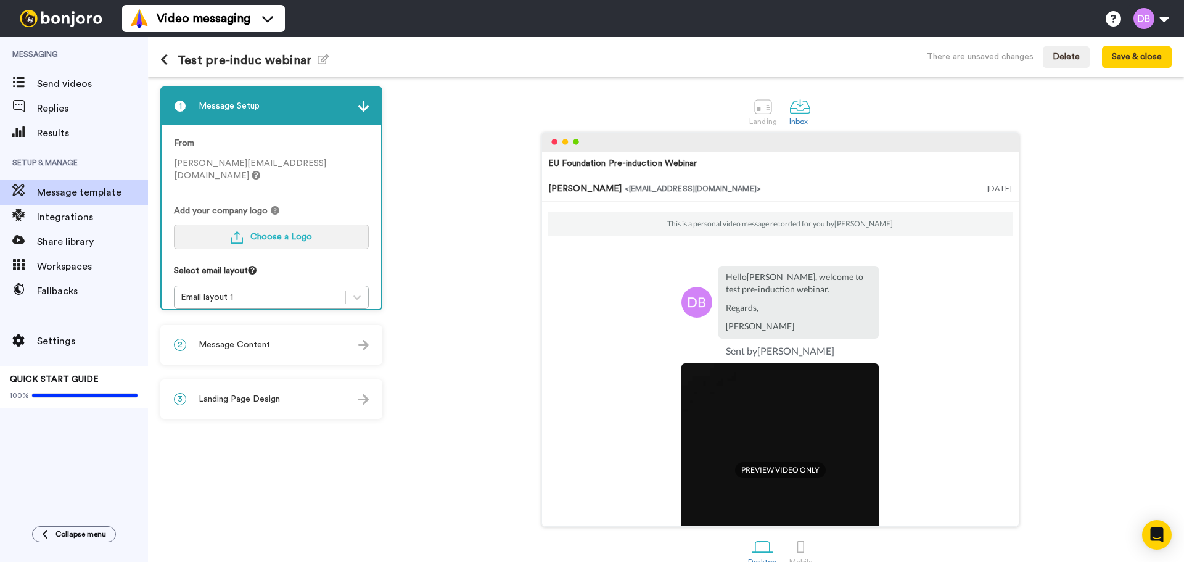
click at [285, 224] on button "Choose a Logo" at bounding box center [271, 236] width 195 height 25
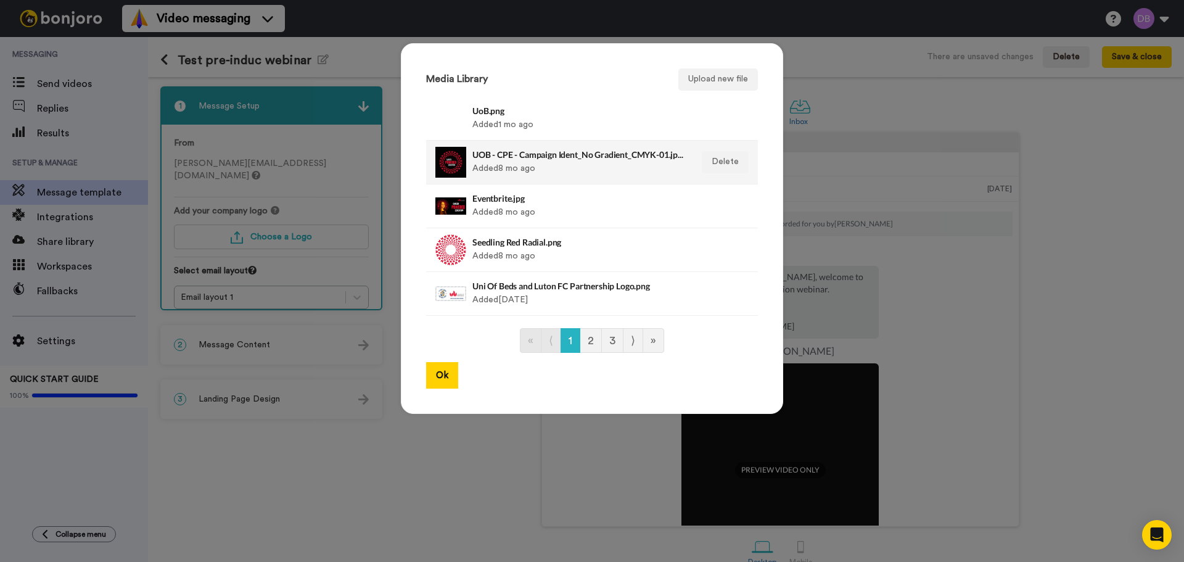
click at [446, 154] on div at bounding box center [450, 162] width 31 height 31
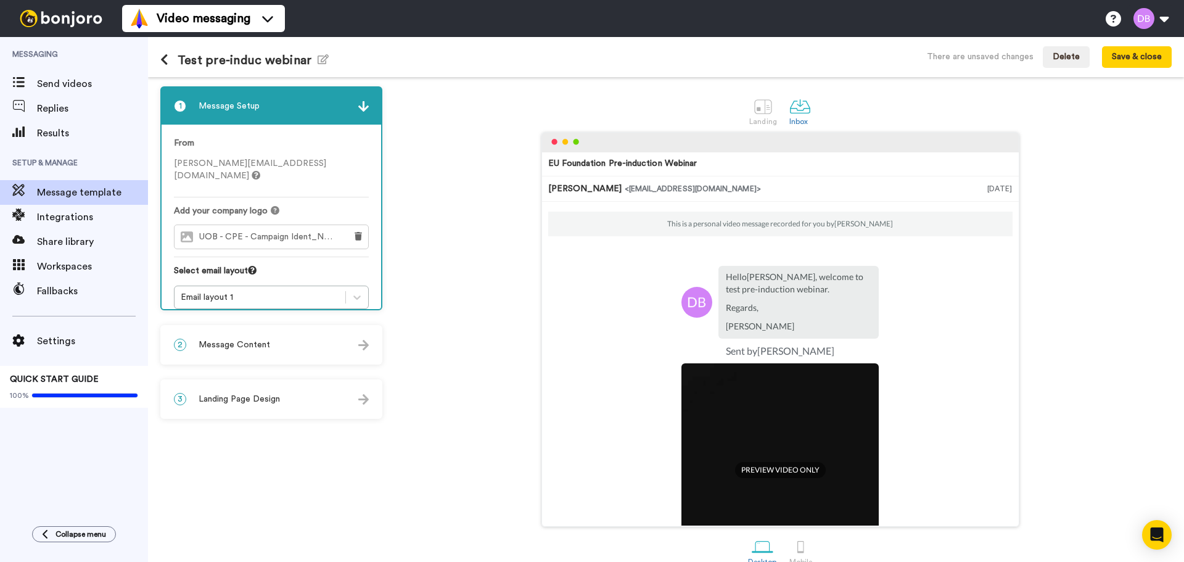
scroll to position [20, 0]
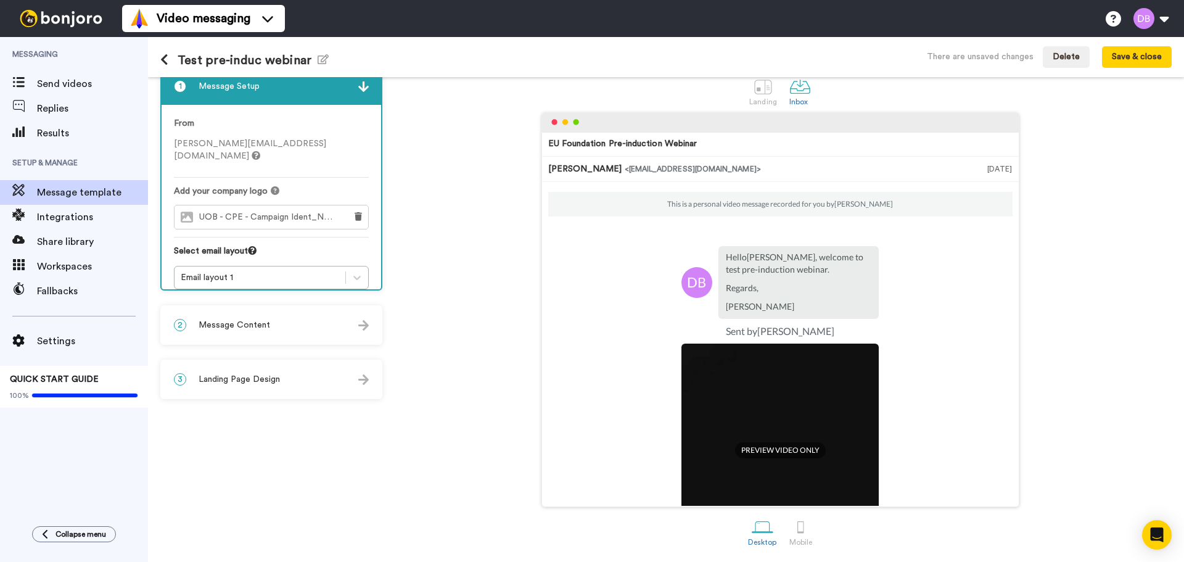
click at [259, 326] on span "Message Content" at bounding box center [235, 325] width 72 height 12
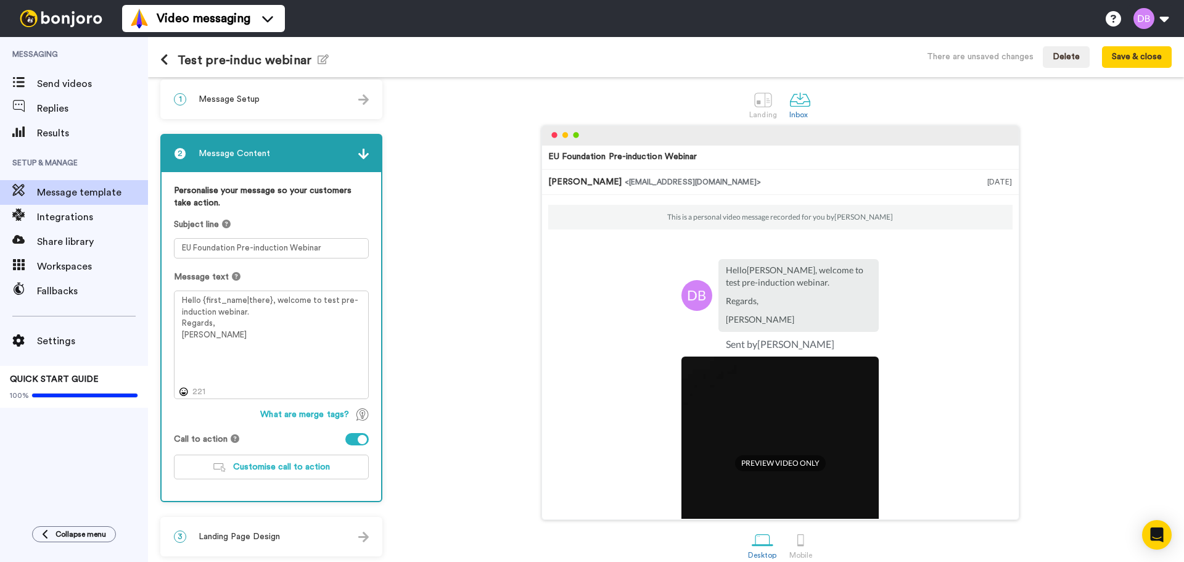
scroll to position [0, 0]
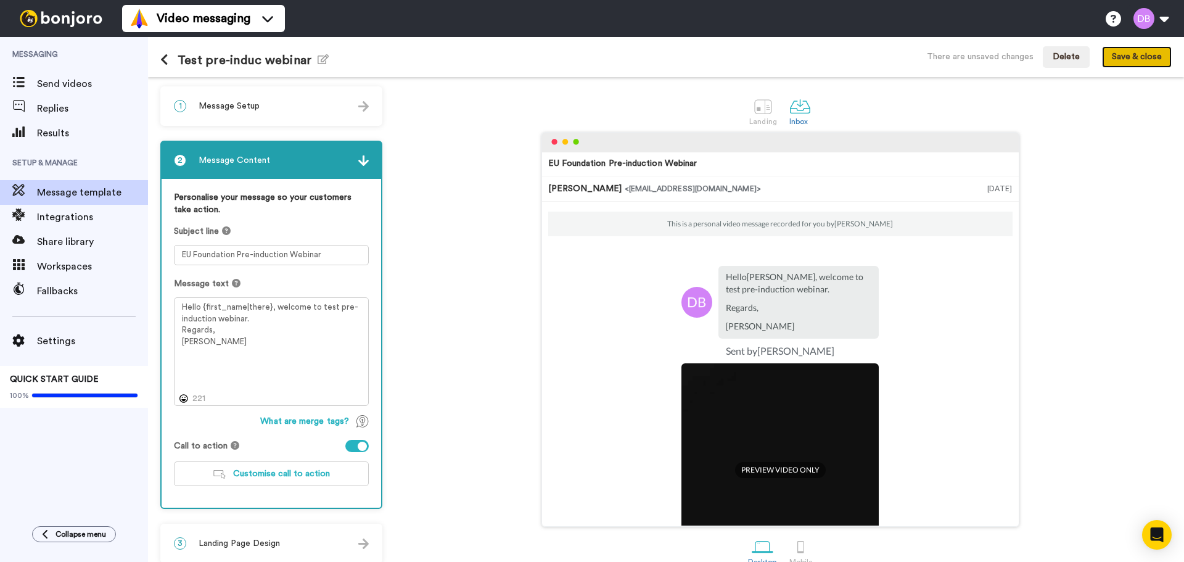
click at [1143, 51] on button "Save & close" at bounding box center [1137, 57] width 70 height 22
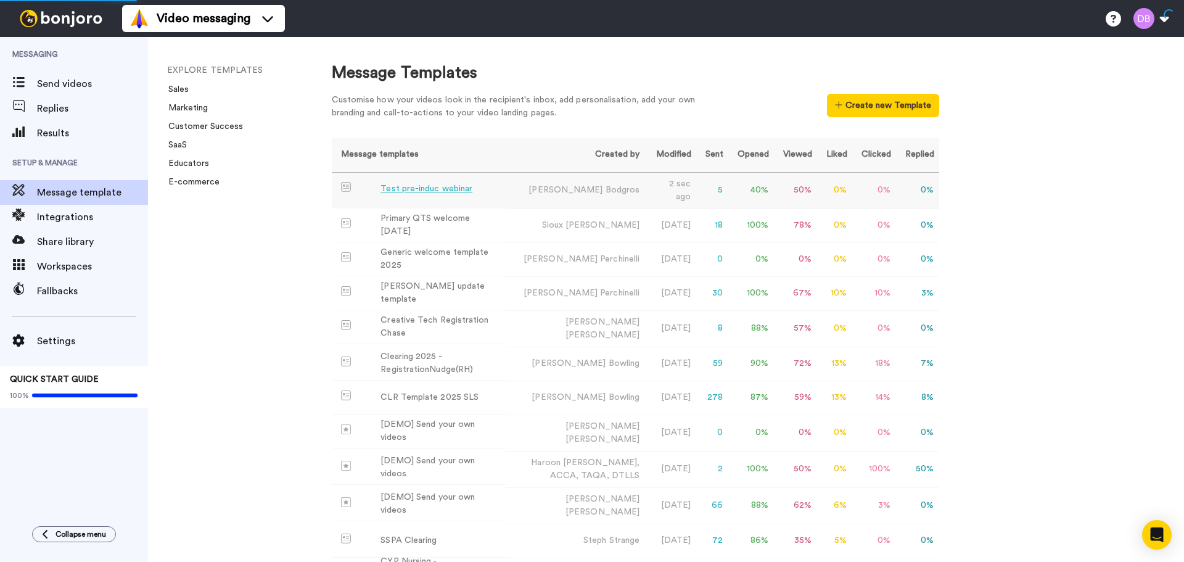
click at [424, 185] on div "Test pre-induc webinar" at bounding box center [426, 189] width 92 height 13
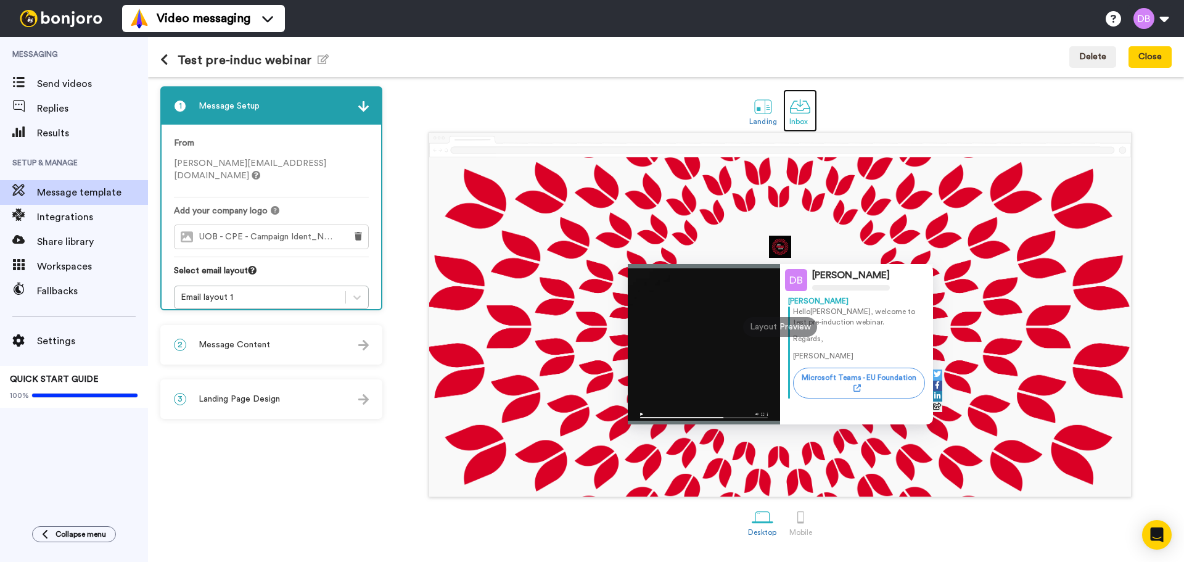
click at [795, 112] on div at bounding box center [800, 107] width 22 height 22
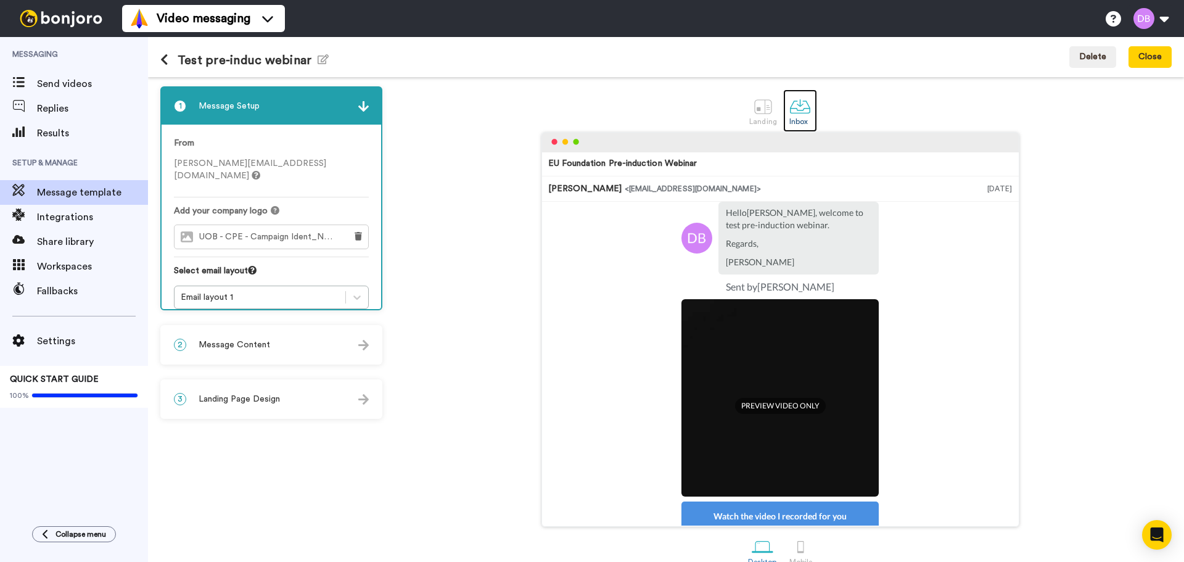
scroll to position [136, 0]
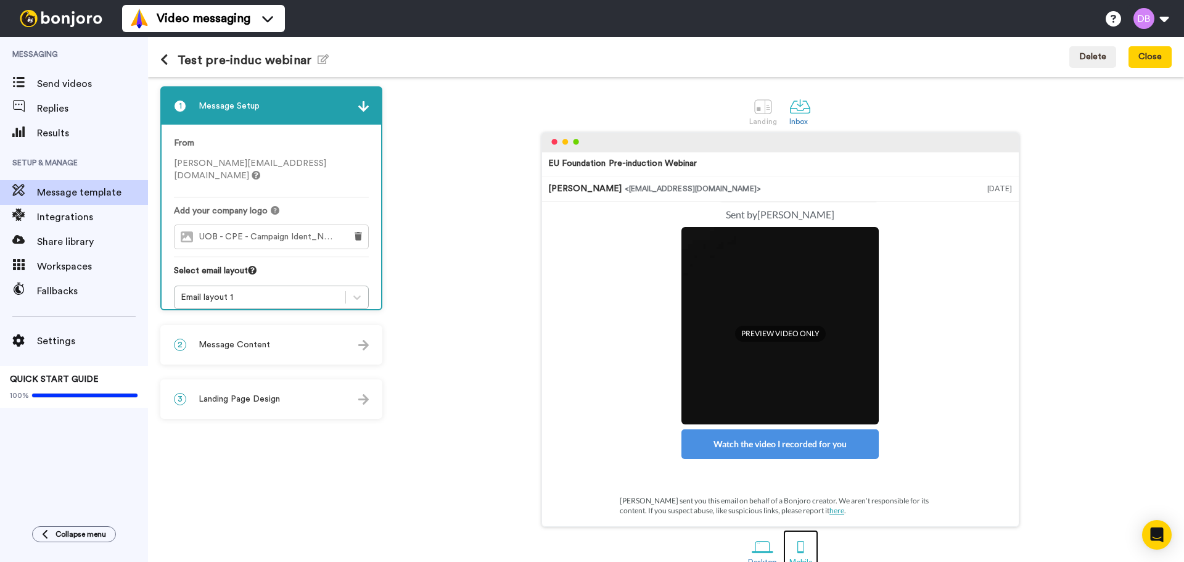
click at [801, 550] on div at bounding box center [801, 547] width 22 height 22
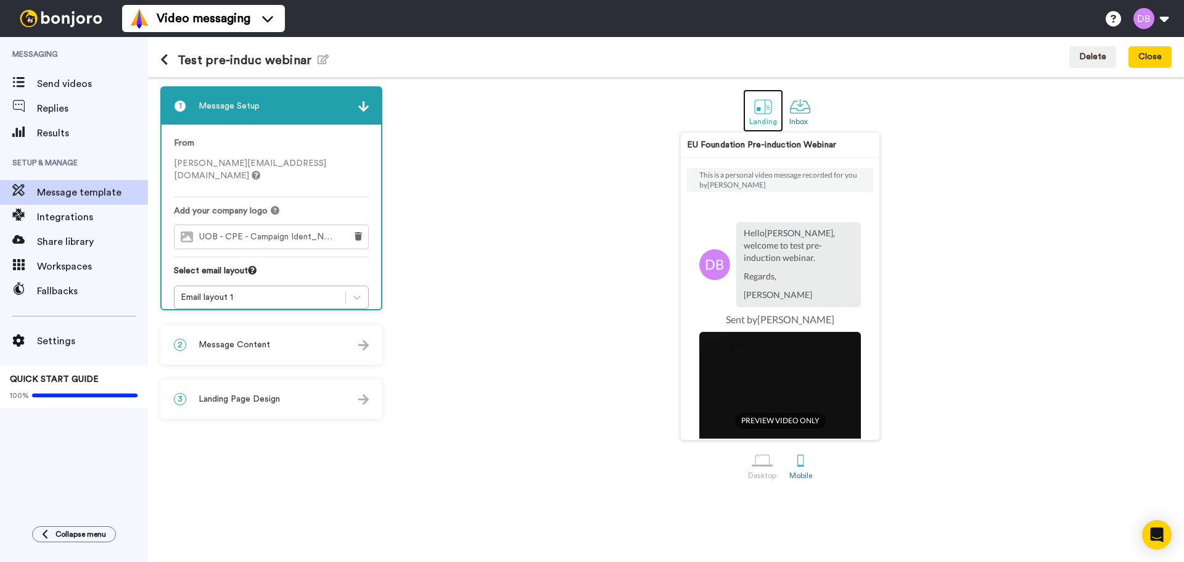
click at [763, 110] on div at bounding box center [763, 107] width 22 height 22
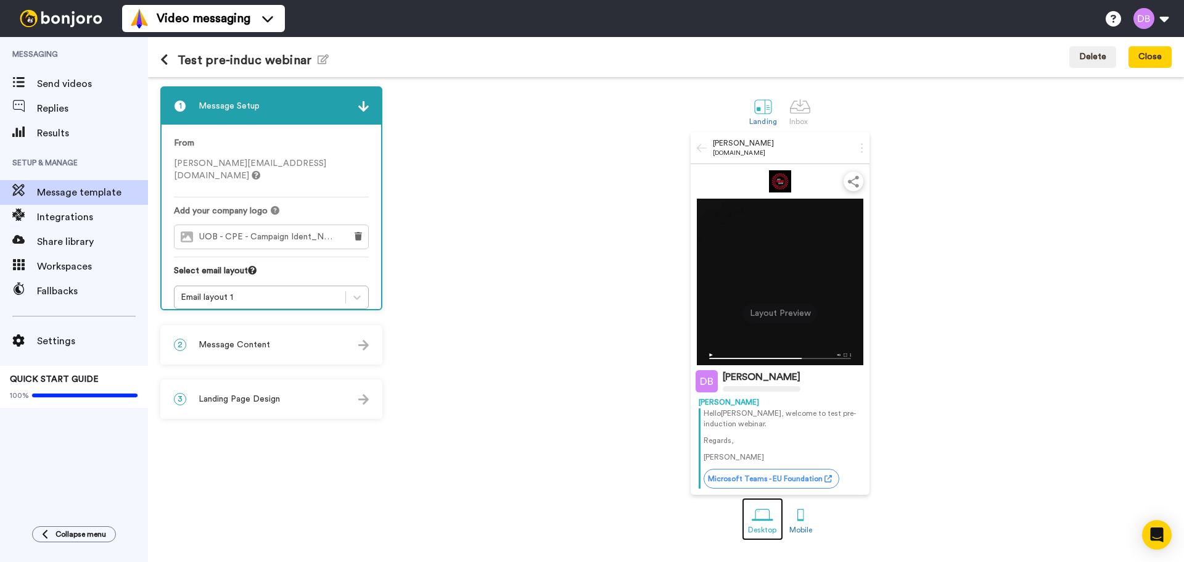
click at [763, 520] on div at bounding box center [763, 515] width 22 height 22
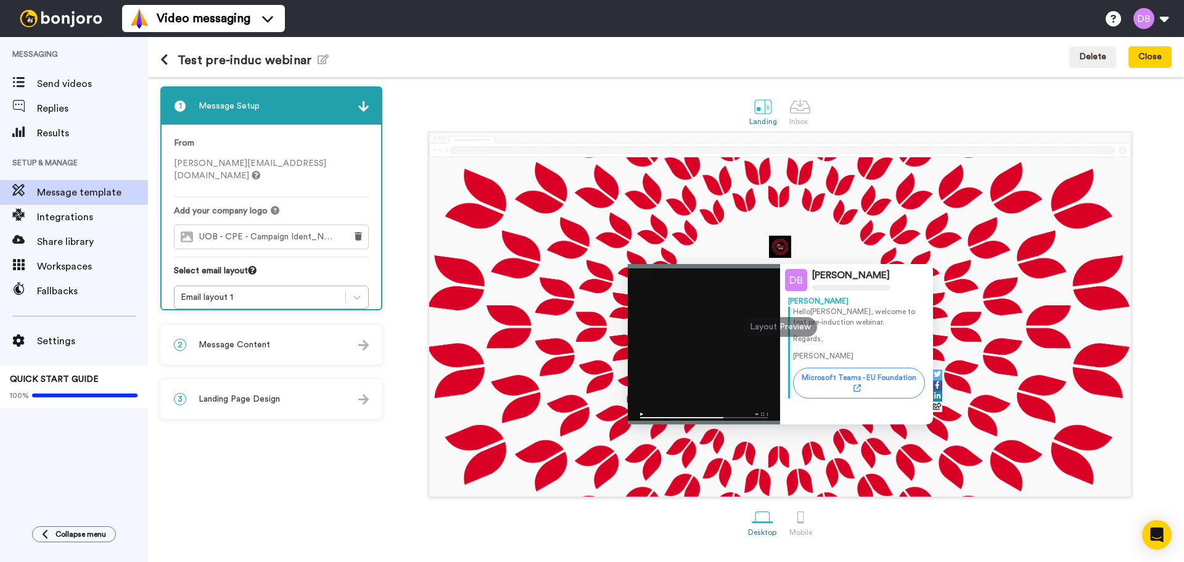
click at [234, 349] on span "Message Content" at bounding box center [235, 345] width 72 height 12
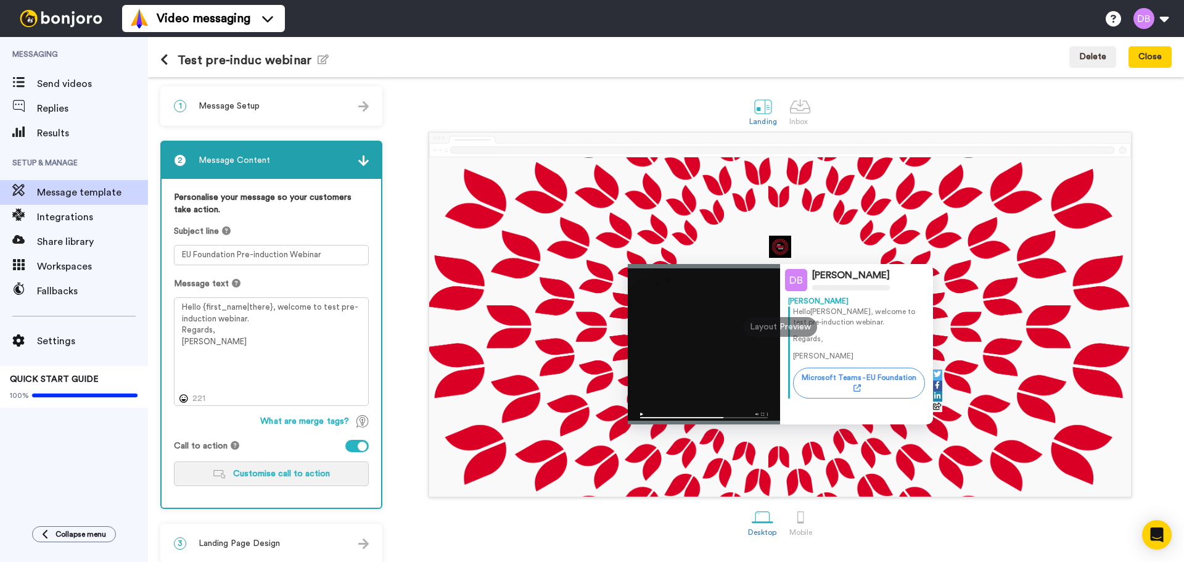
click at [288, 473] on span "Customise call to action" at bounding box center [281, 473] width 97 height 9
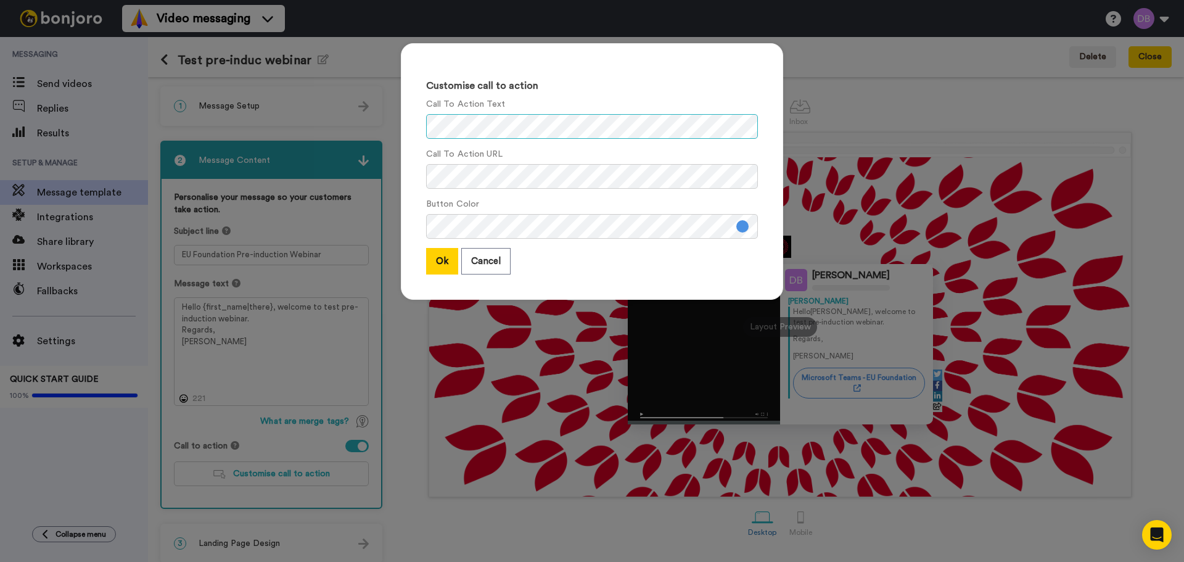
click at [286, 110] on div "Customise call to action Call To Action Text Call To Action URL Button Color Ok…" at bounding box center [592, 281] width 1184 height 562
click at [445, 260] on button "Ok" at bounding box center [442, 261] width 32 height 27
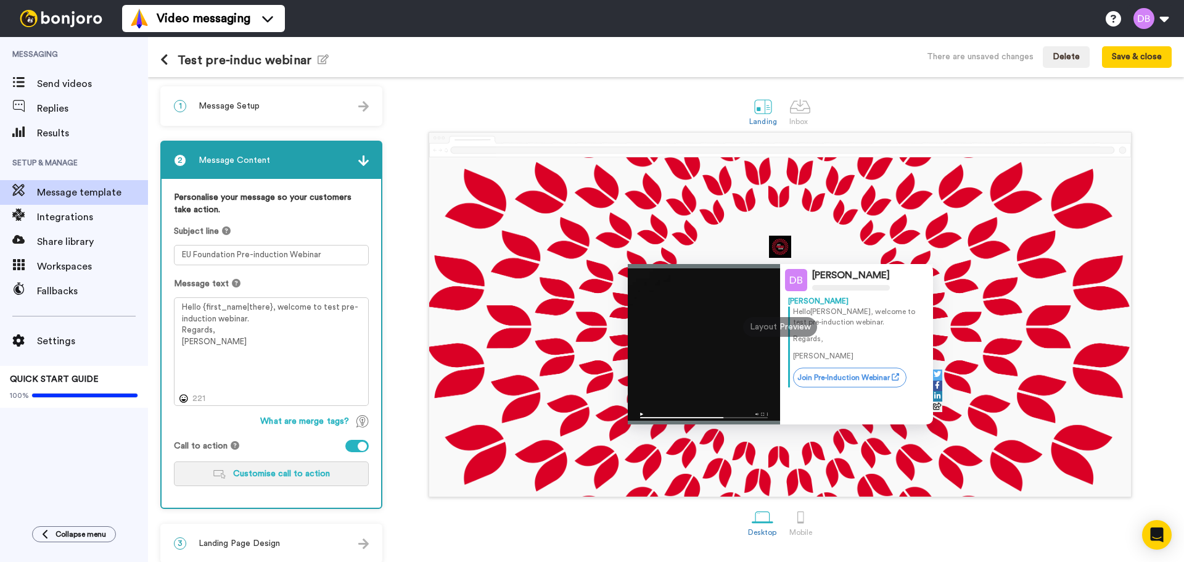
scroll to position [10, 0]
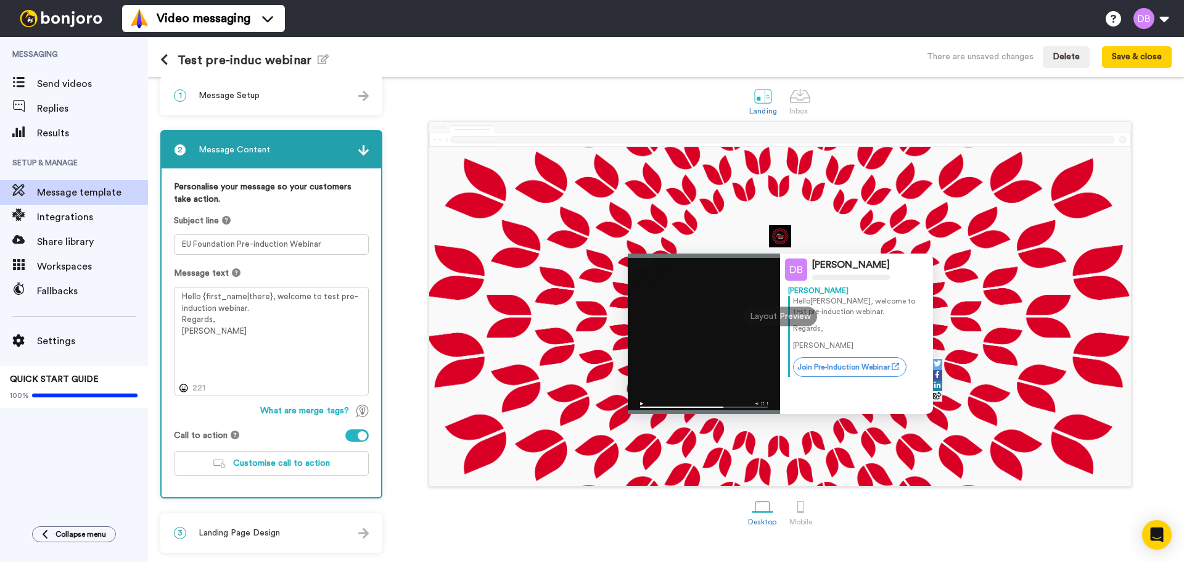
click at [258, 543] on div "3 Landing Page Design" at bounding box center [272, 532] width 220 height 37
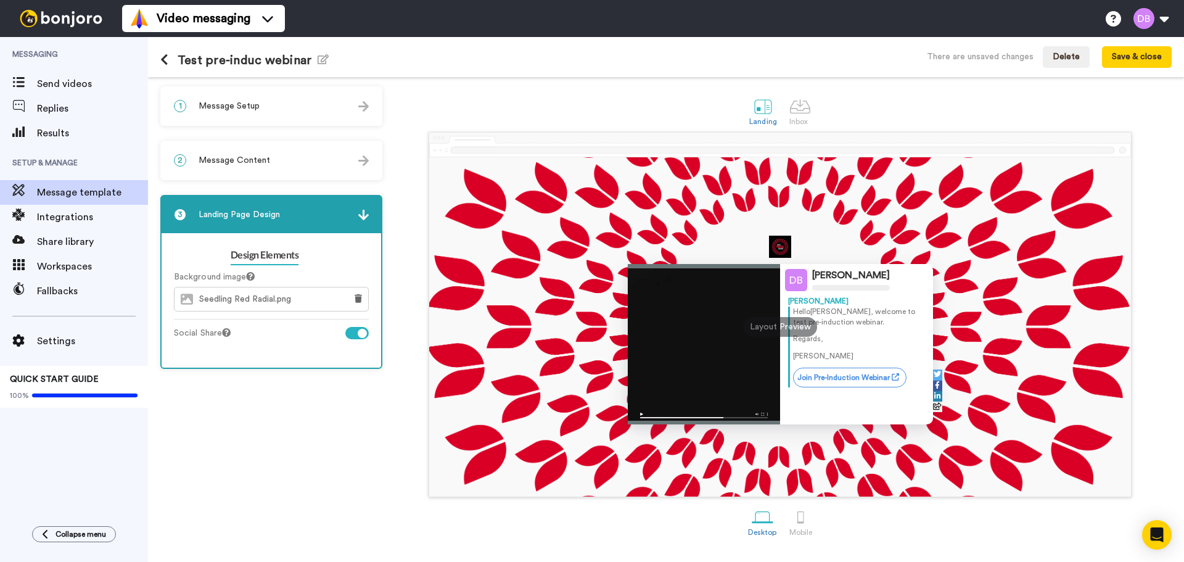
scroll to position [0, 0]
click at [1130, 55] on button "Save & close" at bounding box center [1137, 57] width 70 height 22
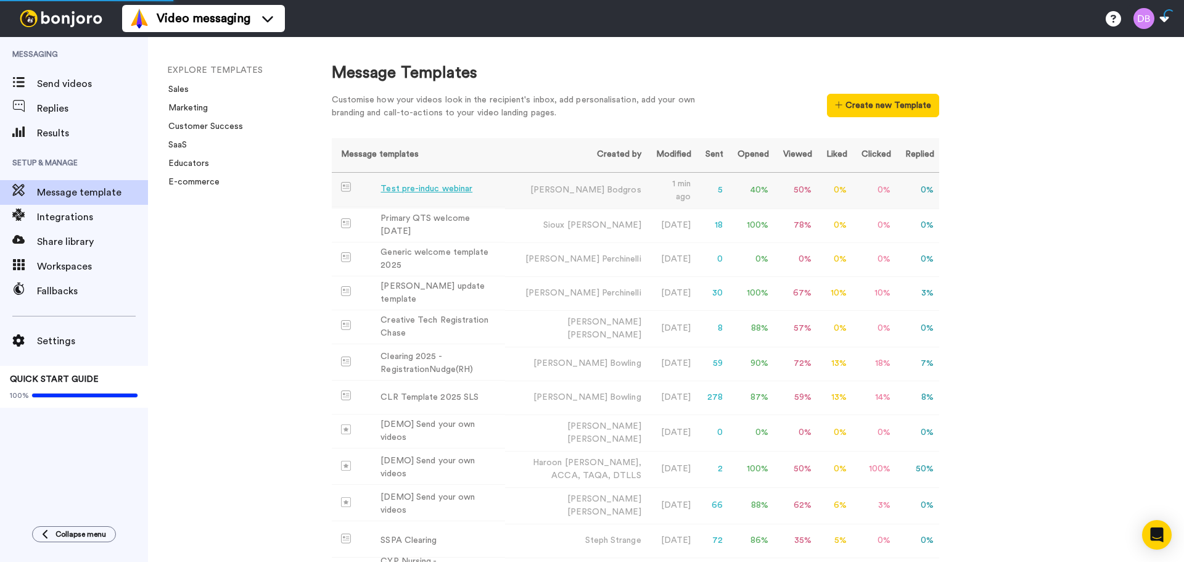
click at [392, 192] on div "Test pre-induc webinar" at bounding box center [426, 189] width 92 height 13
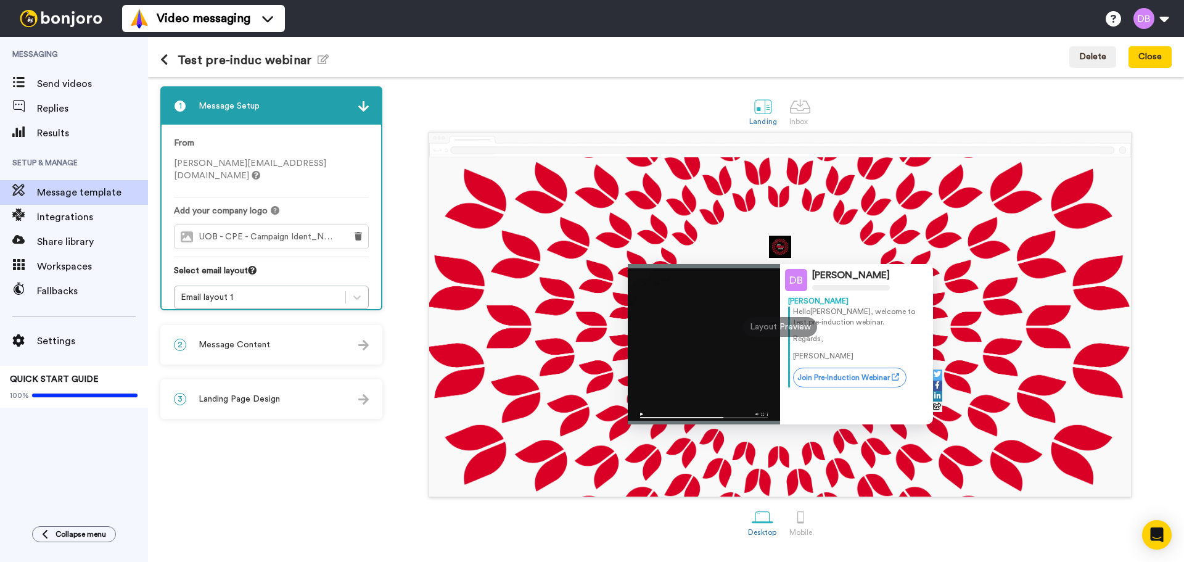
click at [243, 52] on div "Test pre-induc webinar Edit name" at bounding box center [244, 57] width 168 height 33
click at [324, 60] on icon "button" at bounding box center [323, 59] width 11 height 10
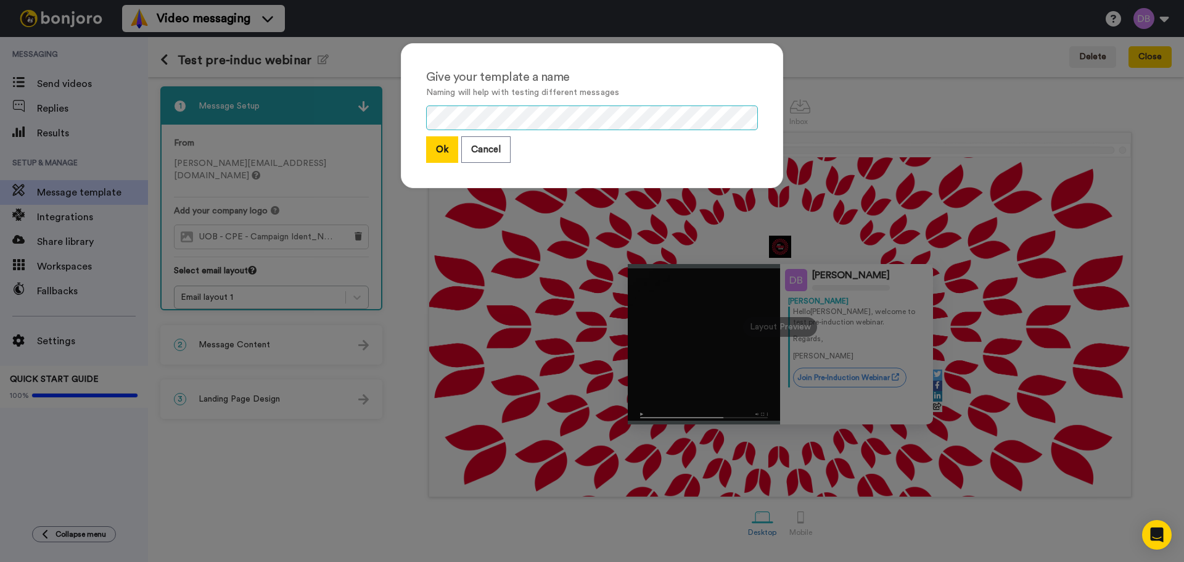
click at [343, 85] on div "Give your template a name Naming will help with testing different messages Ok C…" at bounding box center [592, 281] width 1184 height 562
click at [437, 146] on button "Ok" at bounding box center [442, 149] width 32 height 27
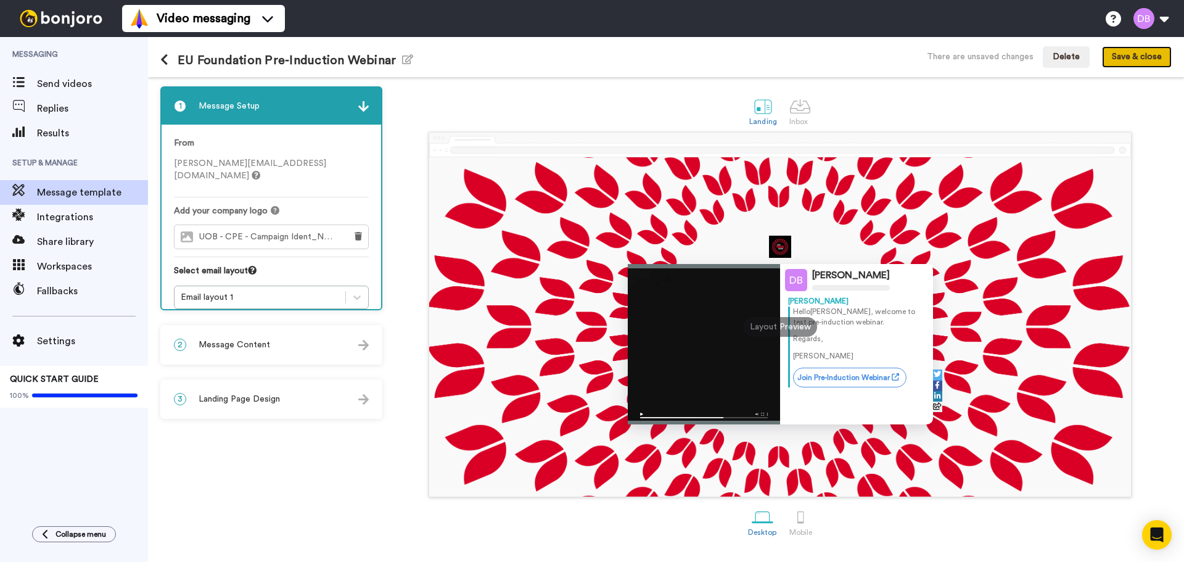
click at [1135, 55] on button "Save & close" at bounding box center [1137, 57] width 70 height 22
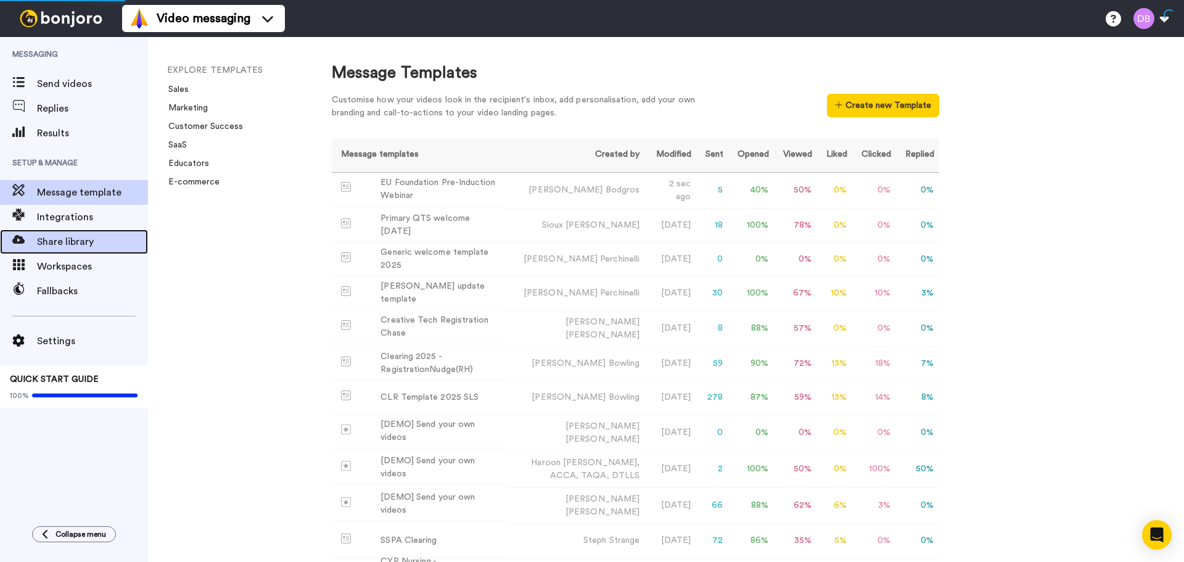
click at [36, 237] on span at bounding box center [18, 242] width 37 height 12
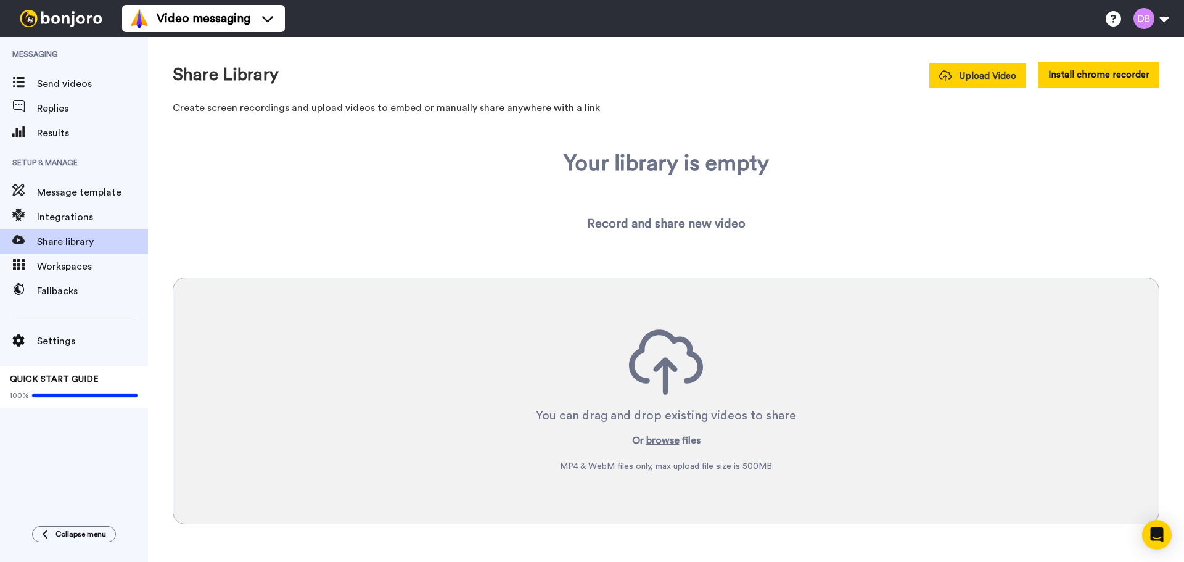
click at [990, 82] on span "Upload Video" at bounding box center [977, 76] width 77 height 13
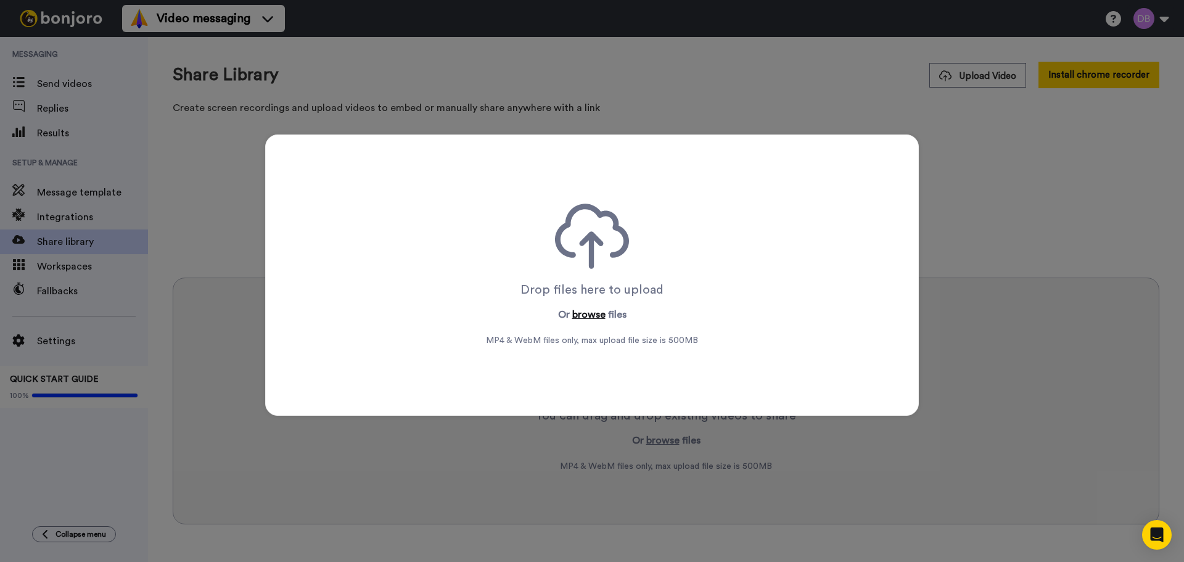
click at [593, 314] on button "browse" at bounding box center [588, 314] width 33 height 15
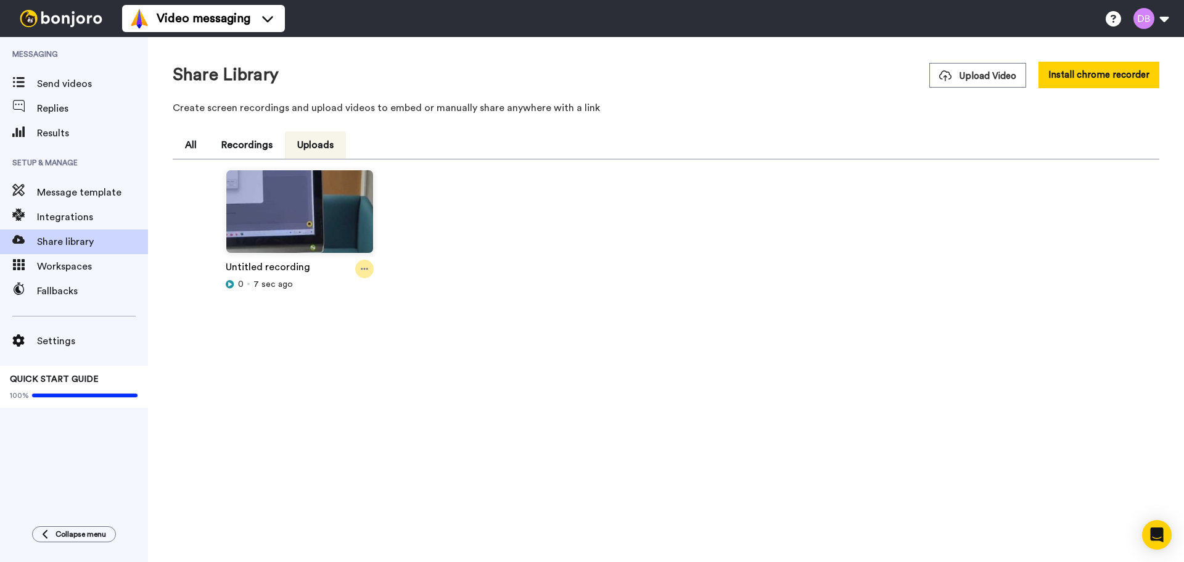
click at [363, 266] on icon at bounding box center [364, 269] width 7 height 9
click at [210, 376] on div "Untitled recording 0 7 sec ago" at bounding box center [666, 285] width 977 height 231
click at [80, 184] on div "Message template" at bounding box center [74, 192] width 148 height 25
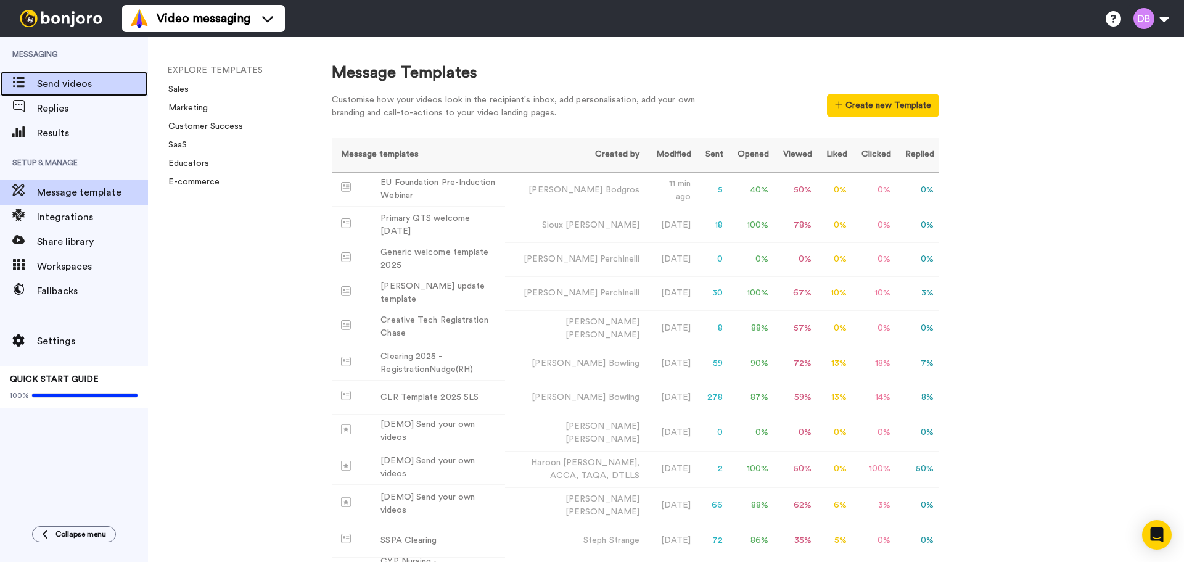
click at [72, 83] on span "Send videos" at bounding box center [92, 83] width 111 height 15
